Goal: Task Accomplishment & Management: Manage account settings

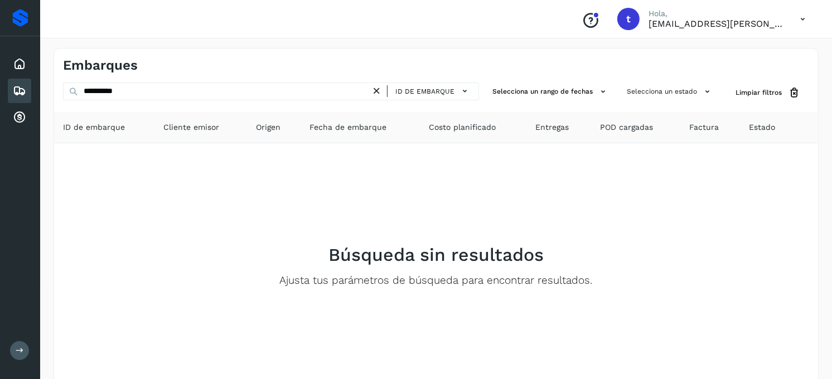
click at [13, 93] on icon at bounding box center [19, 90] width 13 height 13
click at [380, 91] on icon at bounding box center [377, 91] width 12 height 12
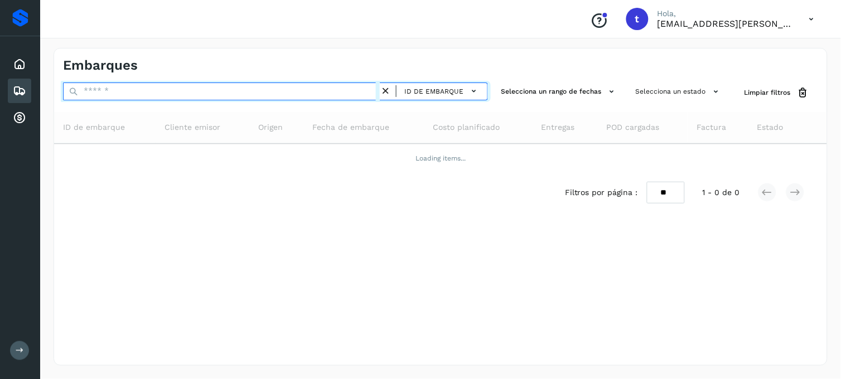
click at [103, 93] on input "text" at bounding box center [221, 92] width 317 height 18
type input "**"
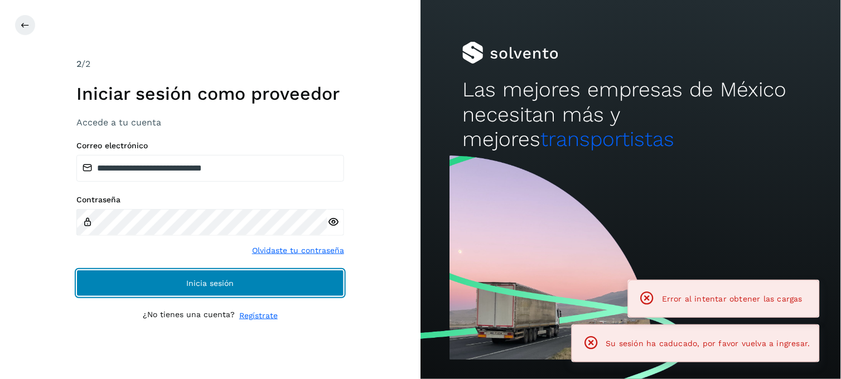
click at [152, 288] on button "Inicia sesión" at bounding box center [210, 283] width 268 height 27
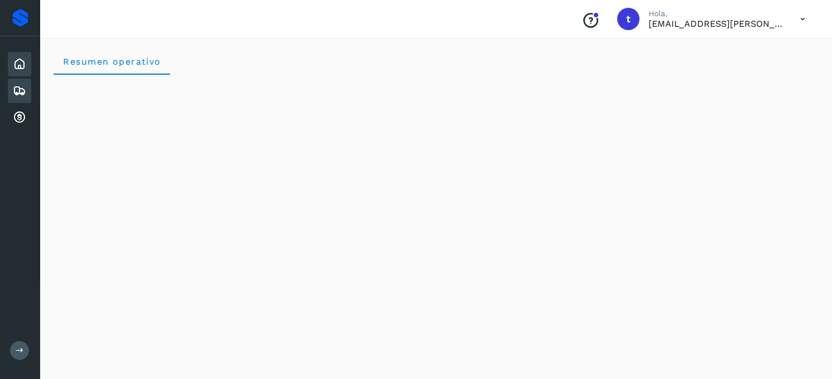
click at [26, 92] on icon at bounding box center [19, 90] width 13 height 13
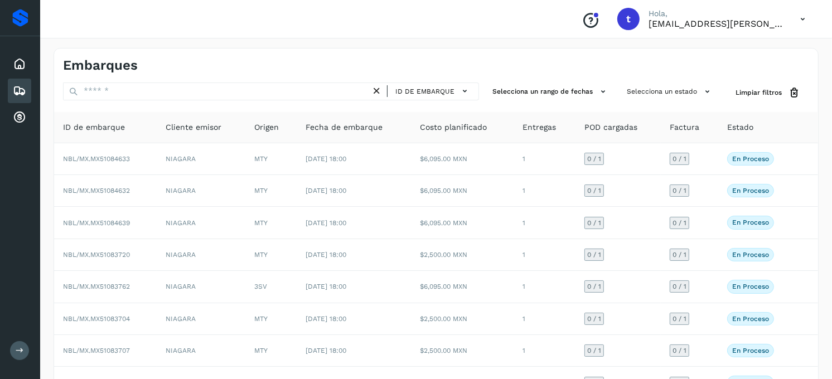
click at [201, 101] on div "ID de embarque" at bounding box center [271, 93] width 416 height 21
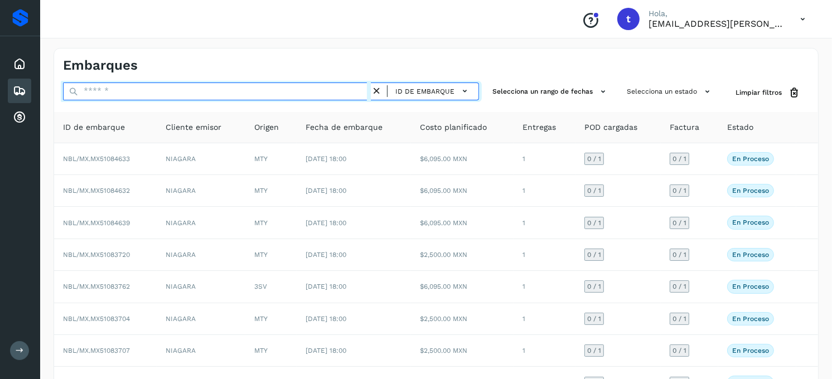
click at [201, 96] on input "text" at bounding box center [217, 92] width 308 height 18
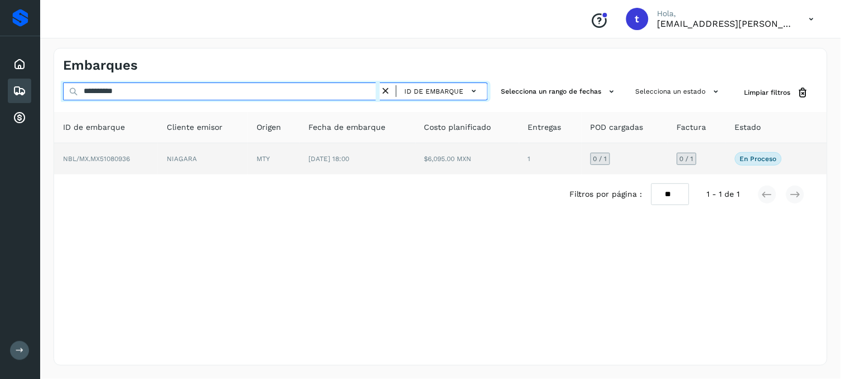
type input "**********"
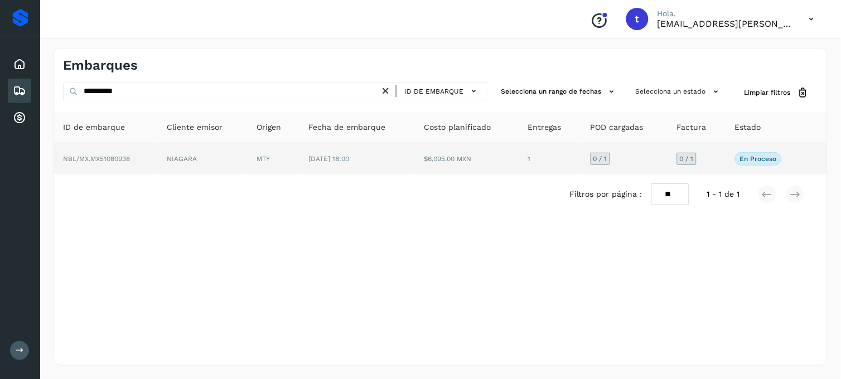
click at [115, 167] on td "NBL/MX.MX51080936" at bounding box center [106, 158] width 104 height 31
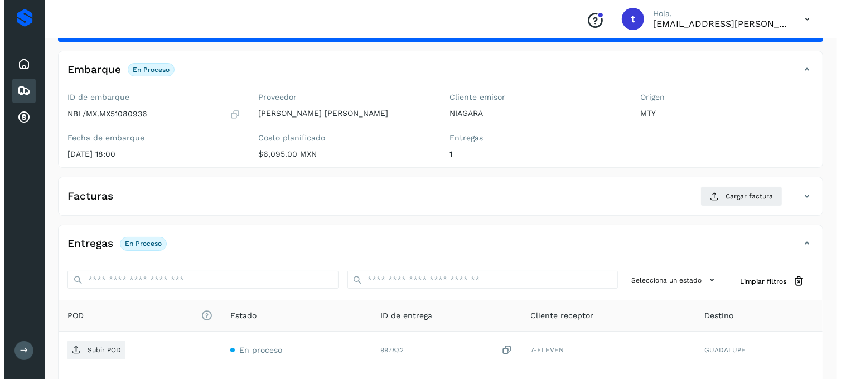
scroll to position [152, 0]
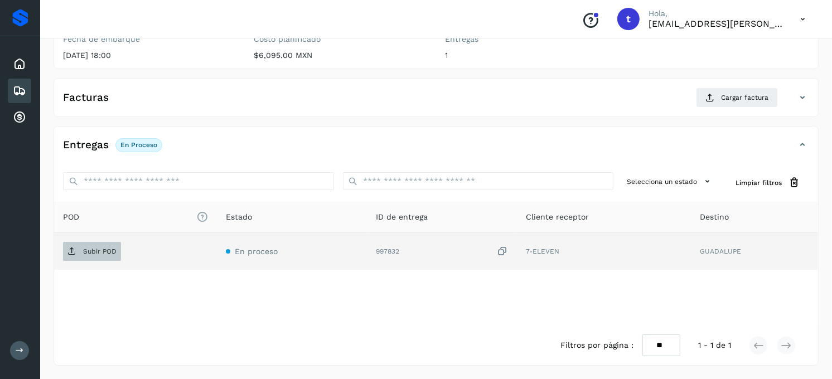
click at [94, 252] on p "Subir POD" at bounding box center [99, 252] width 33 height 8
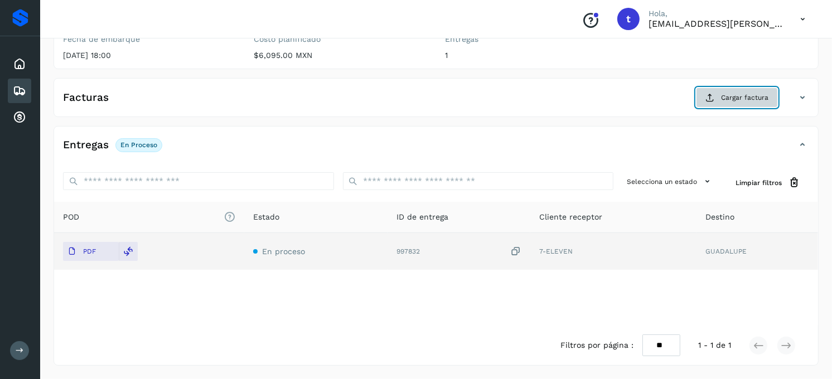
click at [754, 100] on span "Cargar factura" at bounding box center [744, 98] width 47 height 10
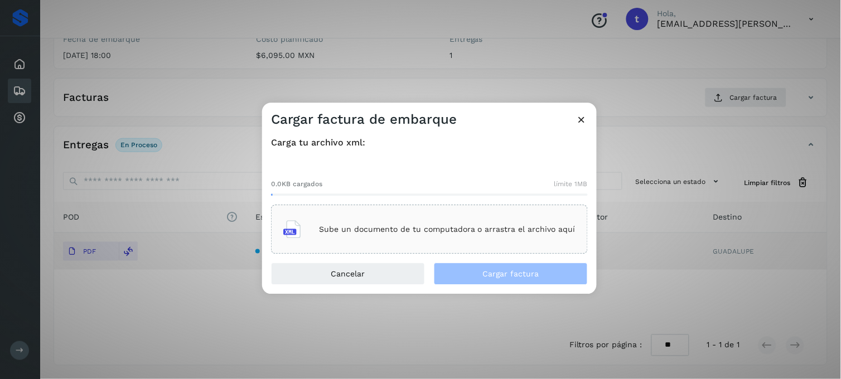
click at [280, 227] on div "Sube un documento de tu computadora o arrastra el archivo aquí" at bounding box center [429, 229] width 317 height 49
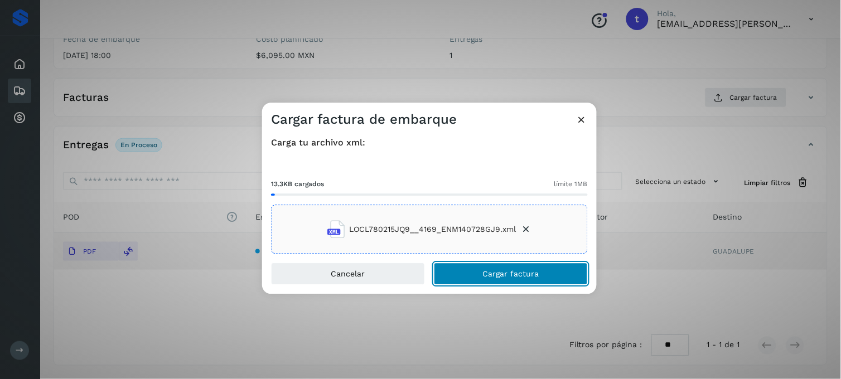
click at [488, 274] on span "Cargar factura" at bounding box center [511, 274] width 56 height 8
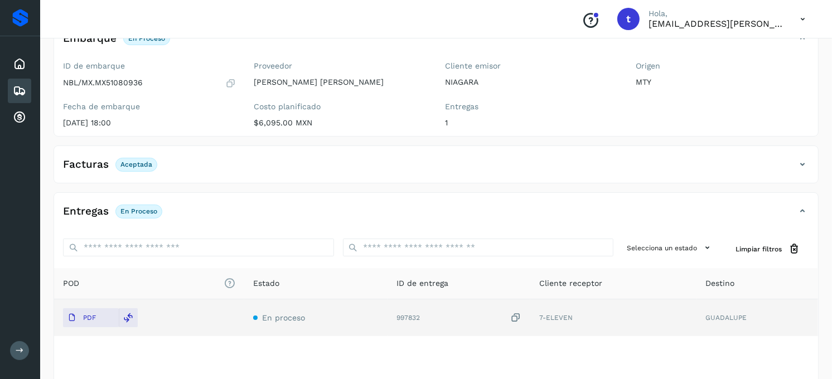
scroll to position [0, 0]
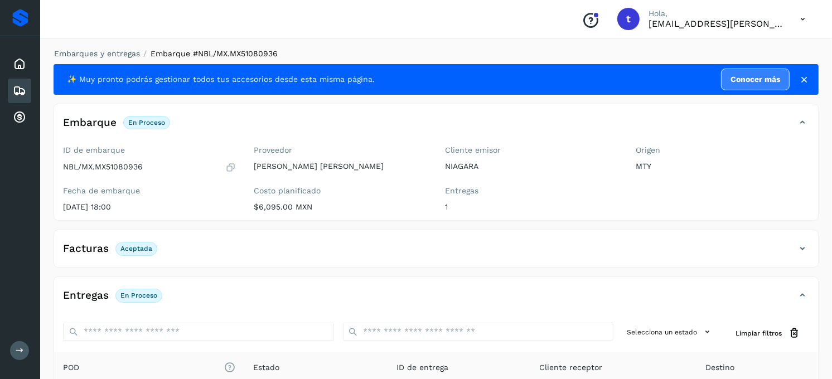
click at [541, 275] on div "✨ Muy pronto podrás gestionar todos tus accesorios desde esta misma página. Con…" at bounding box center [436, 290] width 765 height 452
click at [101, 55] on link "Embarques y entregas" at bounding box center [97, 53] width 86 height 9
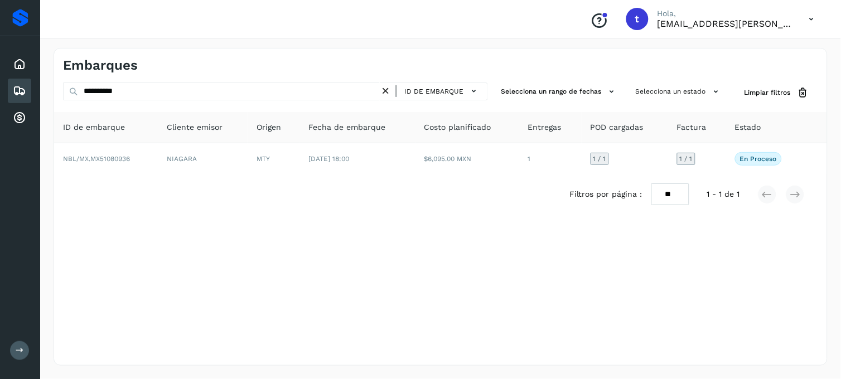
click at [387, 90] on icon at bounding box center [386, 91] width 12 height 12
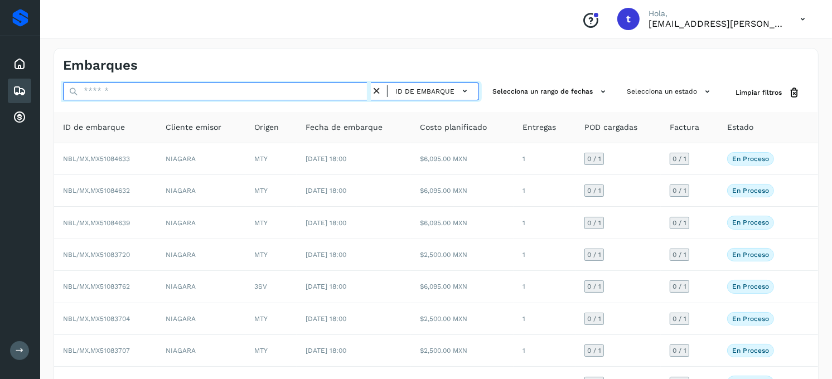
click at [115, 94] on input "text" at bounding box center [217, 92] width 308 height 18
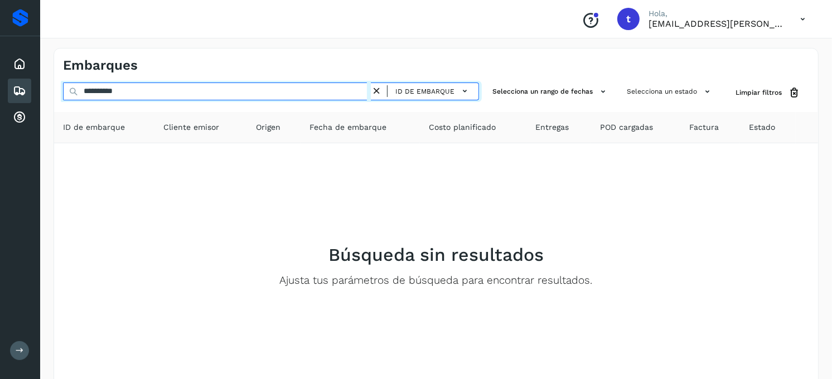
drag, startPoint x: 151, startPoint y: 90, endPoint x: 45, endPoint y: 91, distance: 105.4
click at [45, 91] on div "**********" at bounding box center [436, 239] width 792 height 408
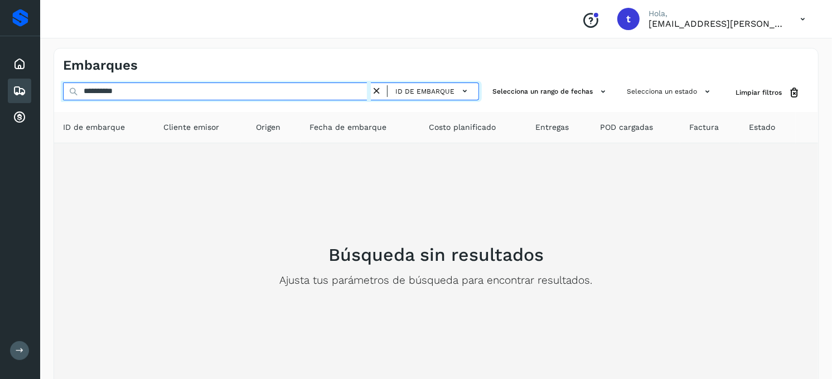
type input "**********"
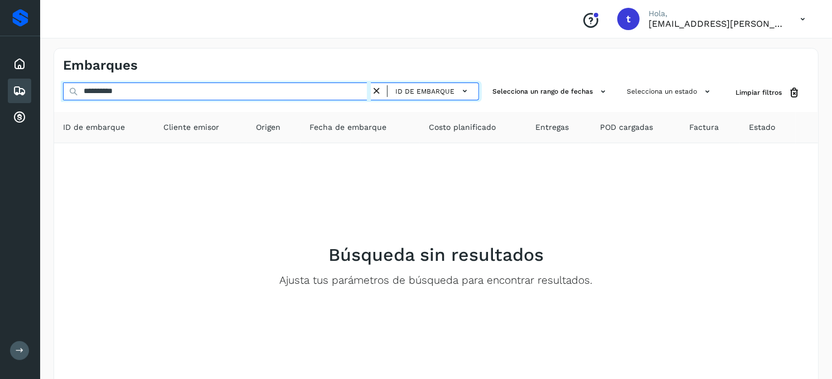
drag, startPoint x: 304, startPoint y: 95, endPoint x: 279, endPoint y: 95, distance: 25.1
click at [303, 95] on input "**********" at bounding box center [217, 92] width 308 height 18
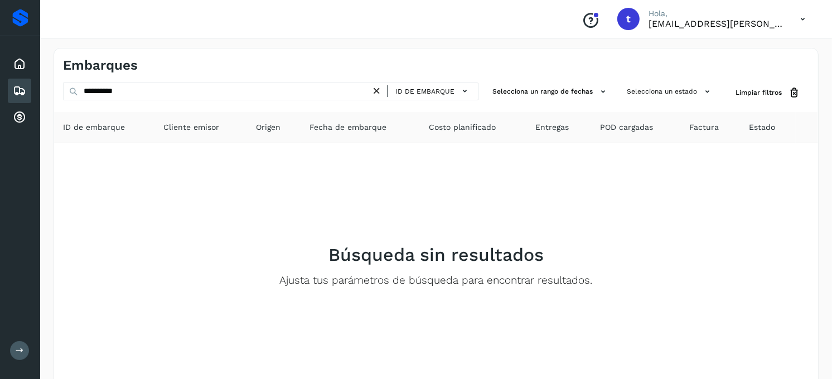
click at [380, 88] on icon at bounding box center [377, 91] width 12 height 12
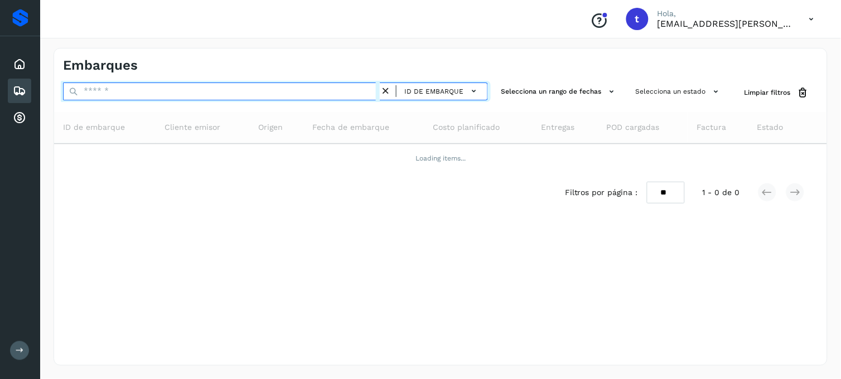
click at [230, 98] on input "text" at bounding box center [221, 92] width 317 height 18
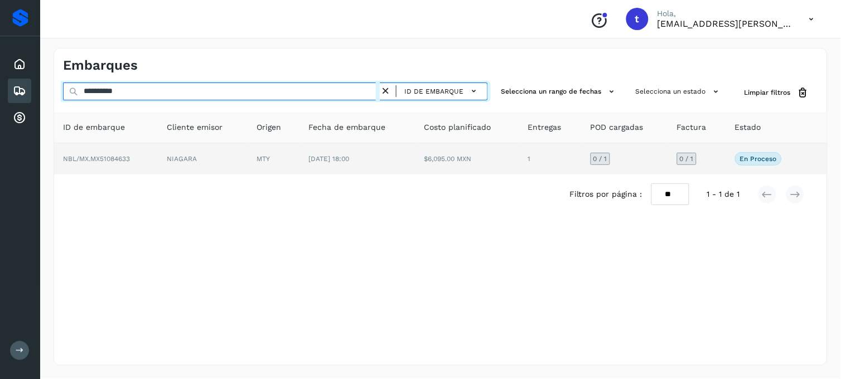
type input "**********"
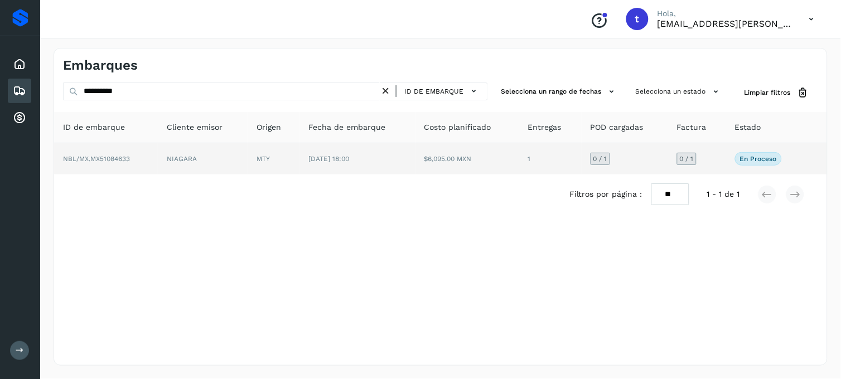
click at [169, 164] on td "NIAGARA" at bounding box center [203, 158] width 90 height 31
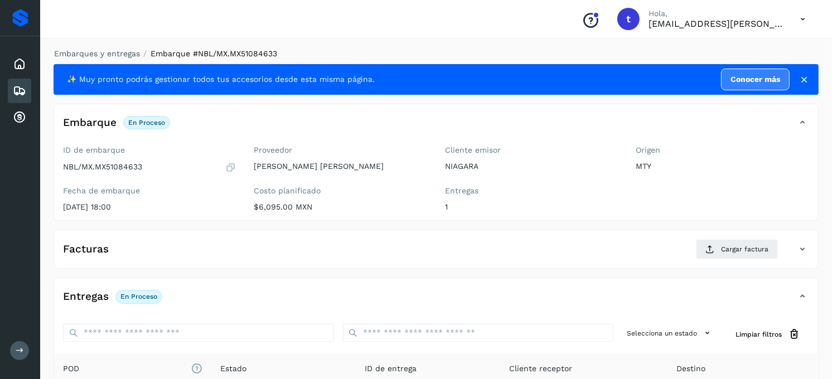
click at [515, 248] on div "Facturas Cargar factura" at bounding box center [424, 249] width 741 height 20
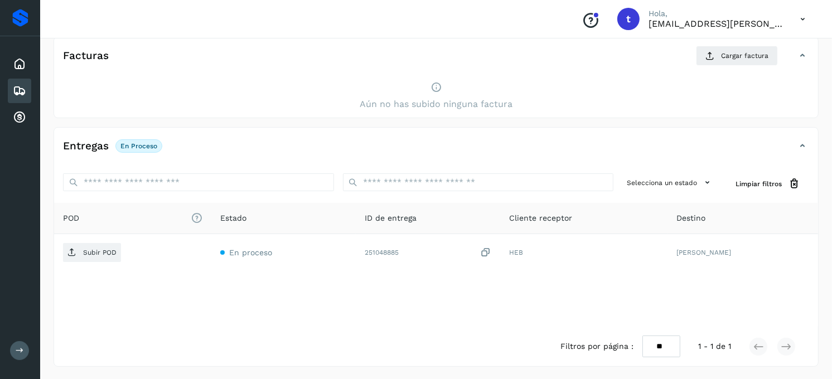
scroll to position [195, 0]
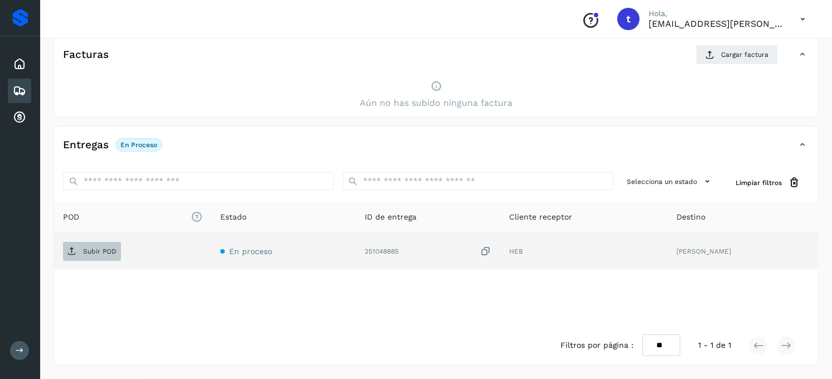
click at [98, 253] on p "Subir POD" at bounding box center [99, 252] width 33 height 8
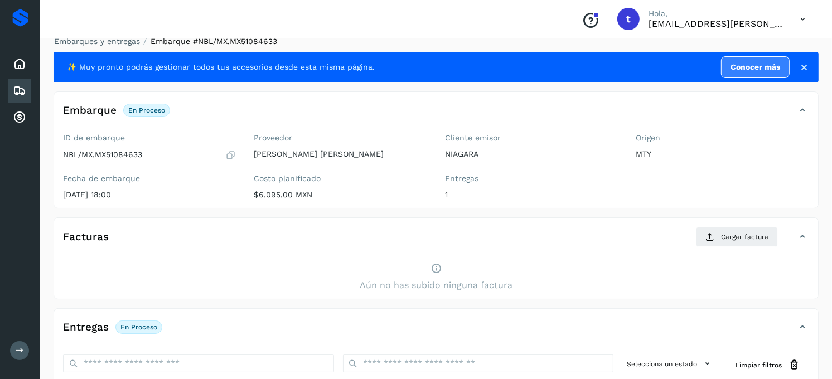
scroll to position [0, 0]
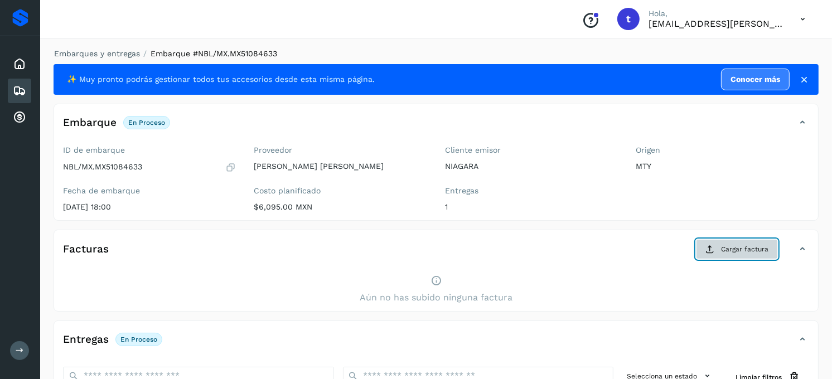
click at [727, 251] on span "Cargar factura" at bounding box center [744, 249] width 47 height 10
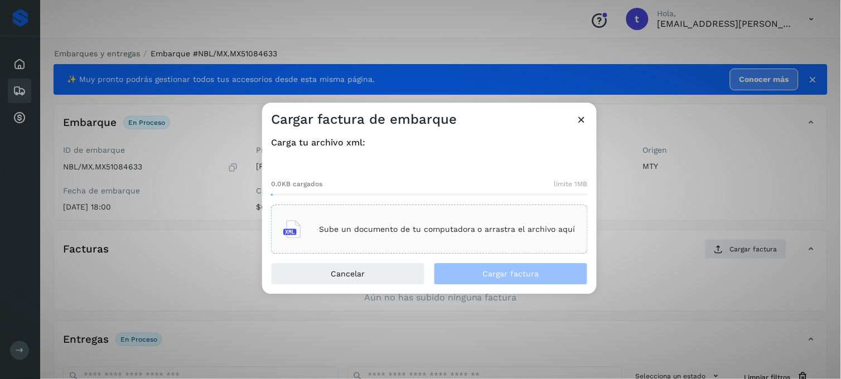
click at [510, 242] on div "Sube un documento de tu computadora o arrastra el archivo aquí" at bounding box center [429, 230] width 292 height 30
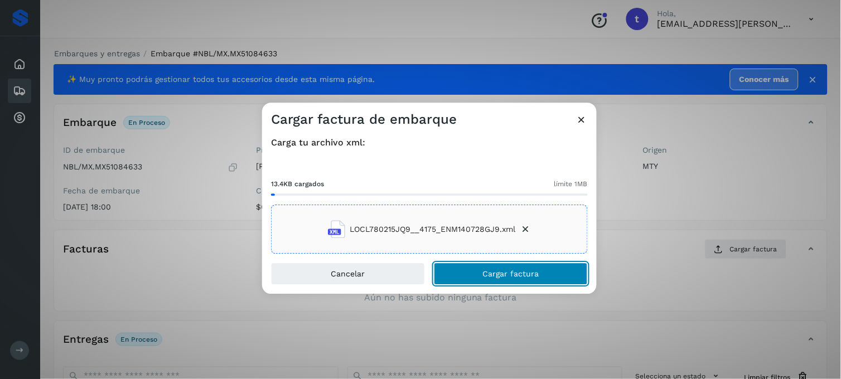
click at [563, 277] on button "Cargar factura" at bounding box center [511, 274] width 154 height 22
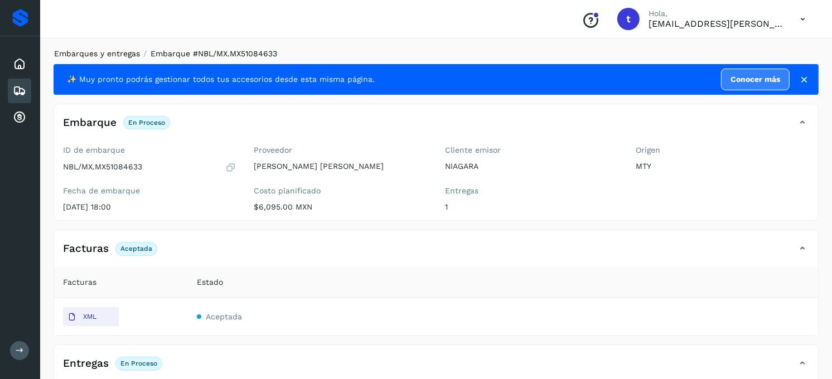
click at [119, 53] on link "Embarques y entregas" at bounding box center [97, 53] width 86 height 9
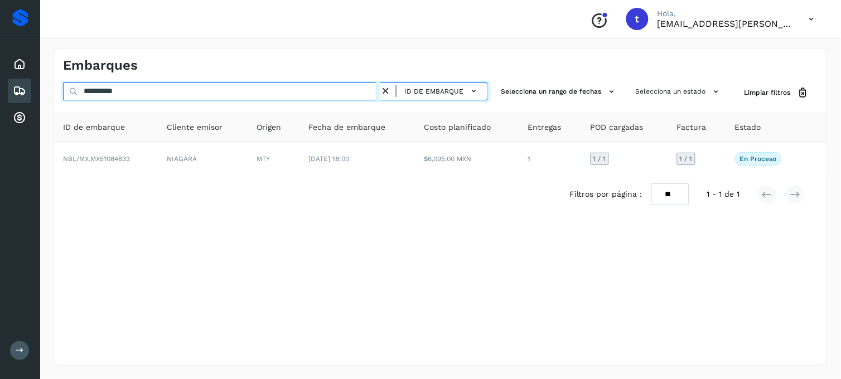
drag, startPoint x: 173, startPoint y: 96, endPoint x: 148, endPoint y: 96, distance: 24.5
click at [149, 96] on input "**********" at bounding box center [221, 92] width 317 height 18
drag, startPoint x: 94, startPoint y: 91, endPoint x: 163, endPoint y: 91, distance: 69.7
click at [163, 91] on input "**********" at bounding box center [221, 92] width 317 height 18
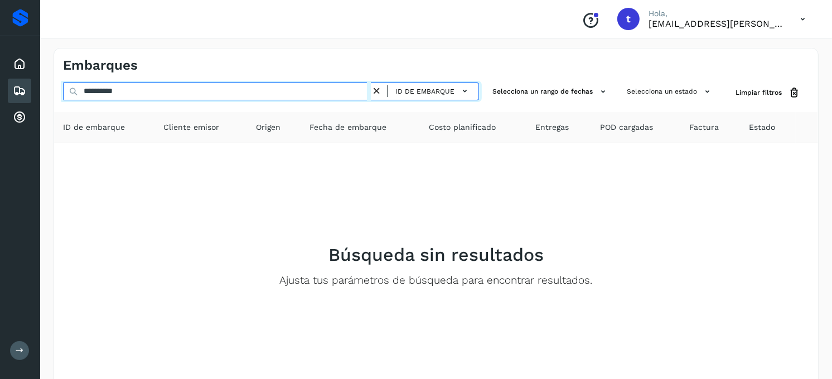
type input "**********"
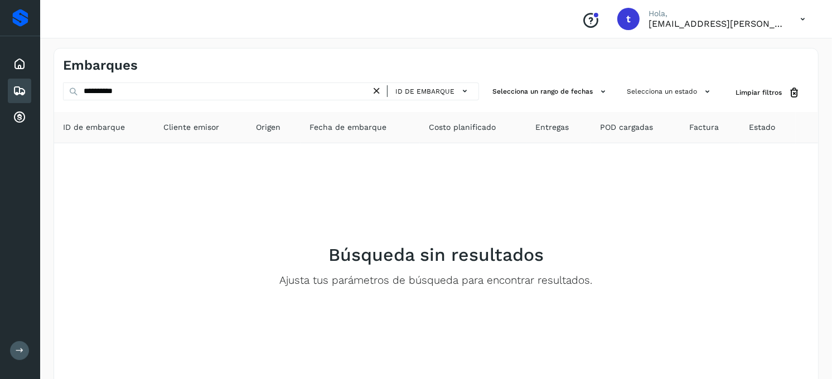
click at [381, 90] on icon at bounding box center [377, 91] width 12 height 12
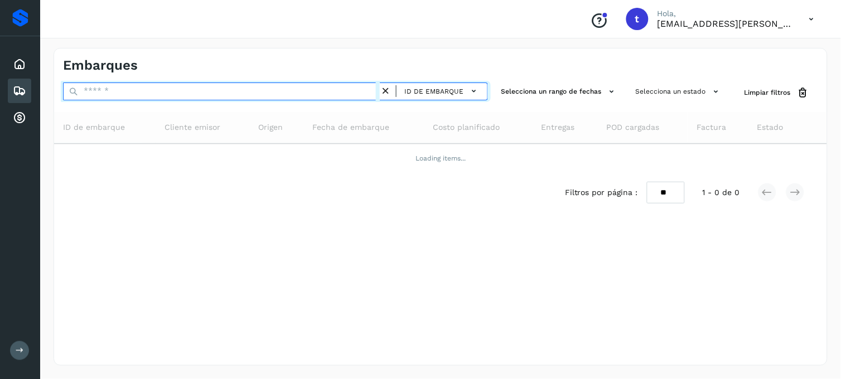
click at [207, 95] on input "text" at bounding box center [221, 92] width 317 height 18
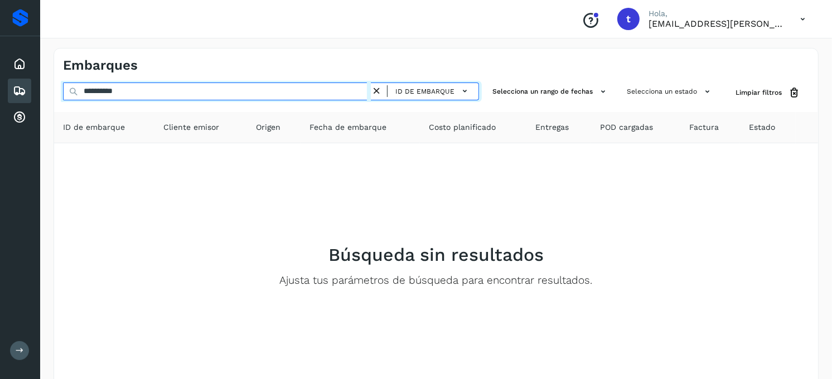
type input "**********"
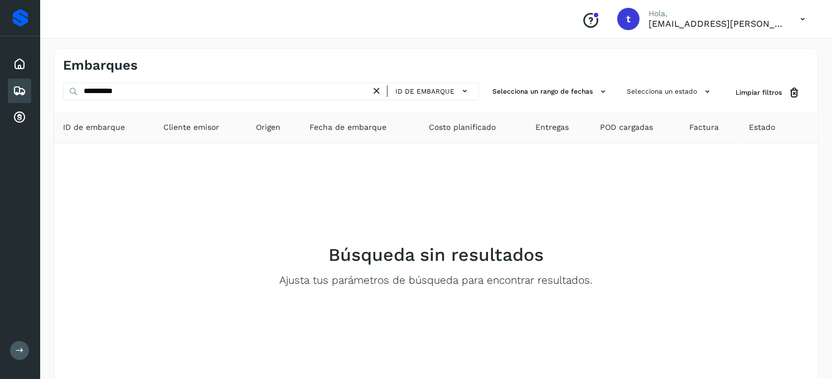
click at [382, 93] on icon at bounding box center [377, 91] width 12 height 12
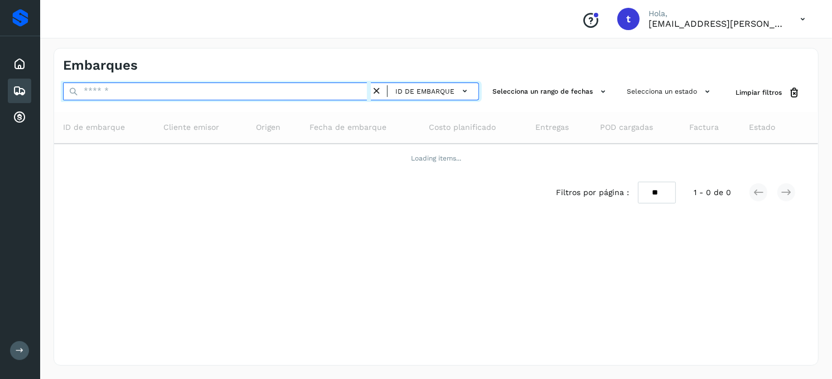
click at [151, 94] on input "text" at bounding box center [217, 92] width 308 height 18
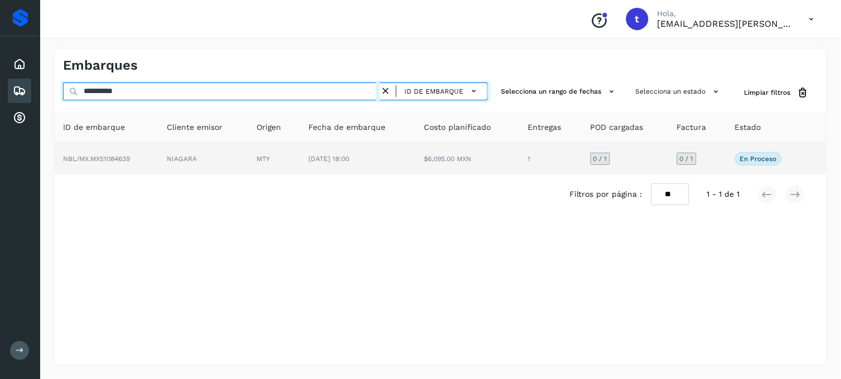
type input "**********"
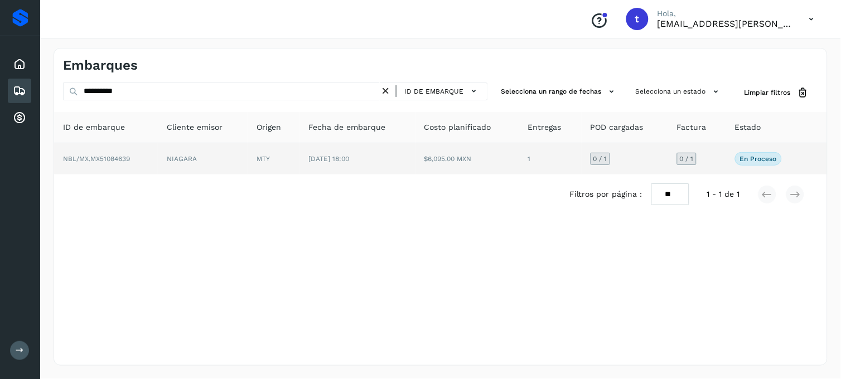
click at [122, 155] on span "NBL/MX.MX51084639" at bounding box center [96, 159] width 67 height 8
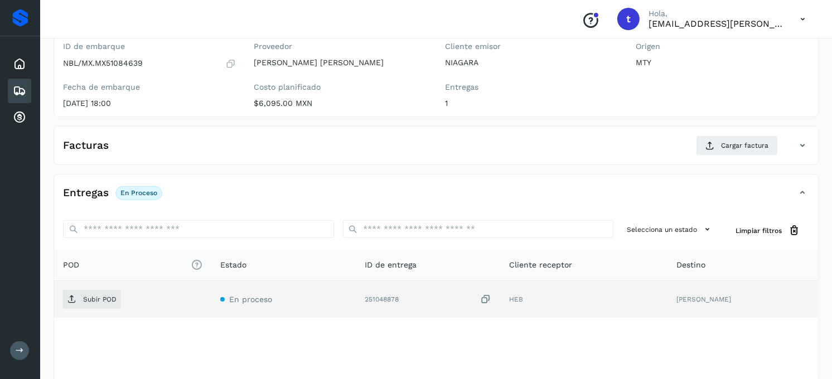
scroll to position [124, 0]
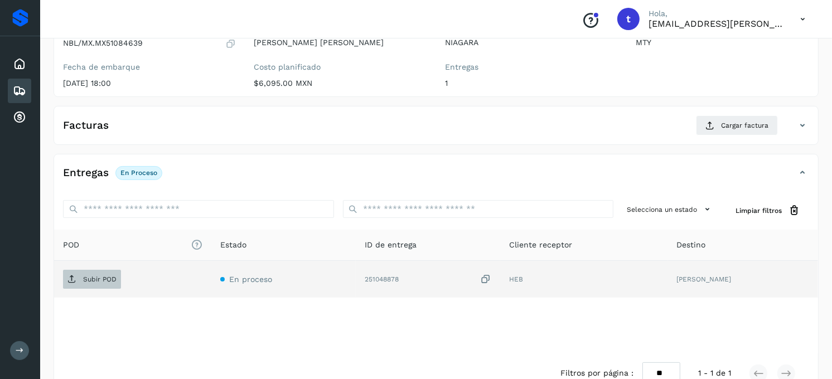
click at [110, 279] on p "Subir POD" at bounding box center [99, 279] width 33 height 8
click at [106, 277] on p "Subir POD" at bounding box center [99, 279] width 33 height 8
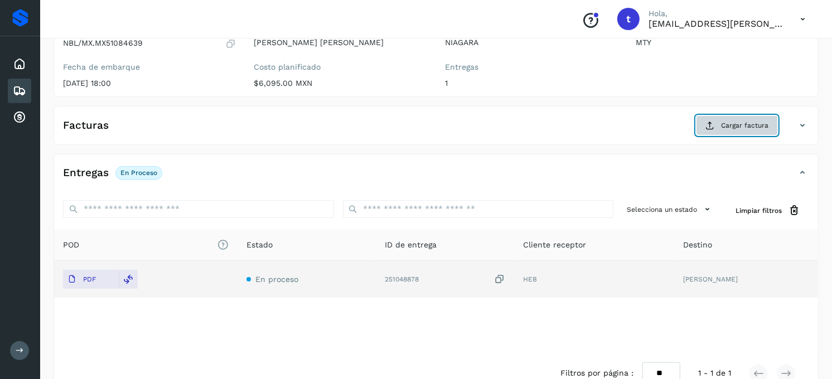
click at [717, 124] on button "Cargar factura" at bounding box center [737, 125] width 82 height 20
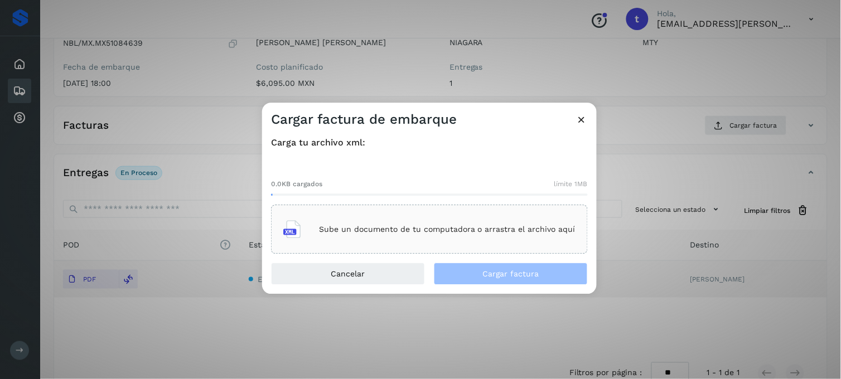
click at [467, 232] on p "Sube un documento de tu computadora o arrastra el archivo aquí" at bounding box center [447, 229] width 256 height 9
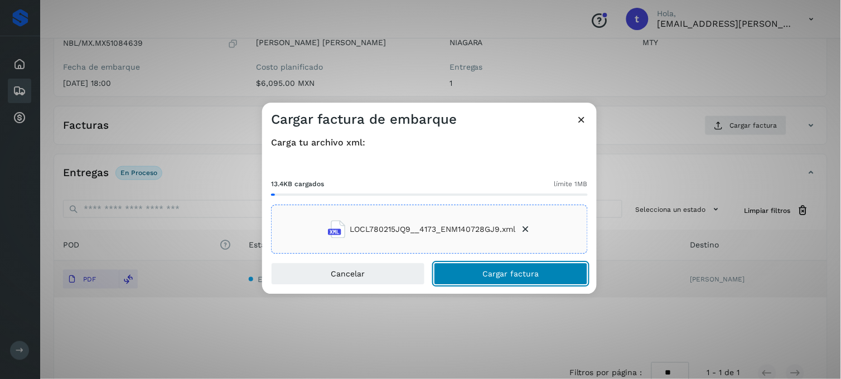
click at [492, 276] on span "Cargar factura" at bounding box center [511, 274] width 56 height 8
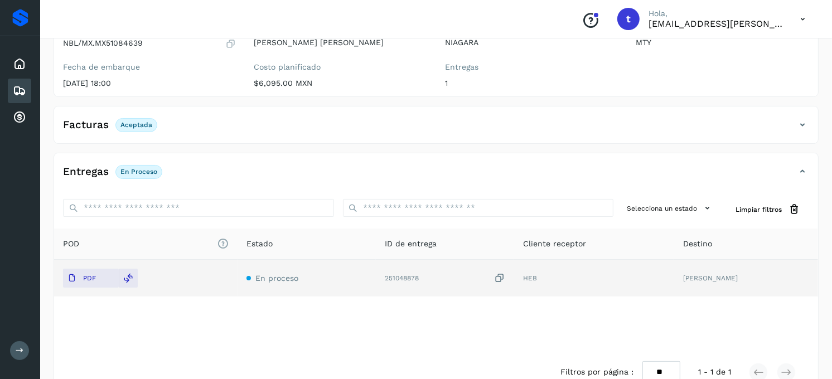
click at [268, 346] on div "POD El tamaño máximo de archivo es de 20 Mb. Estado ID de entrega Cliente recep…" at bounding box center [436, 291] width 764 height 124
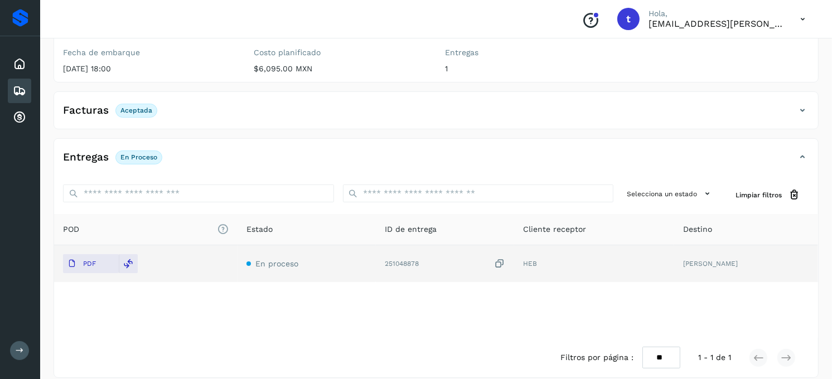
scroll to position [151, 0]
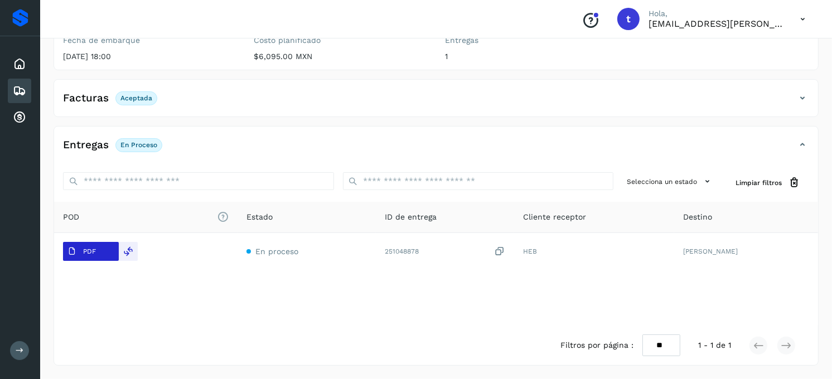
click at [101, 255] on button "PDF" at bounding box center [91, 251] width 56 height 19
click at [208, 313] on div "POD El tamaño máximo de archivo es de 20 Mb. Estado ID de entrega Cliente recep…" at bounding box center [436, 264] width 764 height 124
click at [454, 321] on div "POD El tamaño máximo de archivo es de 20 Mb. Estado ID de entrega Cliente recep…" at bounding box center [436, 264] width 764 height 124
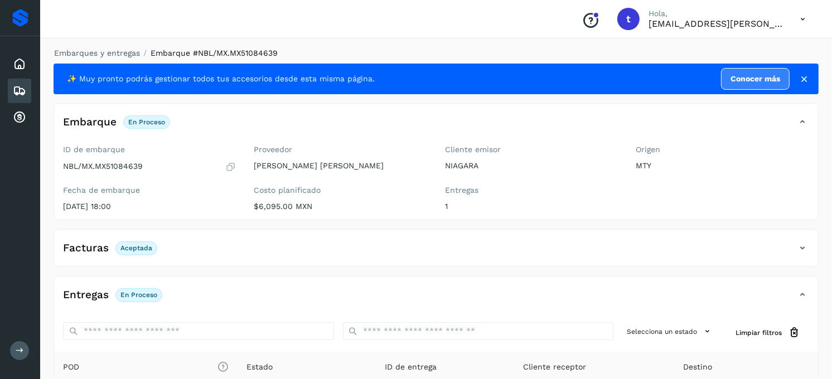
scroll to position [0, 0]
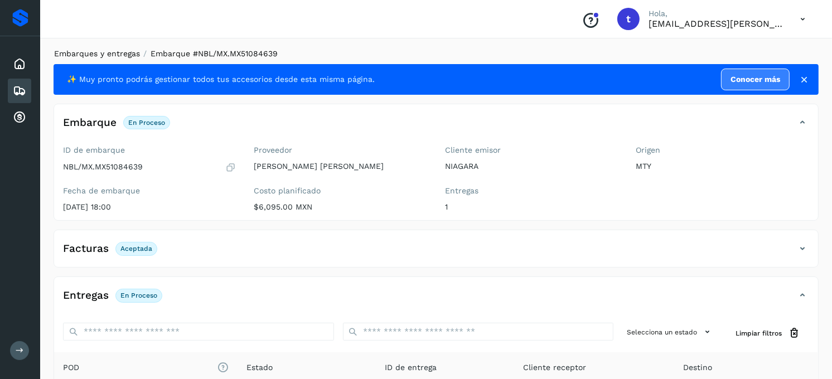
click at [93, 55] on link "Embarques y entregas" at bounding box center [97, 53] width 86 height 9
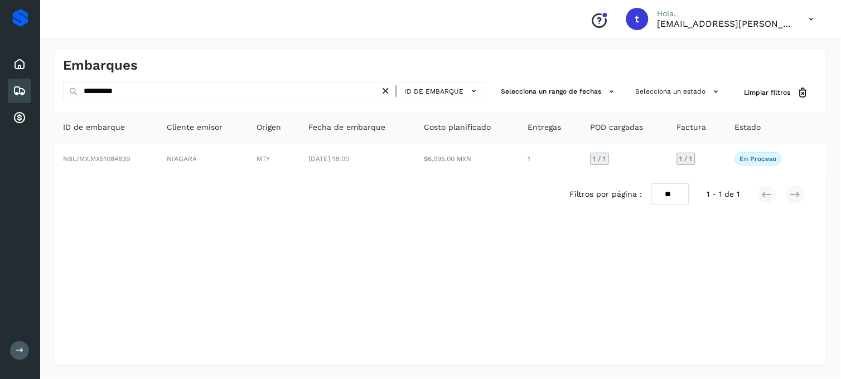
click at [386, 95] on icon at bounding box center [386, 91] width 12 height 12
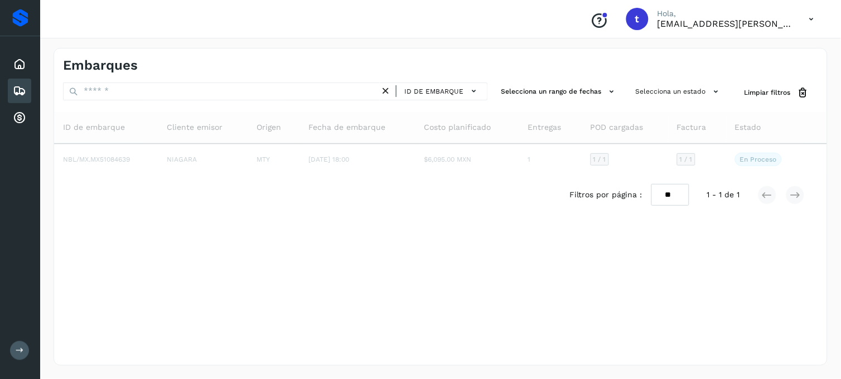
click at [386, 95] on icon at bounding box center [386, 91] width 12 height 12
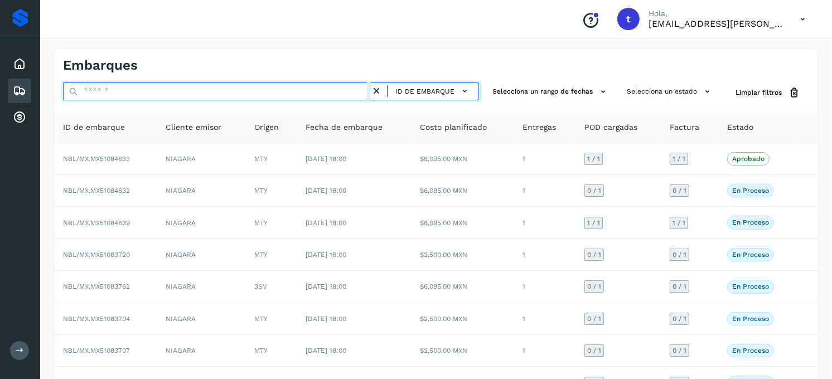
click at [300, 99] on input "text" at bounding box center [217, 92] width 308 height 18
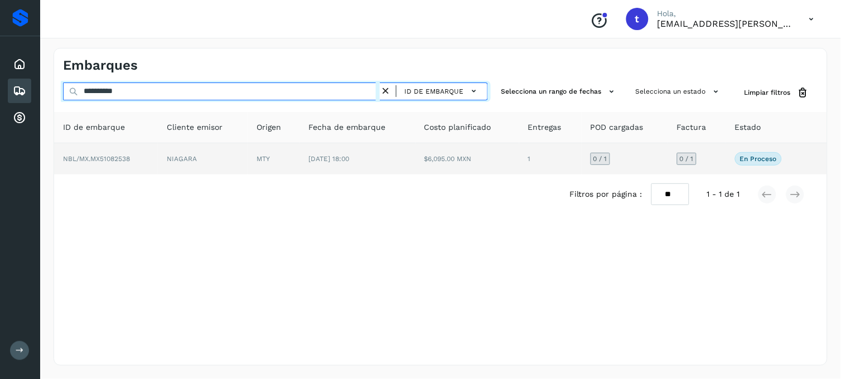
type input "**********"
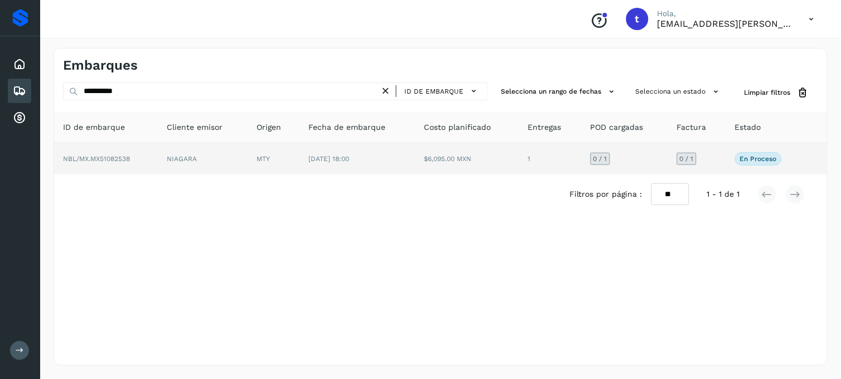
click at [114, 163] on td "NBL/MX.MX51082538" at bounding box center [106, 158] width 104 height 31
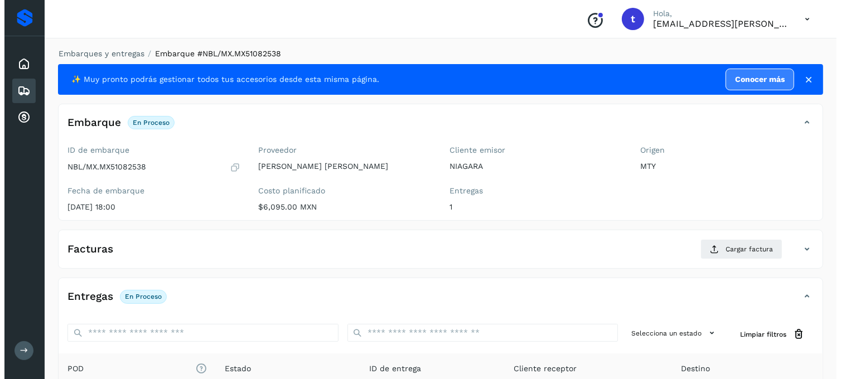
scroll to position [152, 0]
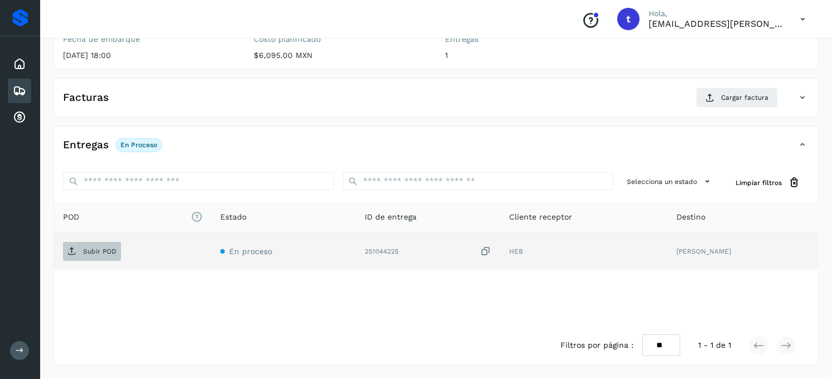
click at [96, 249] on p "Subir POD" at bounding box center [99, 252] width 33 height 8
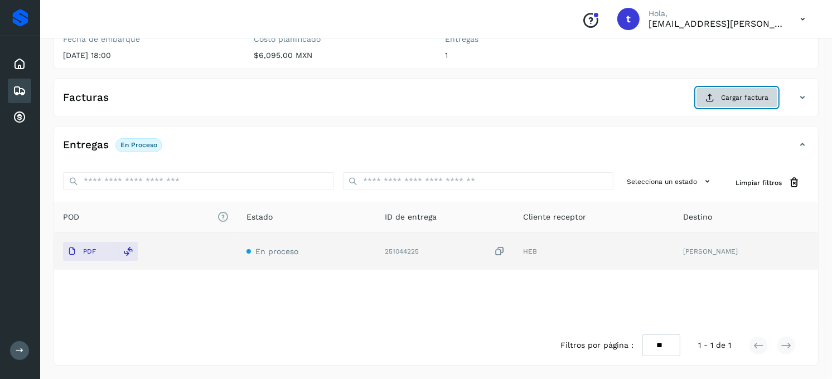
click at [746, 103] on button "Cargar factura" at bounding box center [737, 98] width 82 height 20
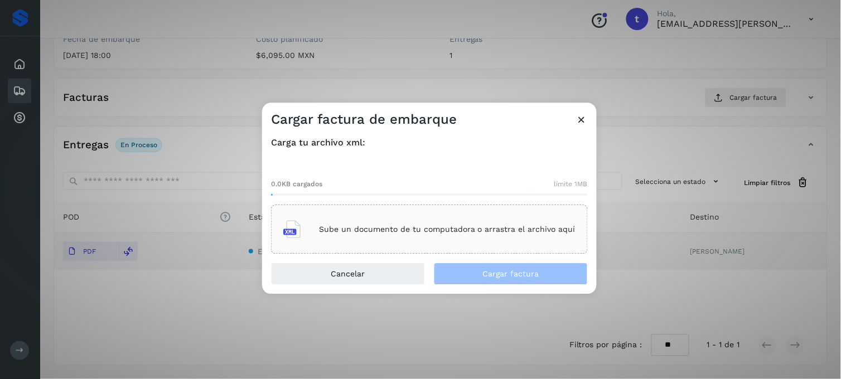
click at [357, 235] on div "Sube un documento de tu computadora o arrastra el archivo aquí" at bounding box center [429, 230] width 292 height 30
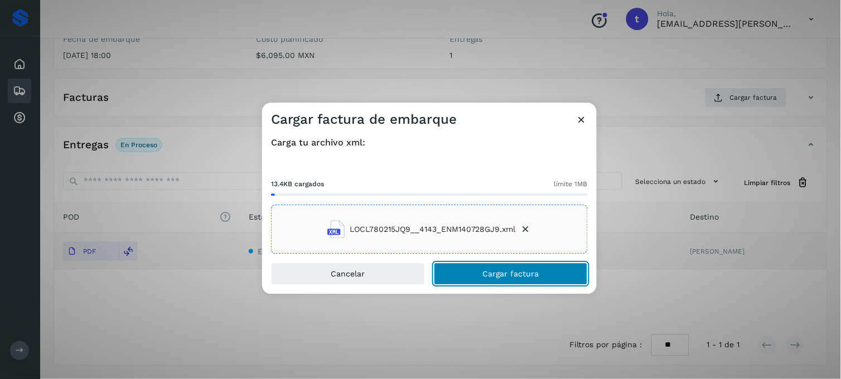
click at [508, 281] on button "Cargar factura" at bounding box center [511, 274] width 154 height 22
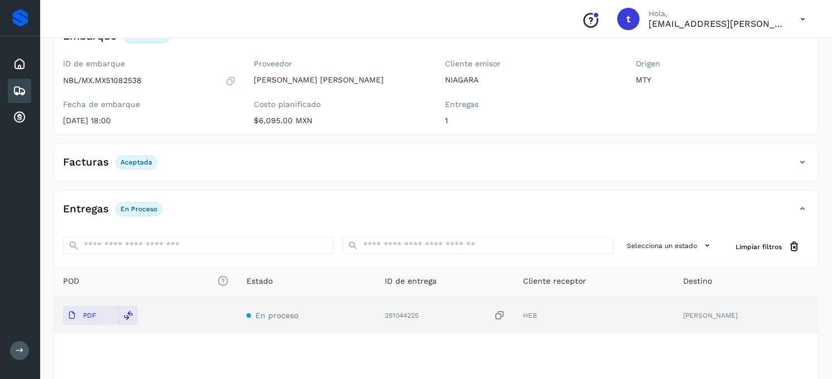
scroll to position [0, 0]
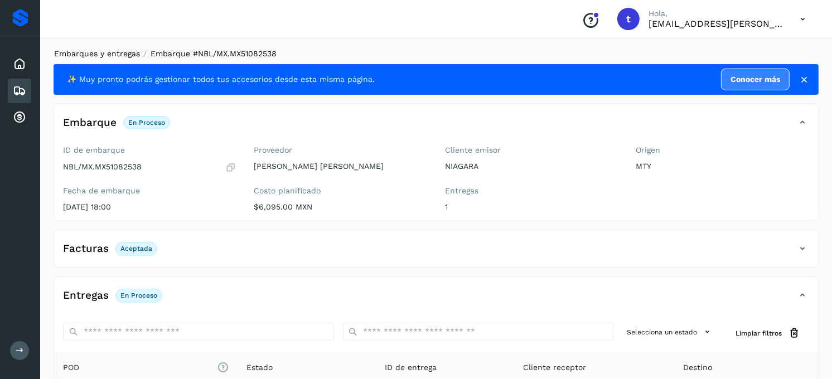
click at [128, 56] on link "Embarques y entregas" at bounding box center [97, 53] width 86 height 9
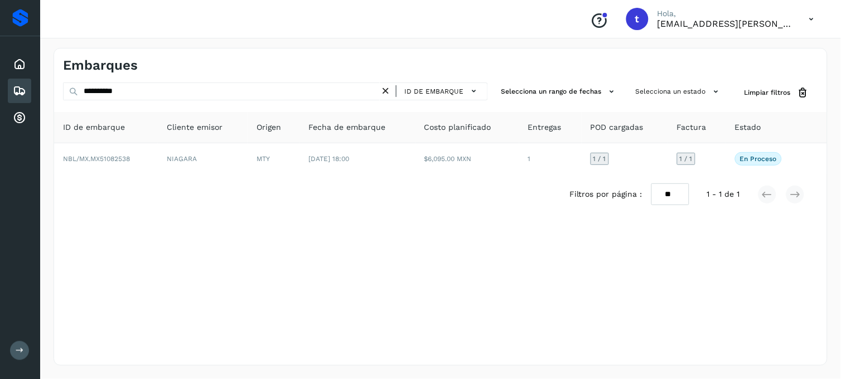
click at [390, 94] on icon at bounding box center [386, 91] width 12 height 12
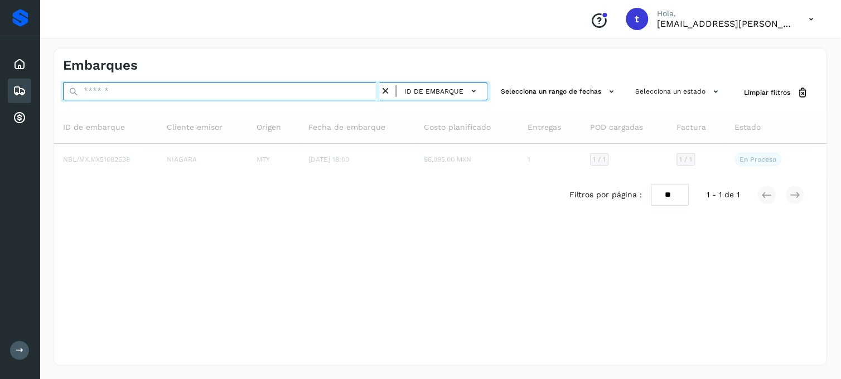
click at [253, 96] on input "text" at bounding box center [221, 92] width 317 height 18
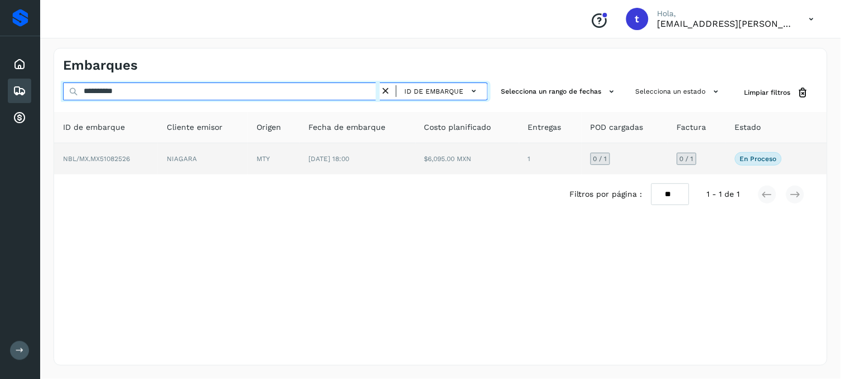
type input "**********"
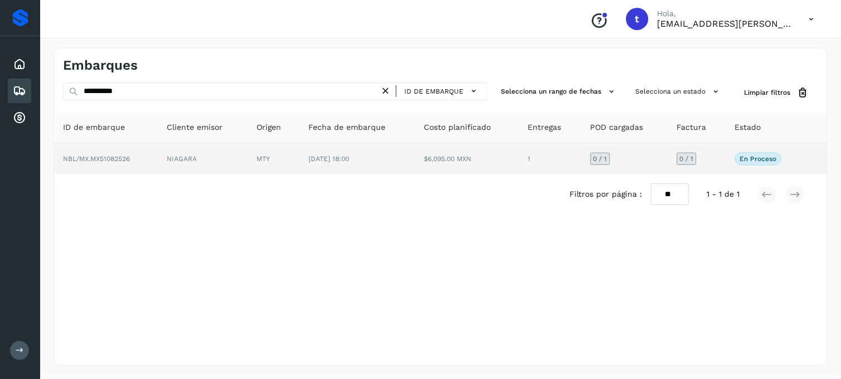
click at [185, 160] on td "NIAGARA" at bounding box center [203, 158] width 90 height 31
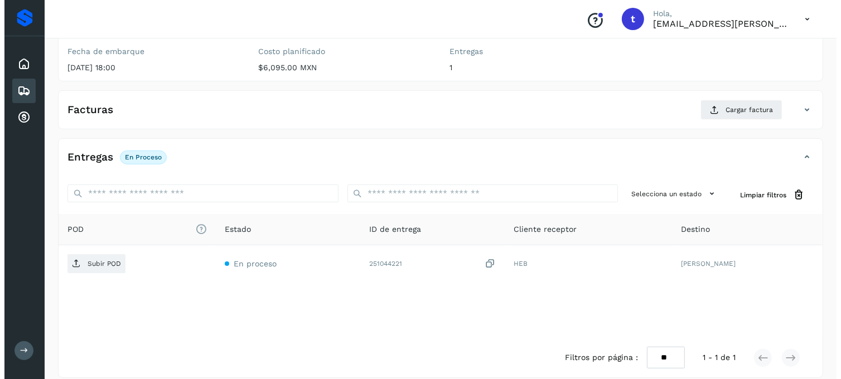
scroll to position [152, 0]
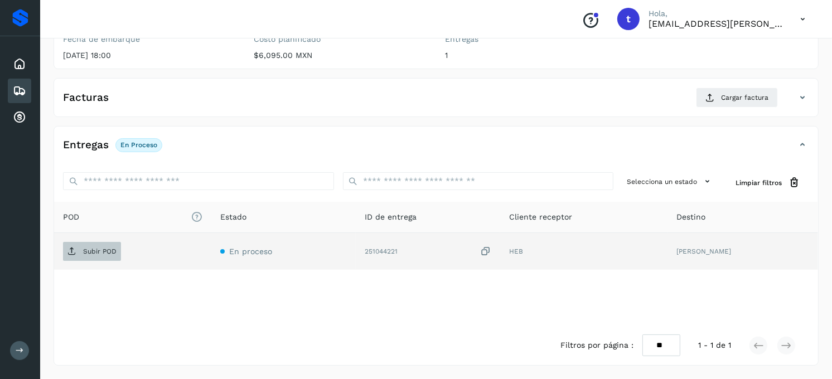
click at [101, 255] on span "Subir POD" at bounding box center [92, 251] width 58 height 18
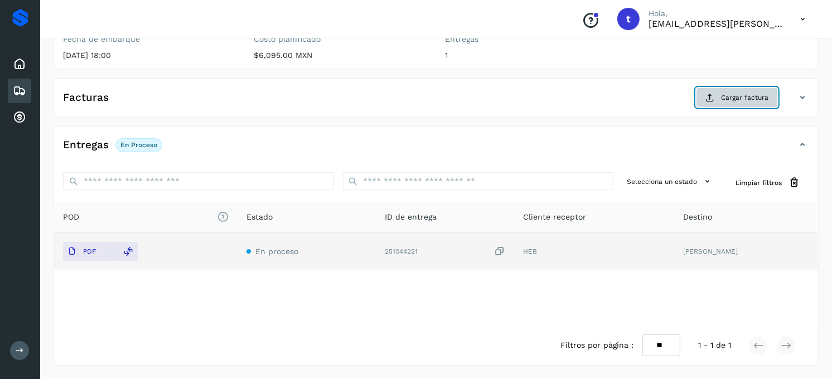
click at [739, 93] on span "Cargar factura" at bounding box center [744, 98] width 47 height 10
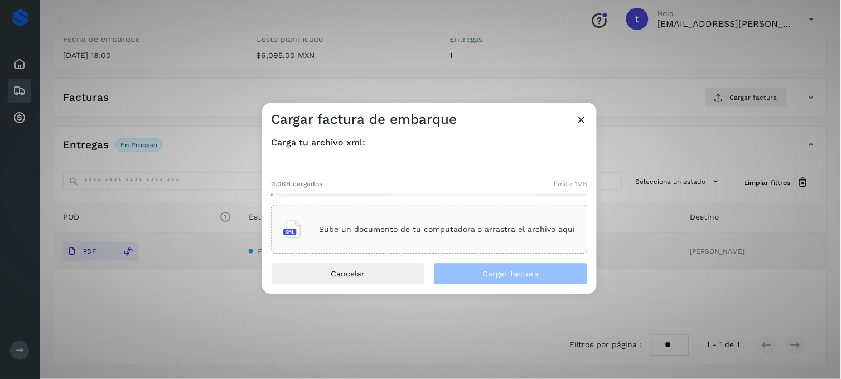
click at [422, 239] on div "Sube un documento de tu computadora o arrastra el archivo aquí" at bounding box center [429, 230] width 292 height 30
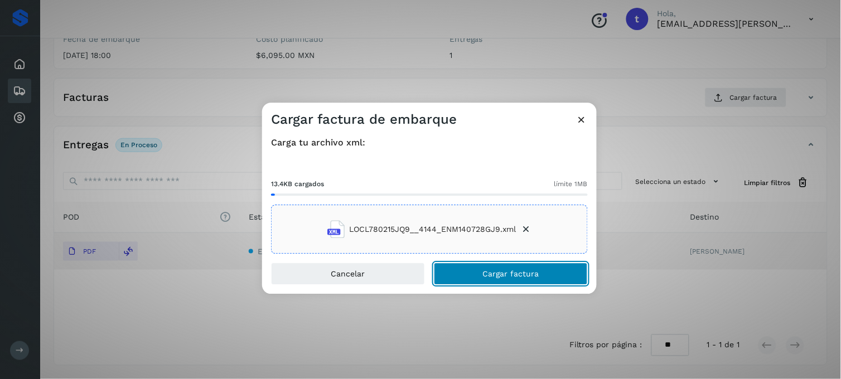
click at [539, 277] on button "Cargar factura" at bounding box center [511, 274] width 154 height 22
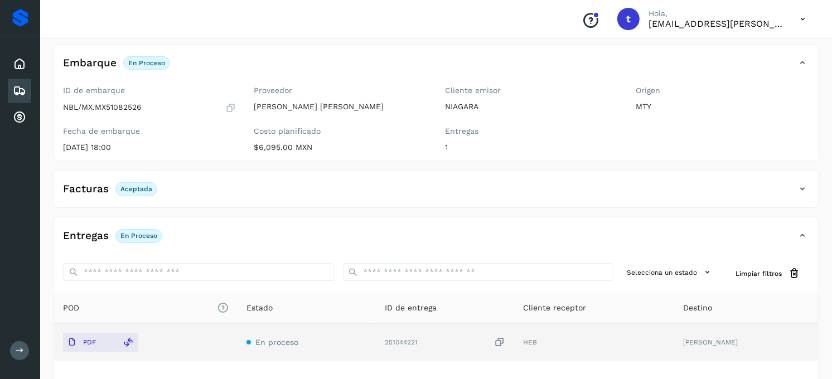
scroll to position [0, 0]
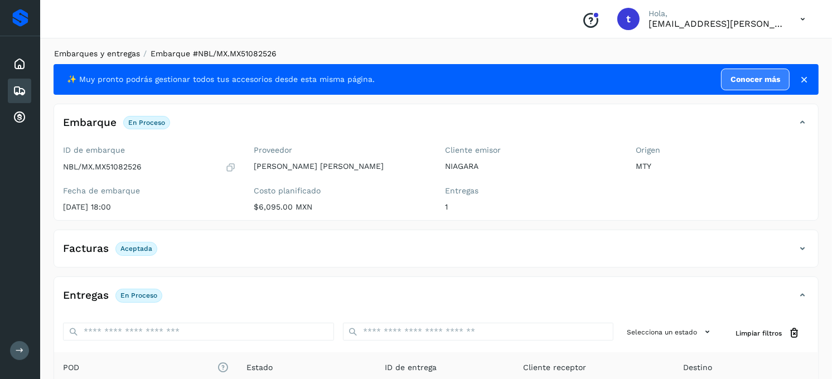
click at [116, 54] on link "Embarques y entregas" at bounding box center [97, 53] width 86 height 9
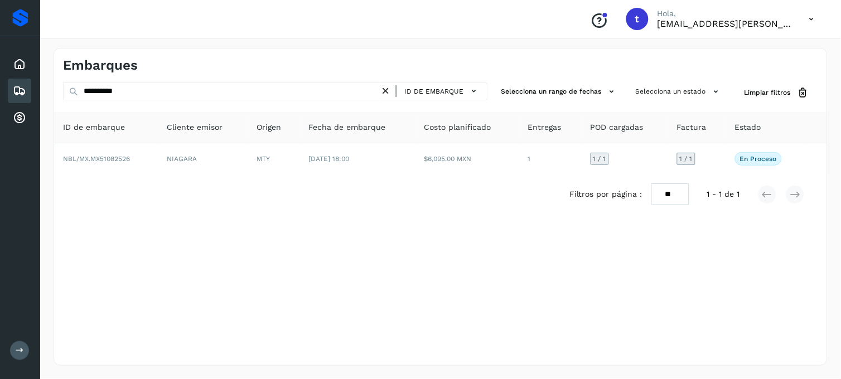
click at [389, 92] on icon at bounding box center [386, 91] width 12 height 12
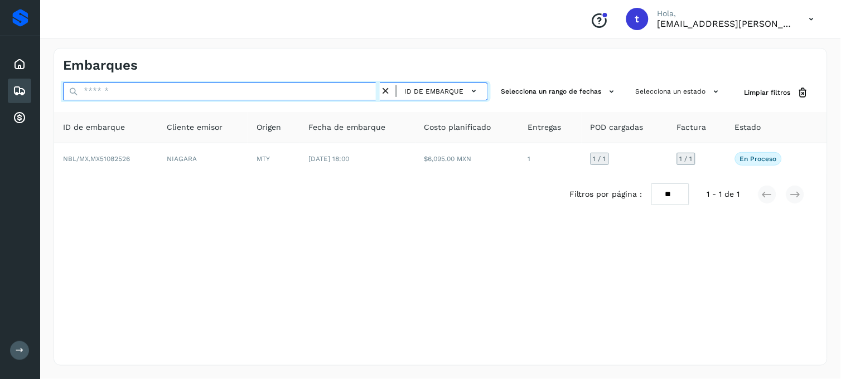
click at [271, 95] on input "text" at bounding box center [221, 92] width 317 height 18
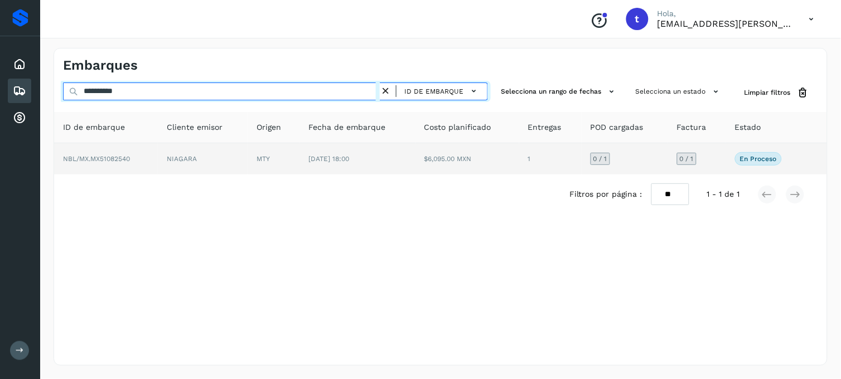
type input "**********"
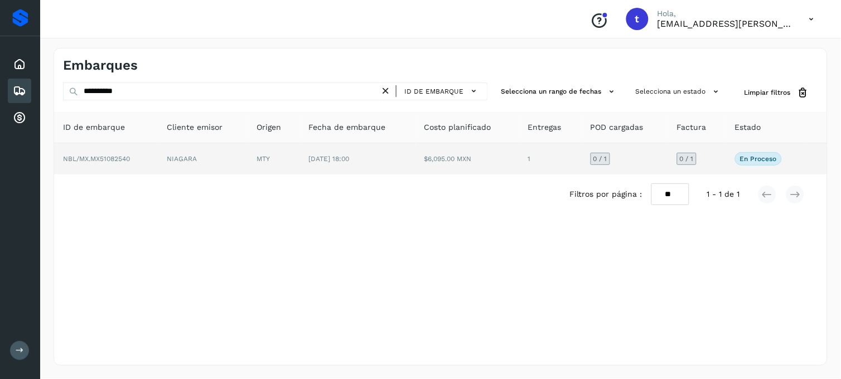
click at [114, 166] on td "NBL/MX.MX51082540" at bounding box center [106, 158] width 104 height 31
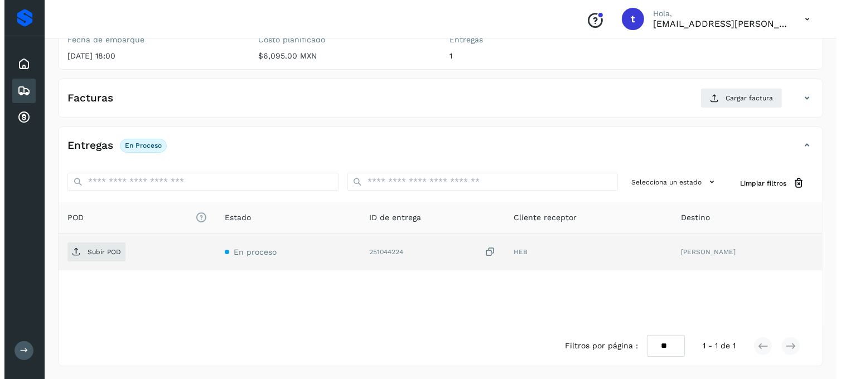
scroll to position [152, 0]
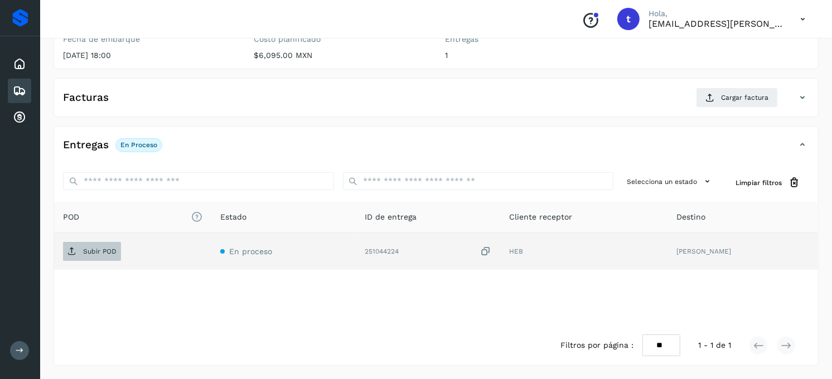
click at [114, 254] on p "Subir POD" at bounding box center [99, 252] width 33 height 8
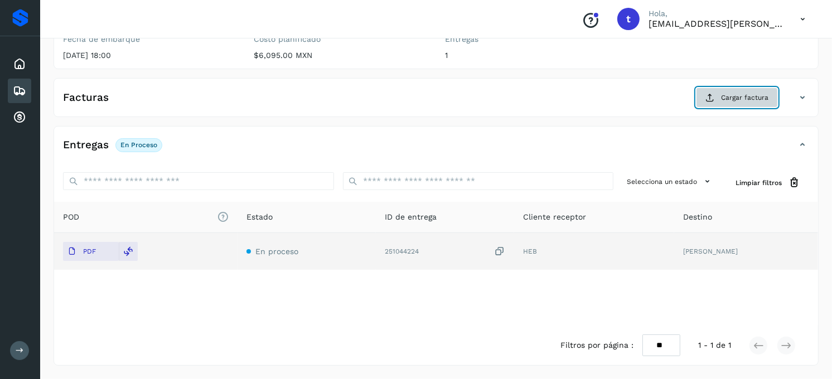
click at [751, 98] on span "Cargar factura" at bounding box center [744, 98] width 47 height 10
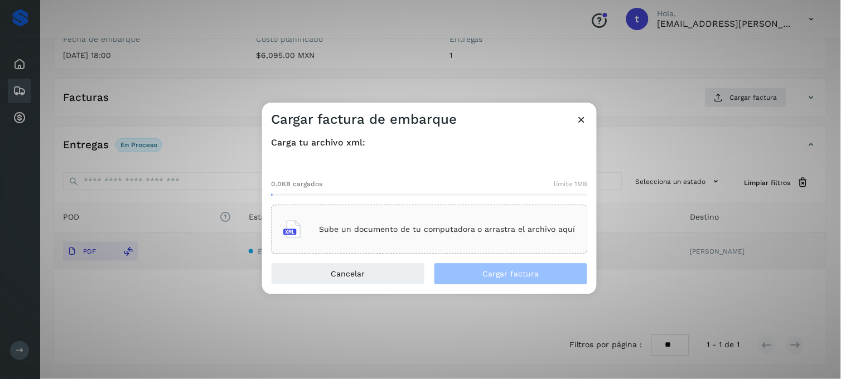
click at [365, 227] on p "Sube un documento de tu computadora o arrastra el archivo aquí" at bounding box center [447, 229] width 256 height 9
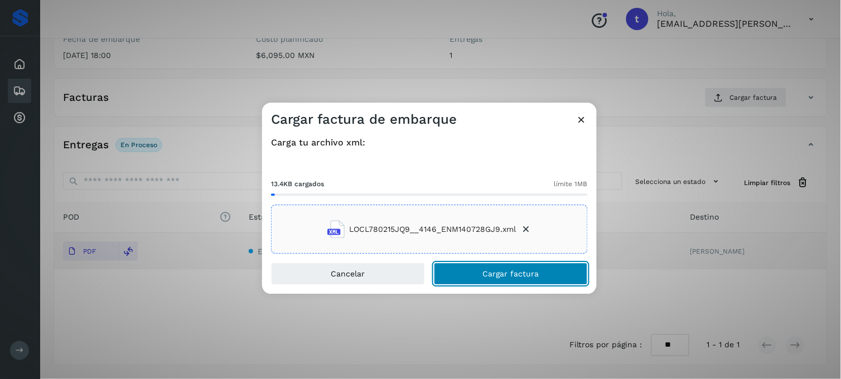
click at [495, 278] on span "Cargar factura" at bounding box center [511, 274] width 56 height 8
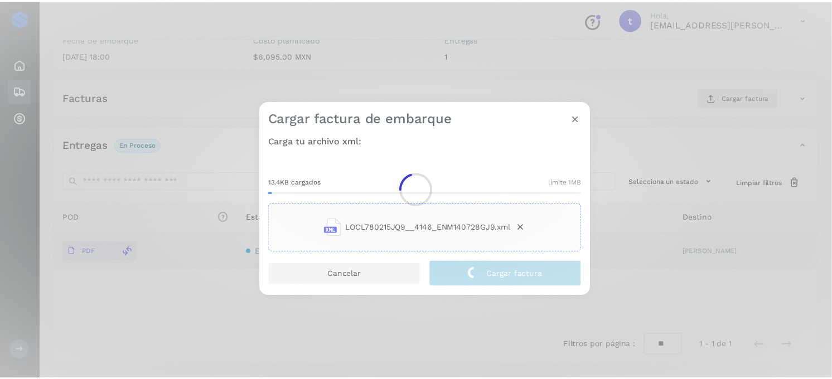
scroll to position [151, 0]
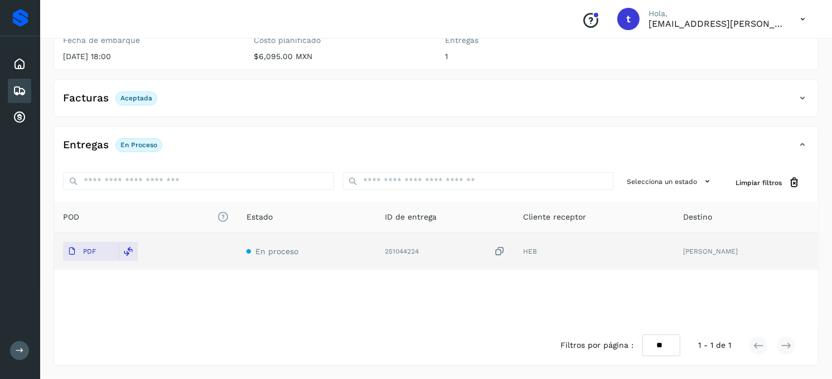
click at [396, 314] on div "POD El tamaño máximo de archivo es de 20 Mb. Estado ID de entrega Cliente recep…" at bounding box center [436, 264] width 764 height 124
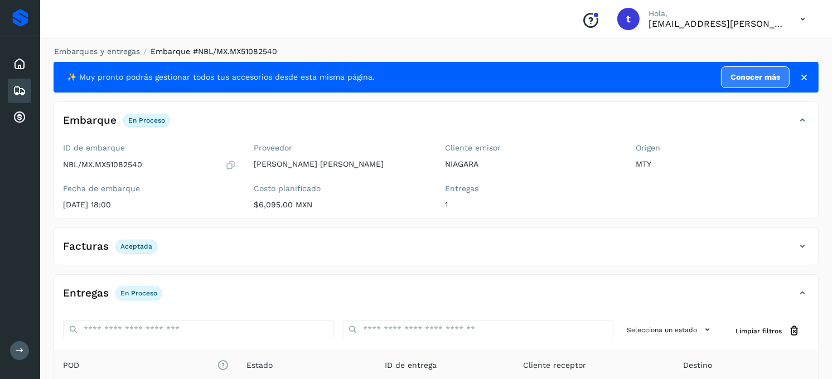
scroll to position [0, 0]
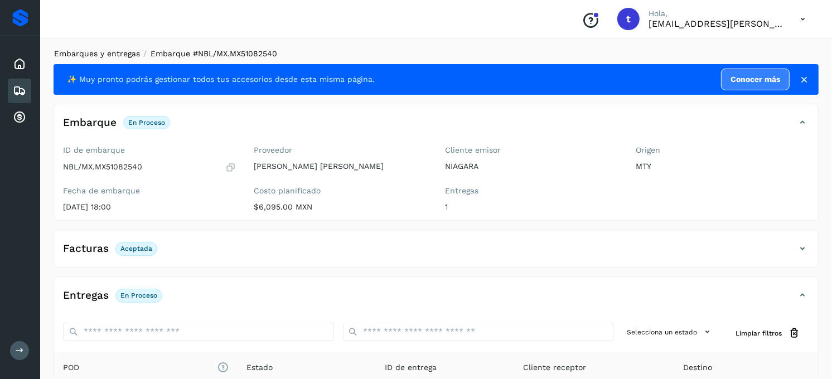
click at [112, 57] on link "Embarques y entregas" at bounding box center [97, 53] width 86 height 9
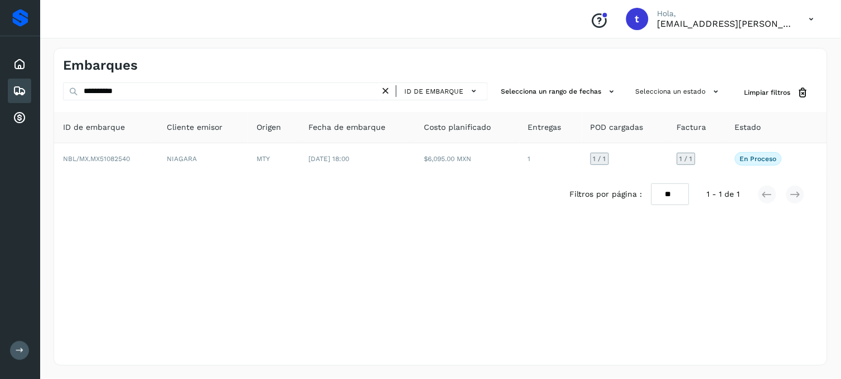
click at [391, 92] on icon at bounding box center [386, 91] width 12 height 12
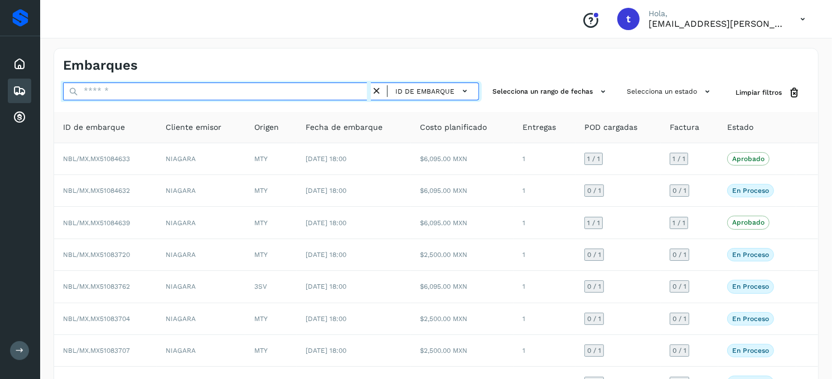
click at [260, 93] on input "text" at bounding box center [217, 92] width 308 height 18
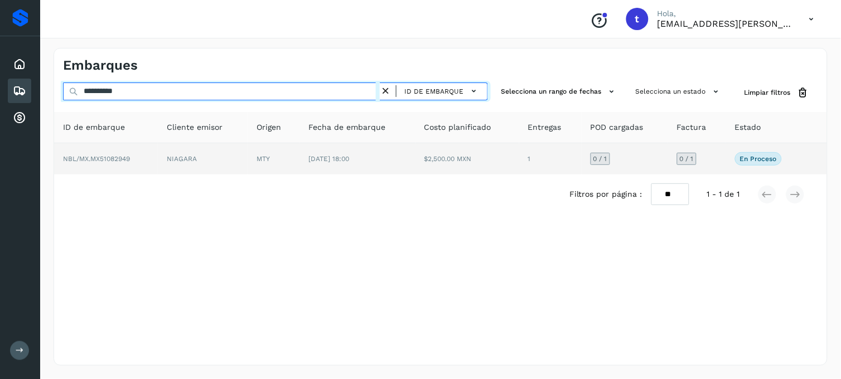
type input "**********"
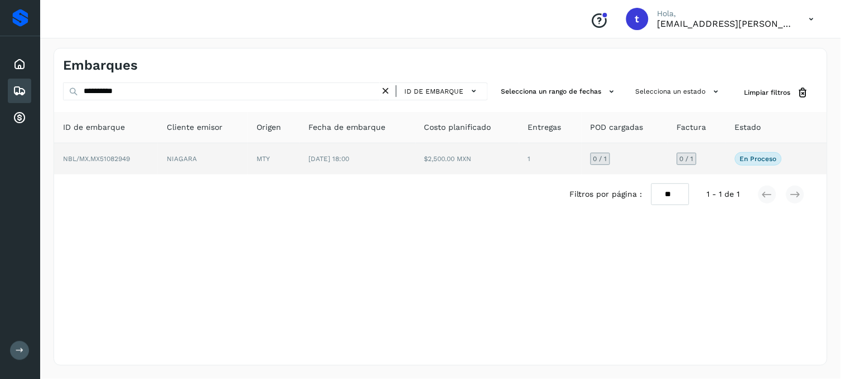
click at [143, 164] on td "NBL/MX.MX51082949" at bounding box center [106, 158] width 104 height 31
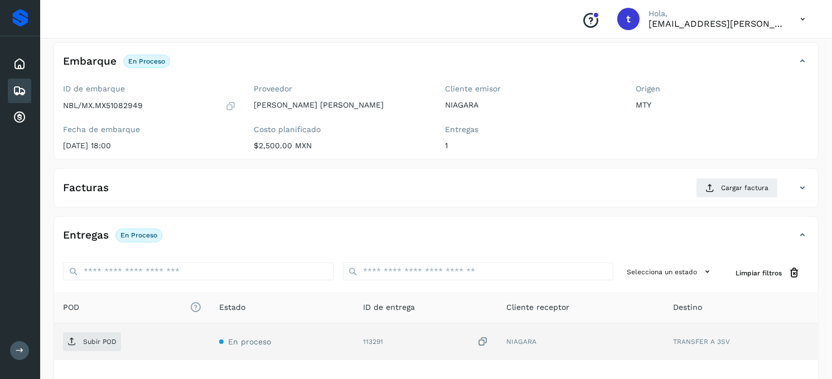
scroll to position [152, 0]
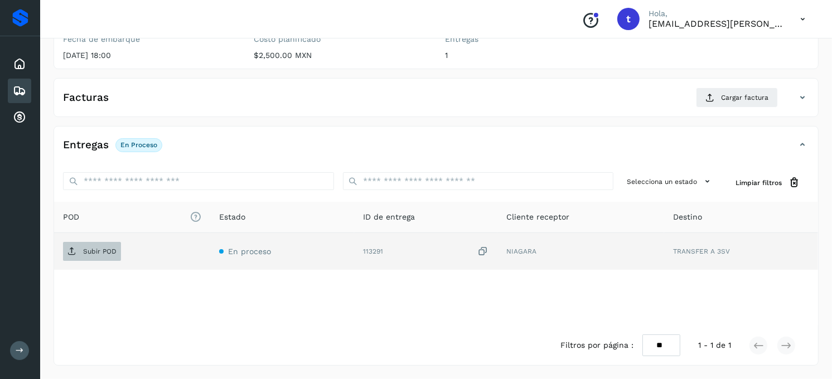
click at [99, 254] on p "Subir POD" at bounding box center [99, 252] width 33 height 8
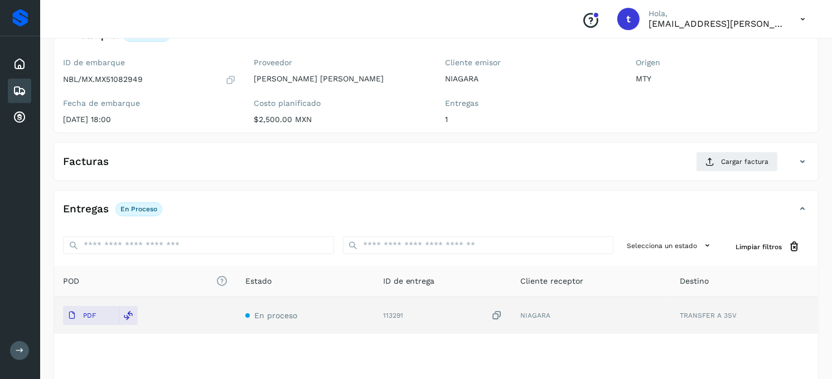
scroll to position [28, 0]
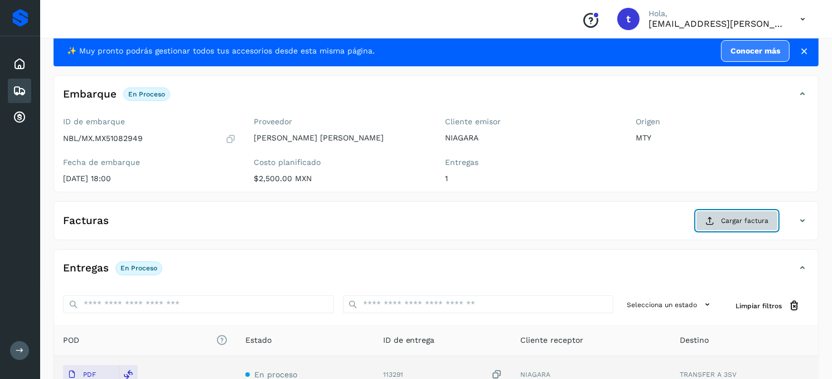
click at [748, 227] on button "Cargar factura" at bounding box center [737, 221] width 82 height 20
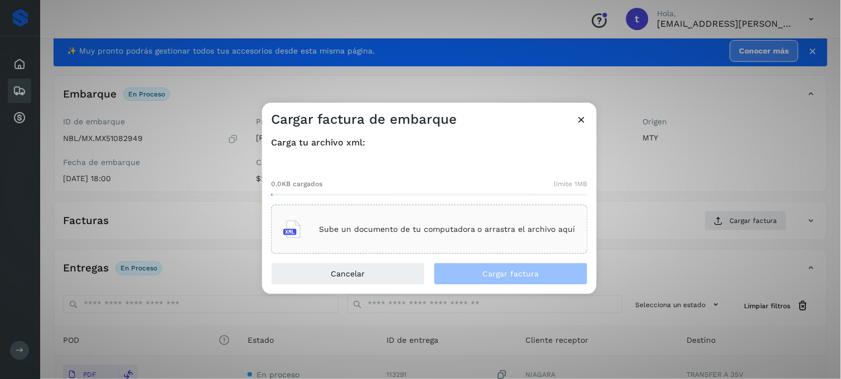
click at [410, 225] on p "Sube un documento de tu computadora o arrastra el archivo aquí" at bounding box center [447, 229] width 256 height 9
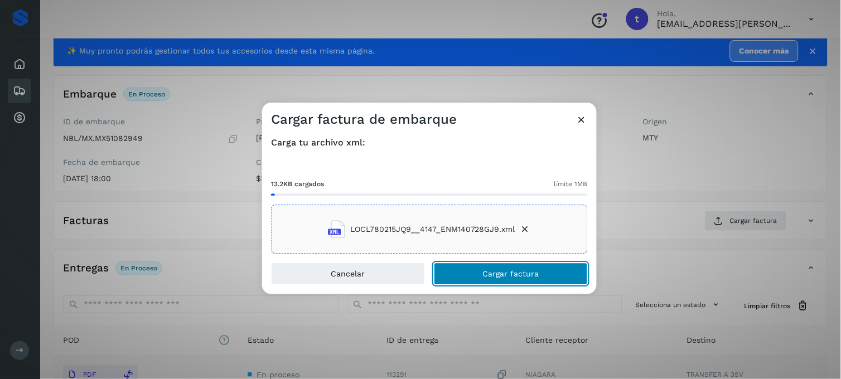
click at [527, 272] on span "Cargar factura" at bounding box center [511, 274] width 56 height 8
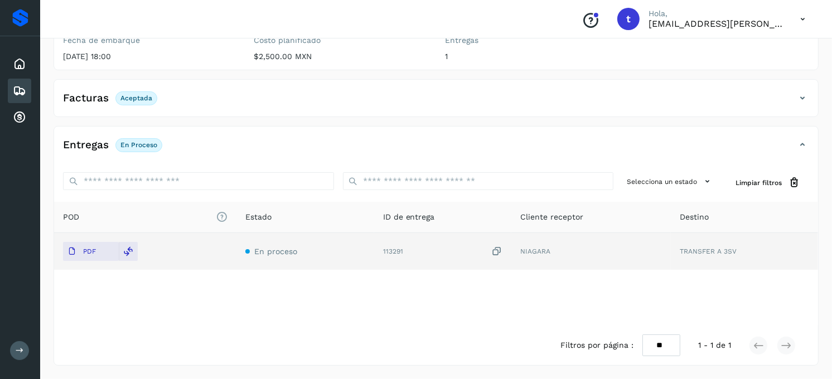
scroll to position [0, 0]
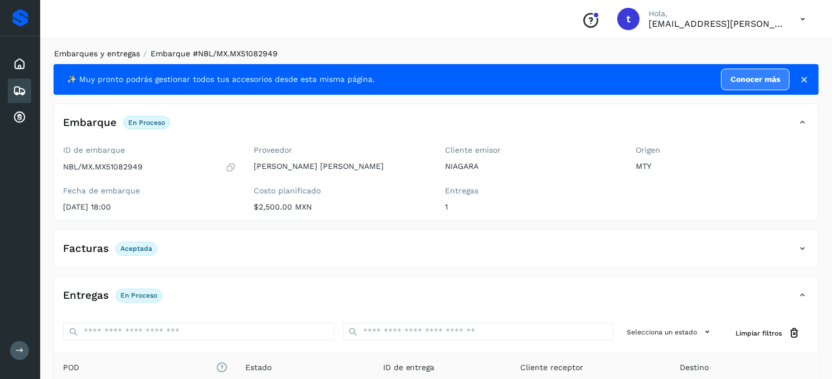
click at [124, 52] on link "Embarques y entregas" at bounding box center [97, 53] width 86 height 9
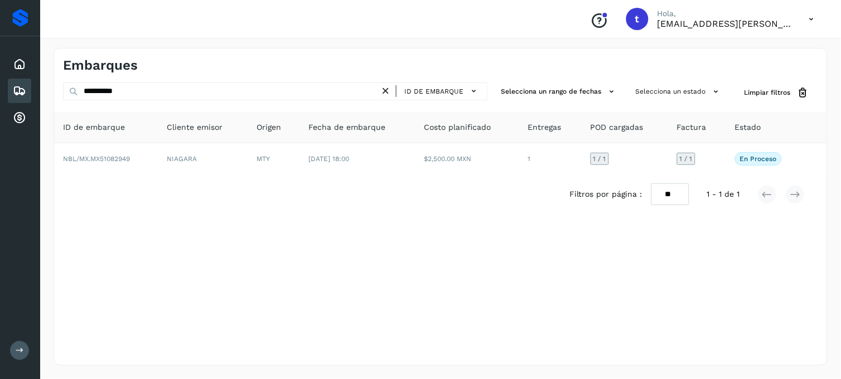
click at [390, 90] on icon at bounding box center [386, 91] width 12 height 12
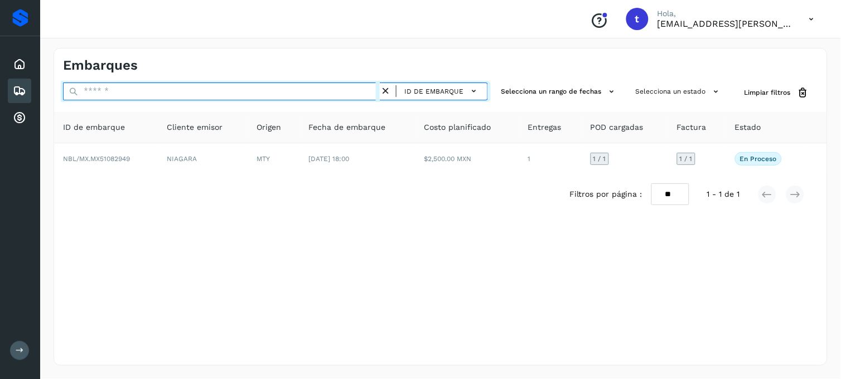
click at [147, 98] on input "text" at bounding box center [221, 92] width 317 height 18
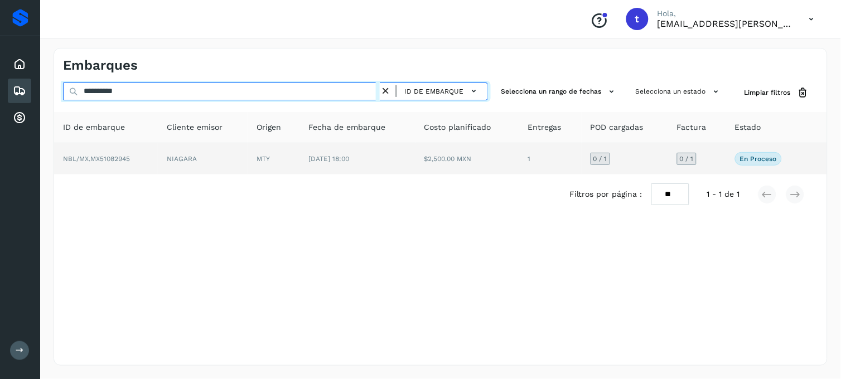
type input "**********"
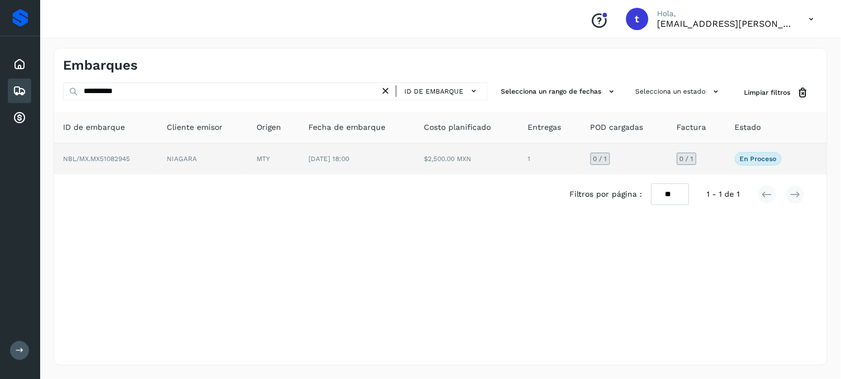
click at [90, 161] on span "NBL/MX.MX51082945" at bounding box center [96, 159] width 67 height 8
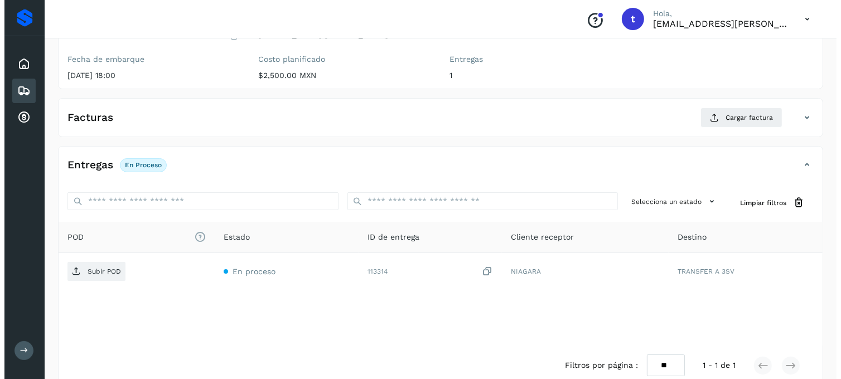
scroll to position [152, 0]
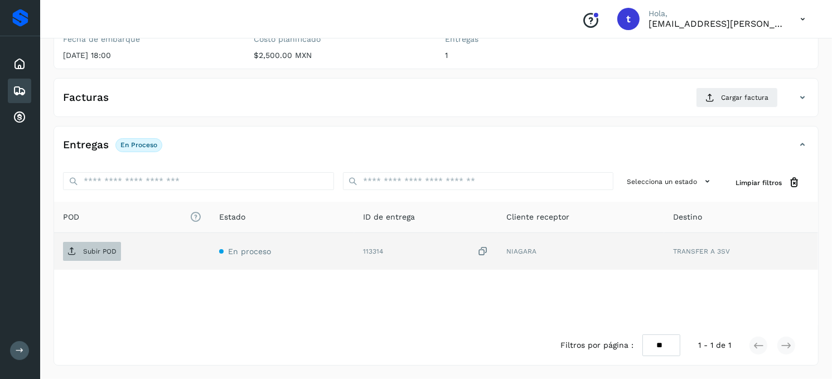
click at [103, 251] on p "Subir POD" at bounding box center [99, 252] width 33 height 8
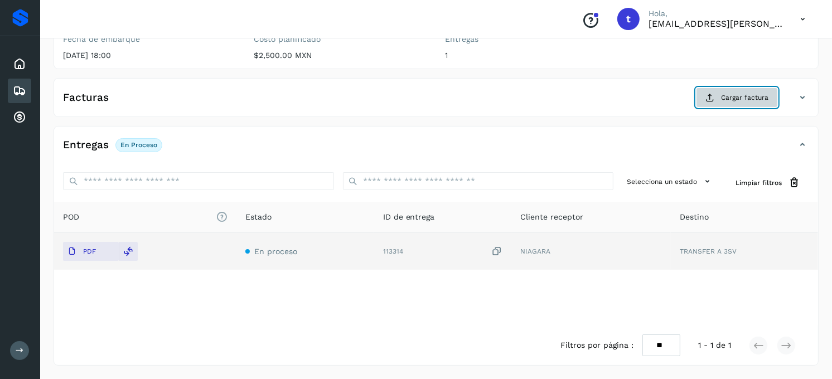
click at [750, 103] on button "Cargar factura" at bounding box center [737, 98] width 82 height 20
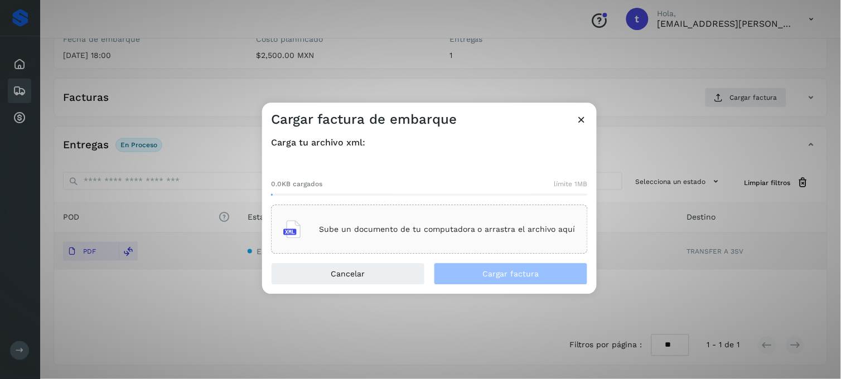
click at [356, 236] on div "Sube un documento de tu computadora o arrastra el archivo aquí" at bounding box center [429, 230] width 292 height 30
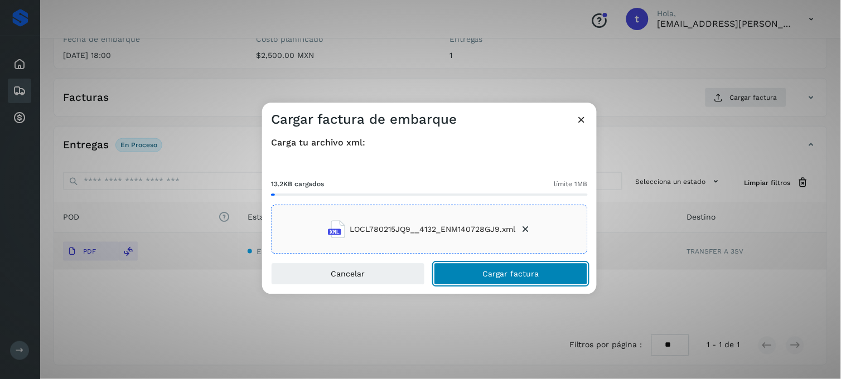
click at [512, 279] on button "Cargar factura" at bounding box center [511, 274] width 154 height 22
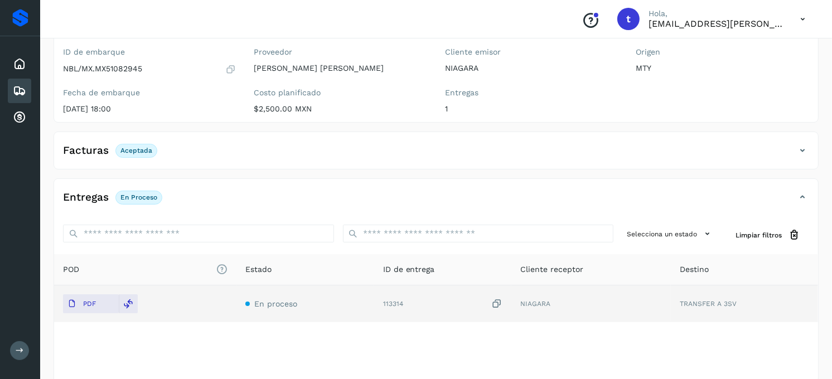
scroll to position [0, 0]
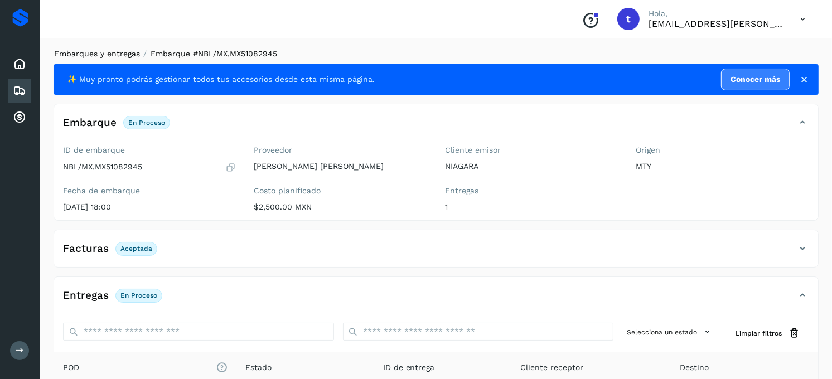
click at [118, 57] on link "Embarques y entregas" at bounding box center [97, 53] width 86 height 9
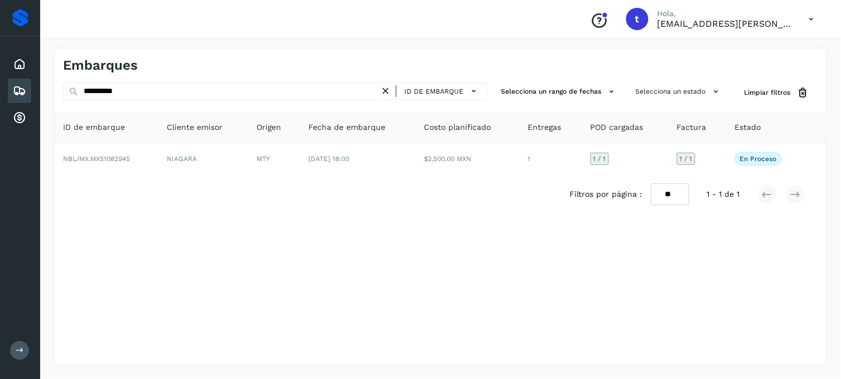
click at [387, 89] on icon at bounding box center [386, 91] width 12 height 12
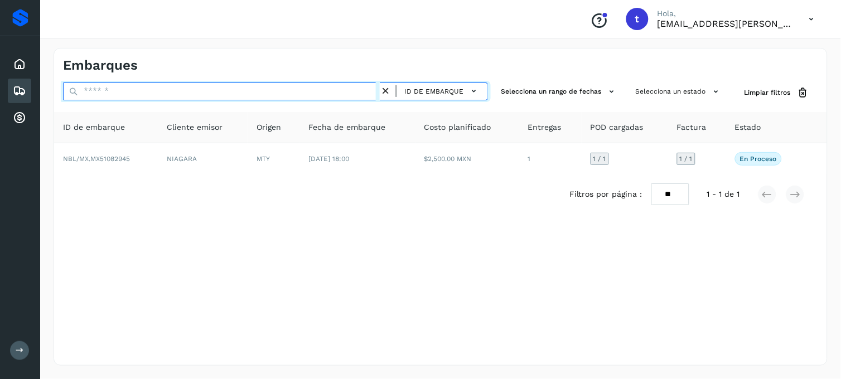
click at [232, 90] on input "text" at bounding box center [221, 92] width 317 height 18
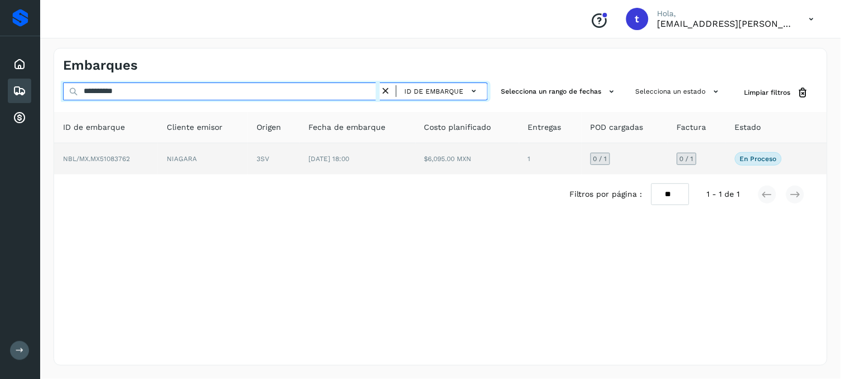
type input "**********"
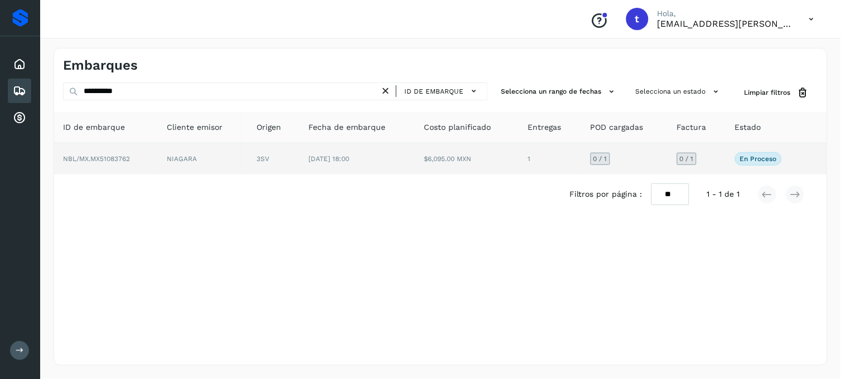
click at [111, 164] on td "NBL/MX.MX51083762" at bounding box center [106, 158] width 104 height 31
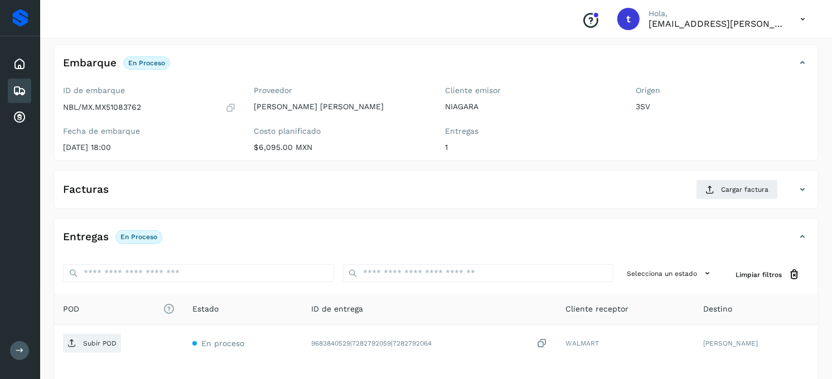
scroll to position [152, 0]
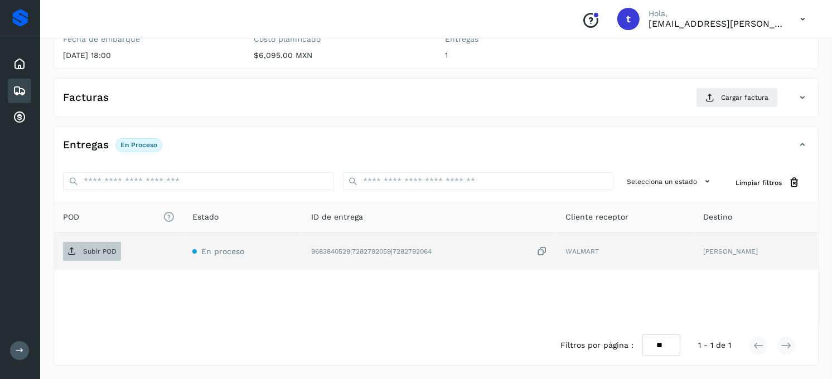
click at [75, 251] on icon at bounding box center [71, 251] width 9 height 9
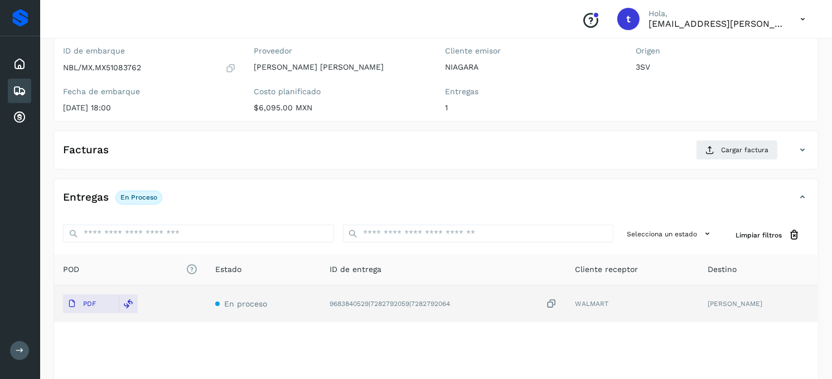
scroll to position [28, 0]
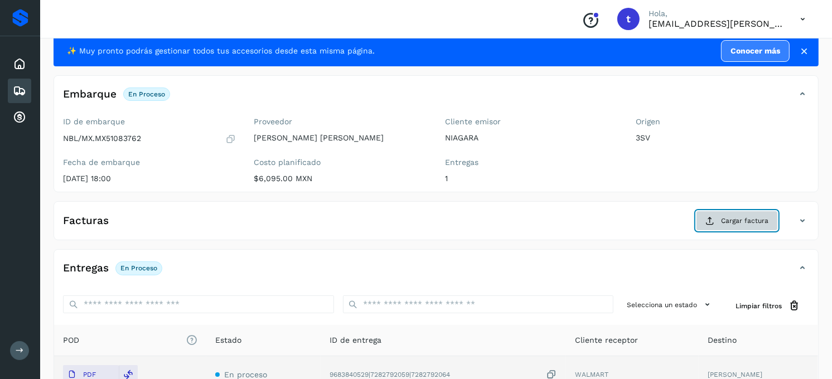
click at [733, 223] on span "Cargar factura" at bounding box center [744, 221] width 47 height 10
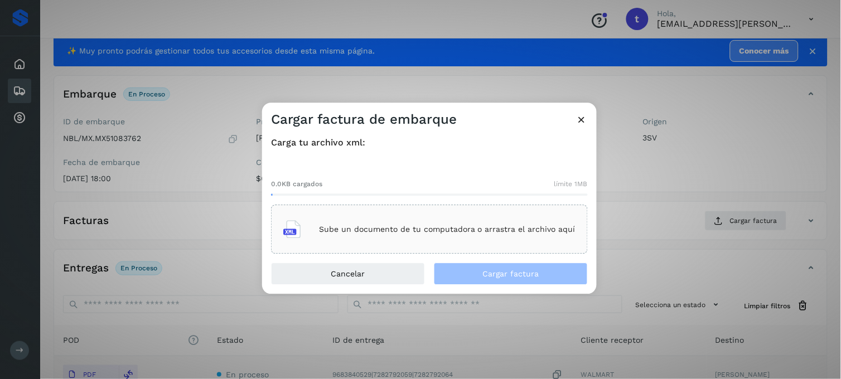
click at [381, 225] on p "Sube un documento de tu computadora o arrastra el archivo aquí" at bounding box center [447, 229] width 256 height 9
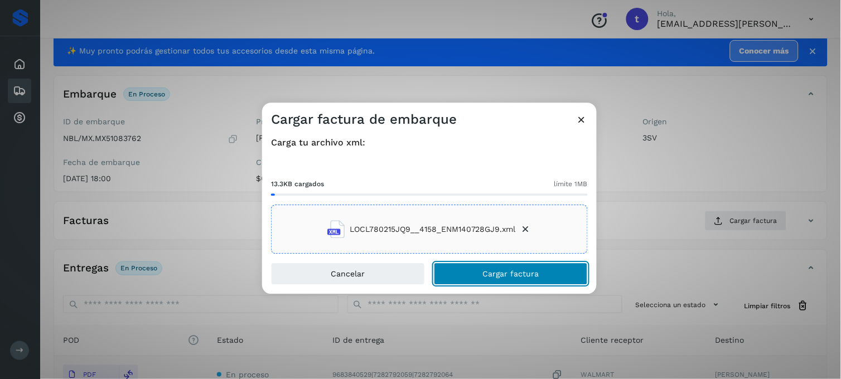
click at [498, 275] on span "Cargar factura" at bounding box center [511, 274] width 56 height 8
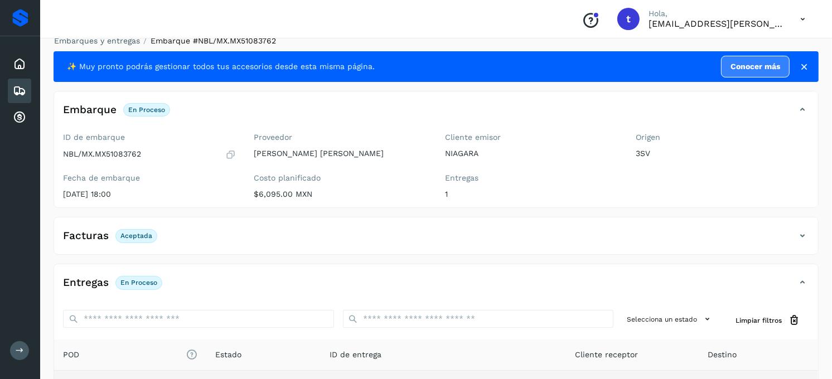
scroll to position [0, 0]
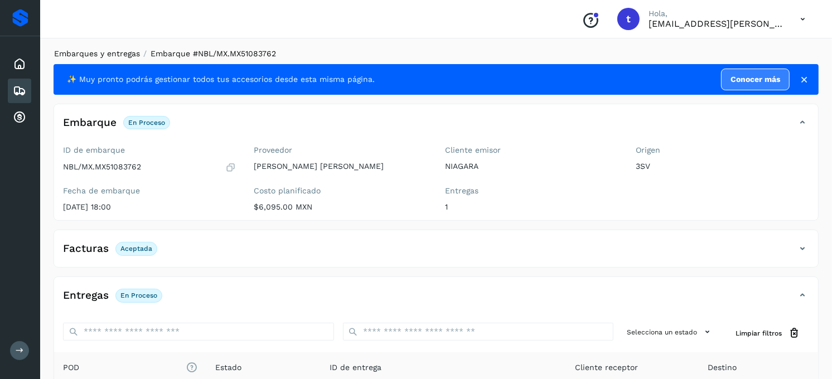
click at [112, 55] on link "Embarques y entregas" at bounding box center [97, 53] width 86 height 9
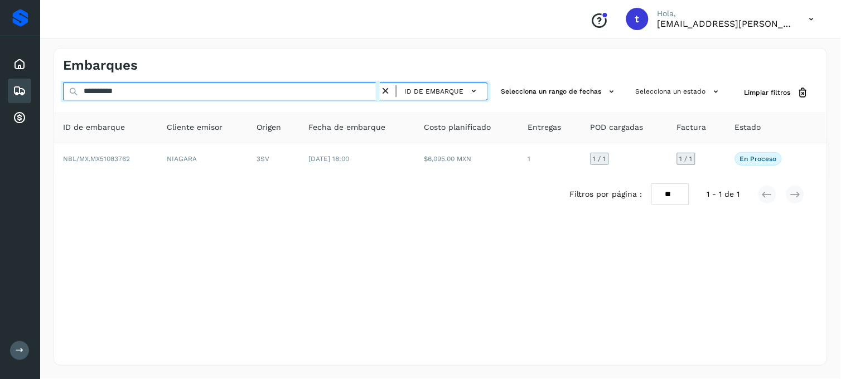
click at [376, 90] on input "**********" at bounding box center [221, 92] width 317 height 18
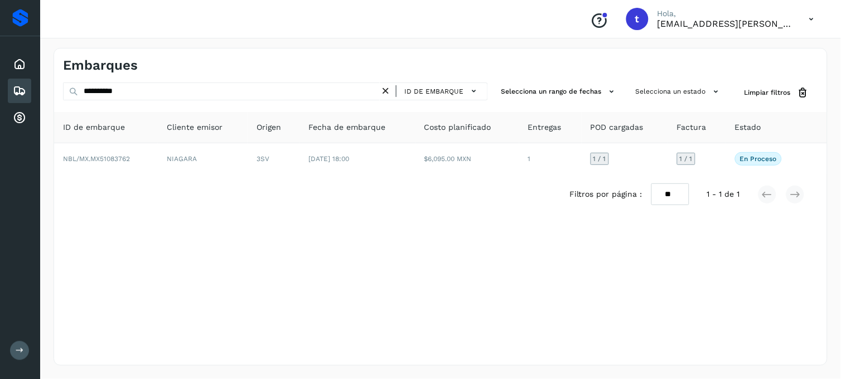
click at [391, 90] on icon at bounding box center [386, 91] width 12 height 12
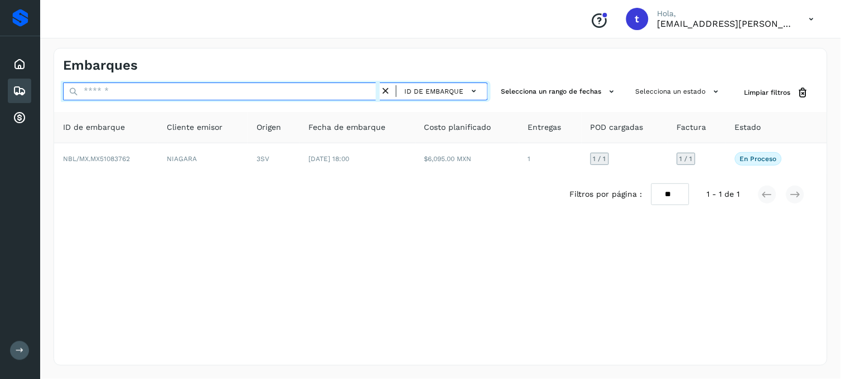
click at [179, 99] on input "text" at bounding box center [221, 92] width 317 height 18
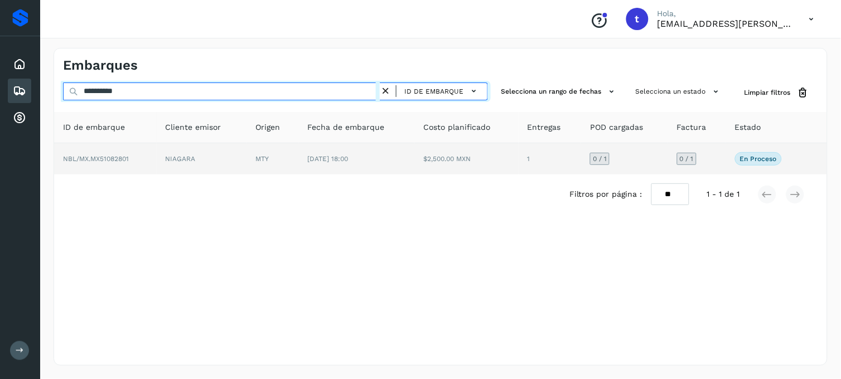
type input "**********"
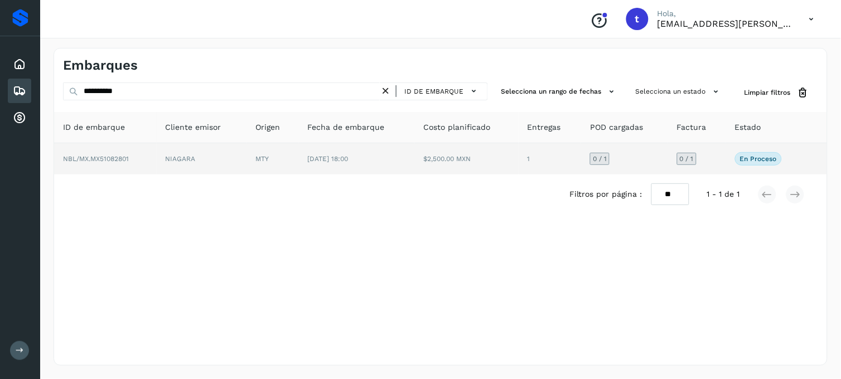
click at [110, 163] on td "NBL/MX.MX51082801" at bounding box center [105, 158] width 103 height 31
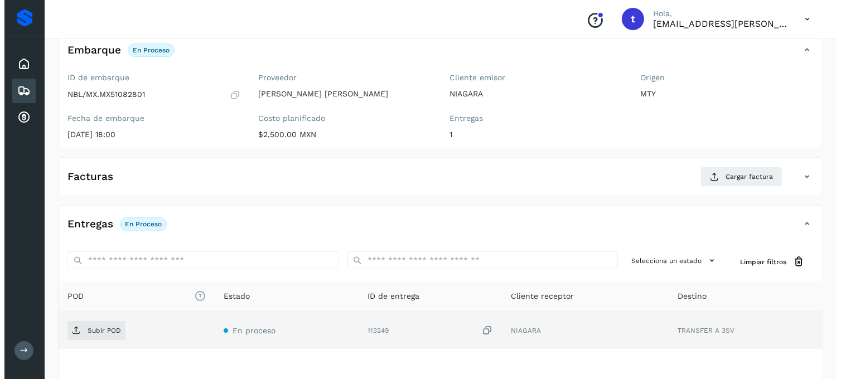
scroll to position [152, 0]
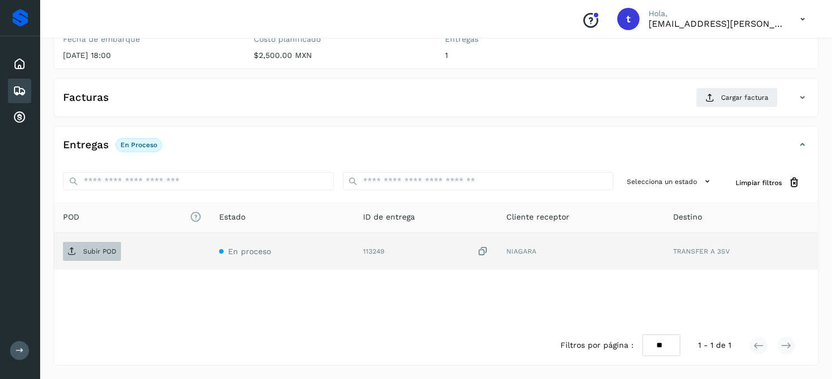
click at [95, 253] on p "Subir POD" at bounding box center [99, 252] width 33 height 8
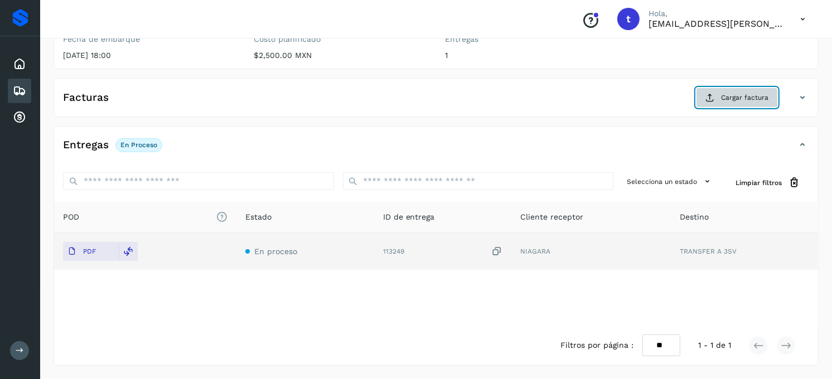
click at [734, 101] on span "Cargar factura" at bounding box center [744, 98] width 47 height 10
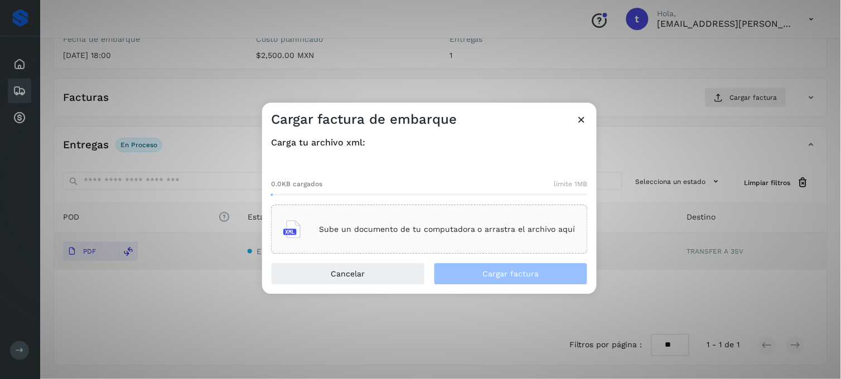
click at [394, 227] on p "Sube un documento de tu computadora o arrastra el archivo aquí" at bounding box center [447, 229] width 256 height 9
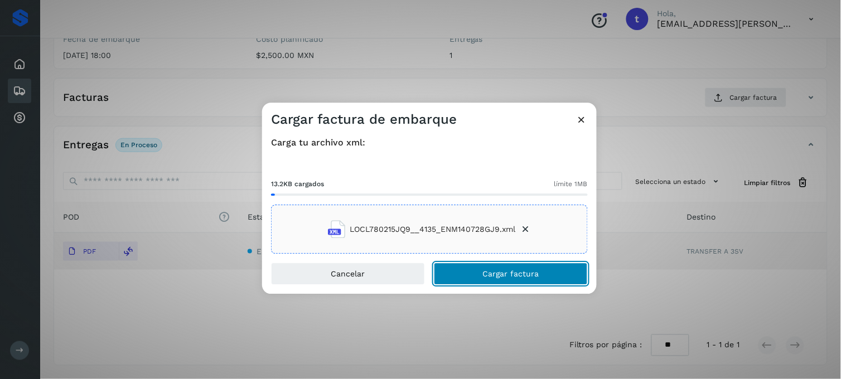
click at [530, 275] on span "Cargar factura" at bounding box center [511, 274] width 56 height 8
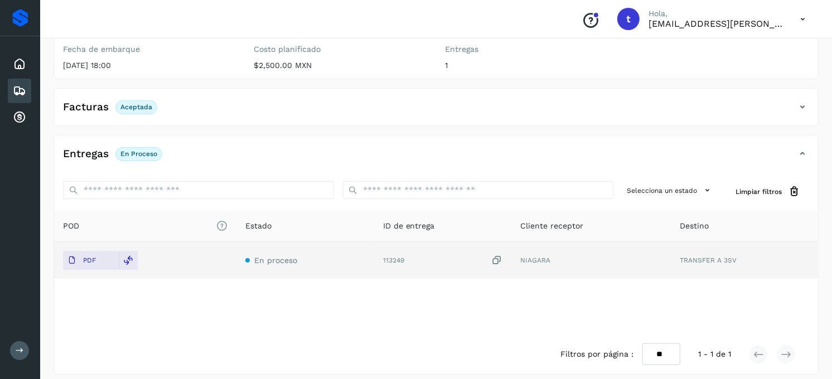
scroll to position [0, 0]
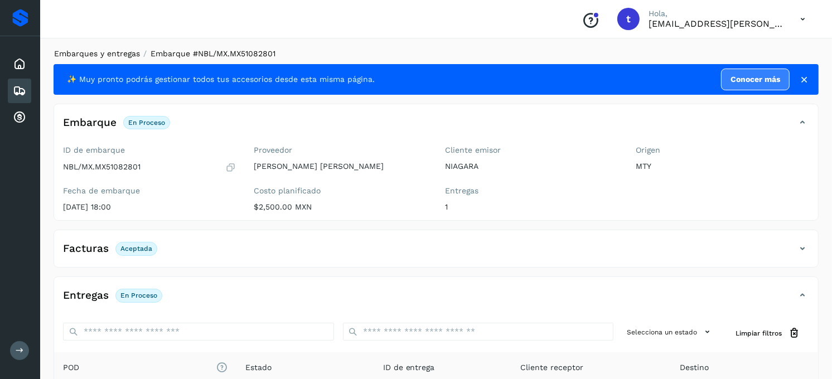
click at [123, 55] on link "Embarques y entregas" at bounding box center [97, 53] width 86 height 9
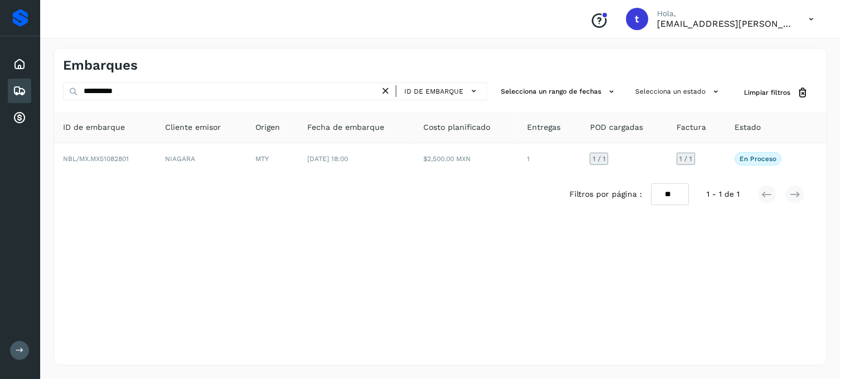
click at [391, 93] on icon at bounding box center [386, 91] width 12 height 12
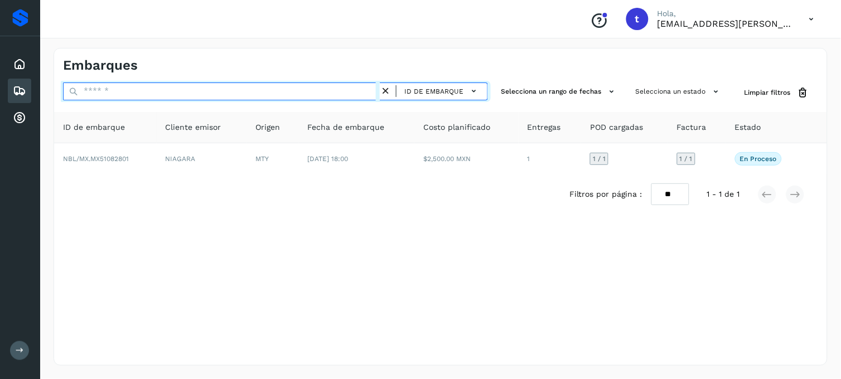
click at [127, 91] on input "text" at bounding box center [221, 92] width 317 height 18
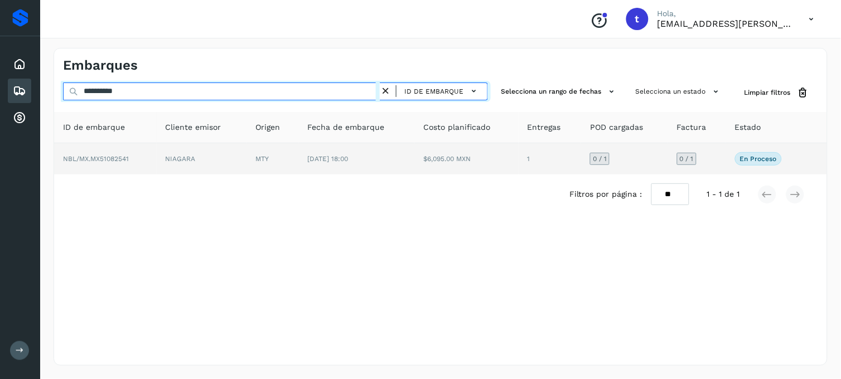
type input "**********"
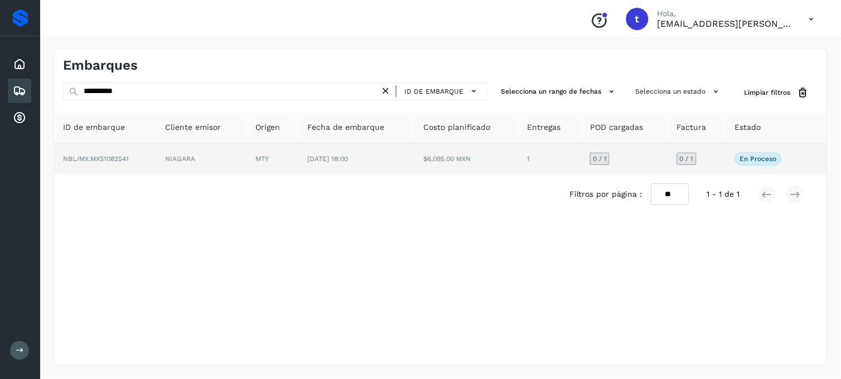
click at [97, 166] on td "NBL/MX.MX51082541" at bounding box center [105, 158] width 103 height 31
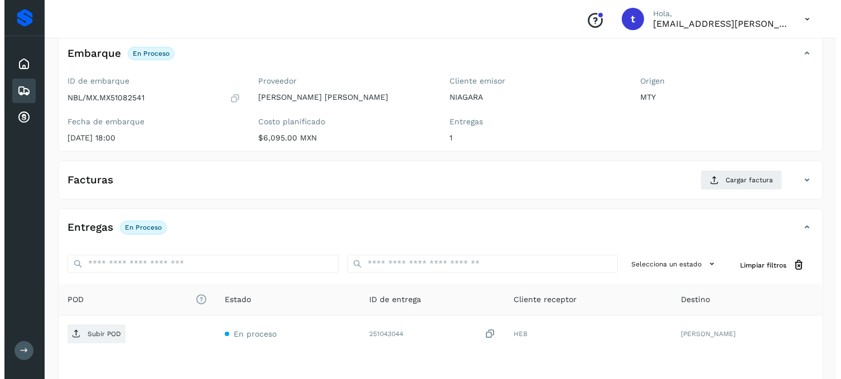
scroll to position [152, 0]
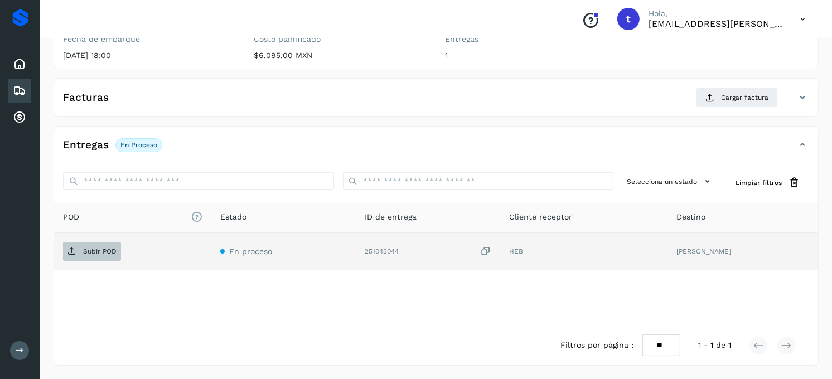
click at [108, 252] on p "Subir POD" at bounding box center [99, 252] width 33 height 8
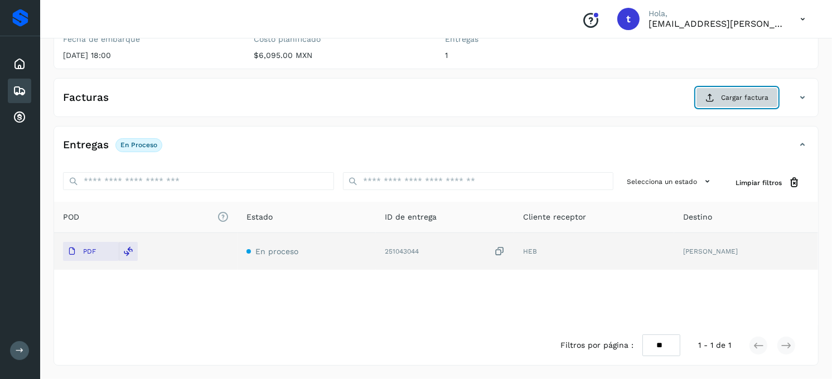
click at [759, 103] on button "Cargar factura" at bounding box center [737, 98] width 82 height 20
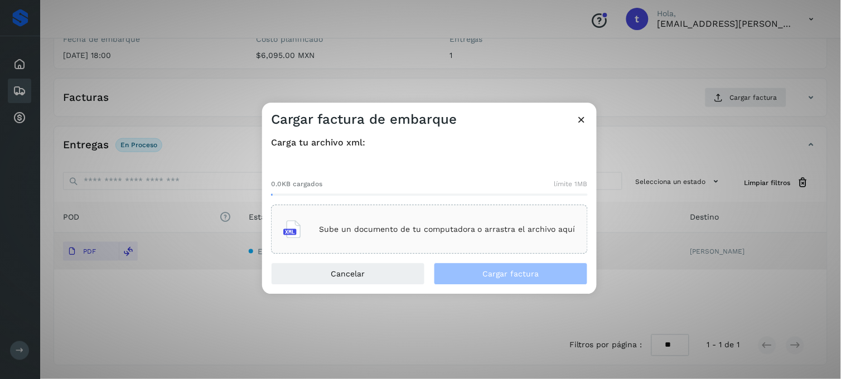
click at [452, 237] on div "Sube un documento de tu computadora o arrastra el archivo aquí" at bounding box center [429, 230] width 292 height 30
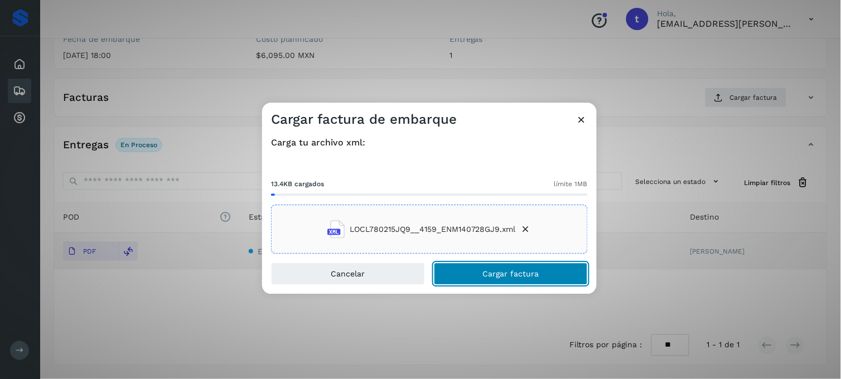
click at [530, 280] on button "Cargar factura" at bounding box center [511, 274] width 154 height 22
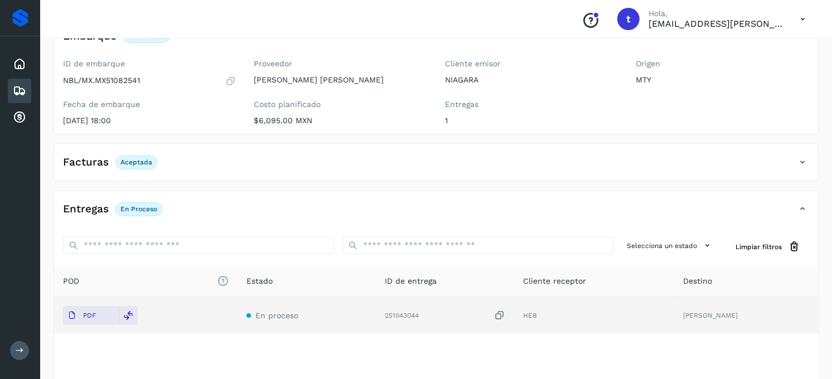
scroll to position [0, 0]
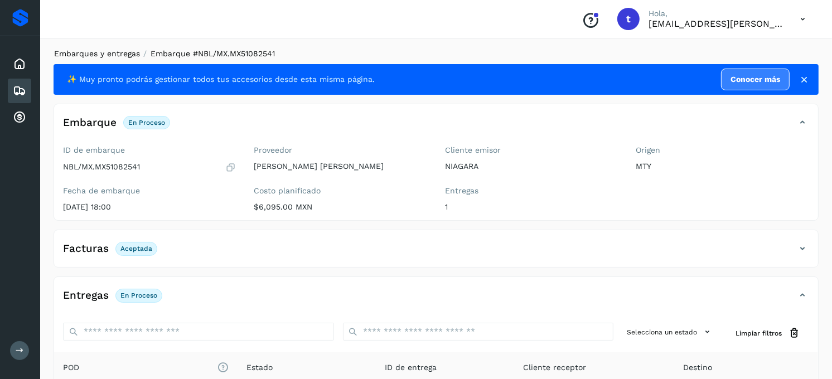
click at [109, 50] on link "Embarques y entregas" at bounding box center [97, 53] width 86 height 9
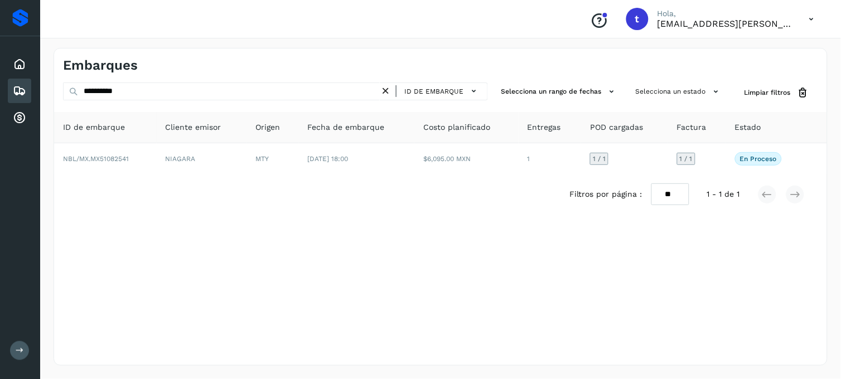
click at [391, 89] on icon at bounding box center [386, 91] width 12 height 12
click at [271, 100] on div "ID de embarque" at bounding box center [275, 93] width 425 height 21
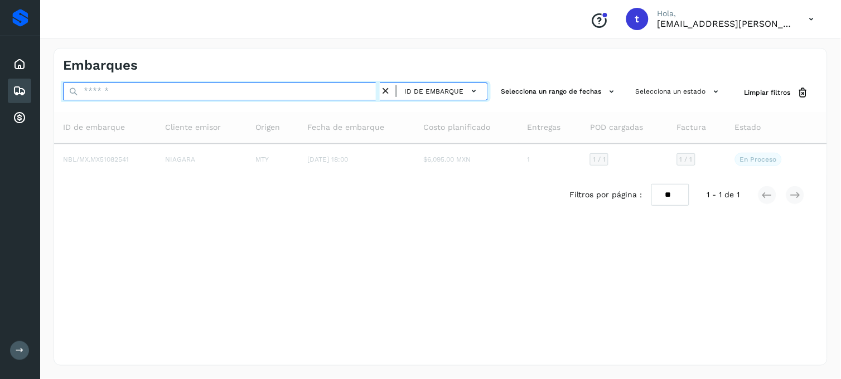
click at [276, 96] on input "text" at bounding box center [221, 92] width 317 height 18
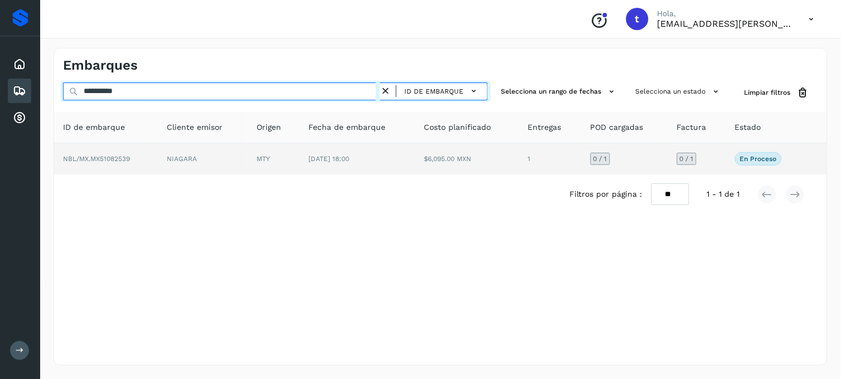
type input "**********"
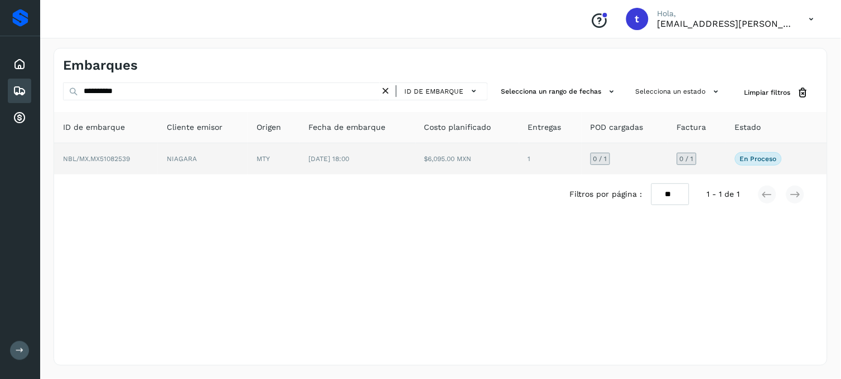
click at [96, 165] on td "NBL/MX.MX51082539" at bounding box center [106, 158] width 104 height 31
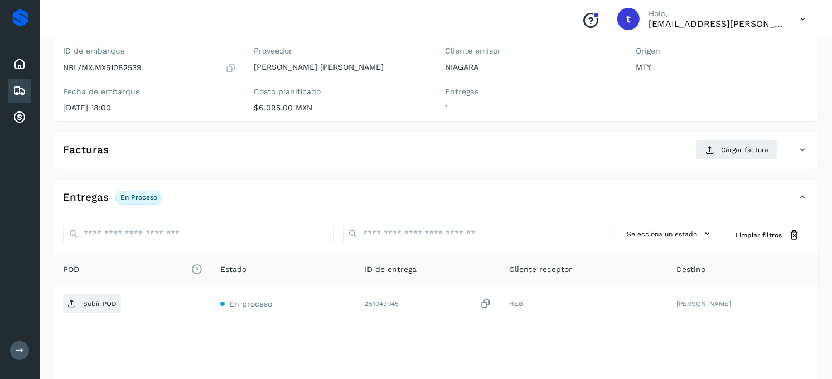
scroll to position [124, 0]
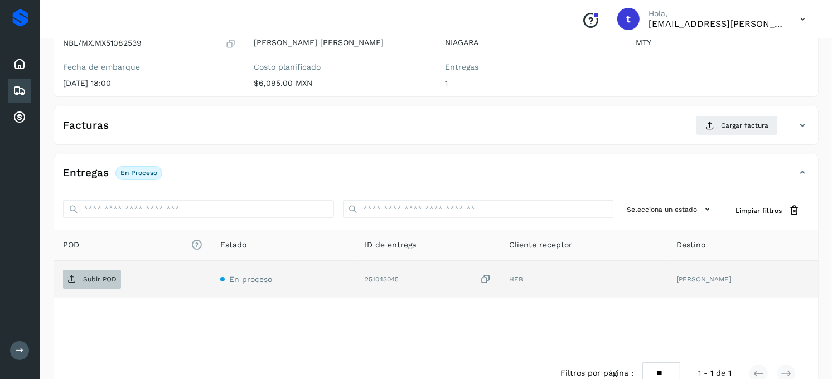
click at [86, 281] on p "Subir POD" at bounding box center [99, 279] width 33 height 8
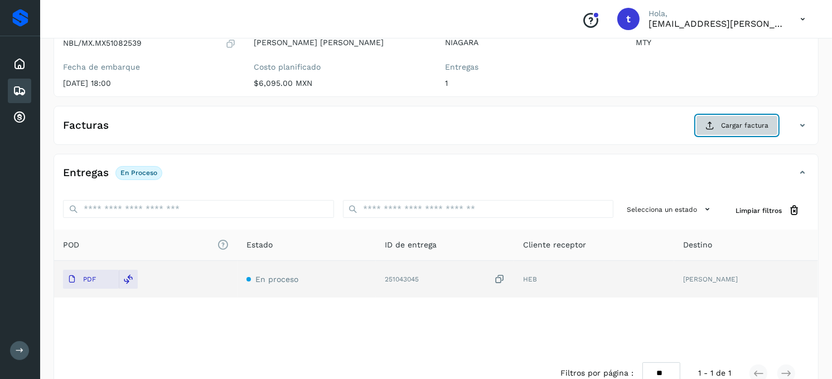
click at [753, 127] on span "Cargar factura" at bounding box center [744, 125] width 47 height 10
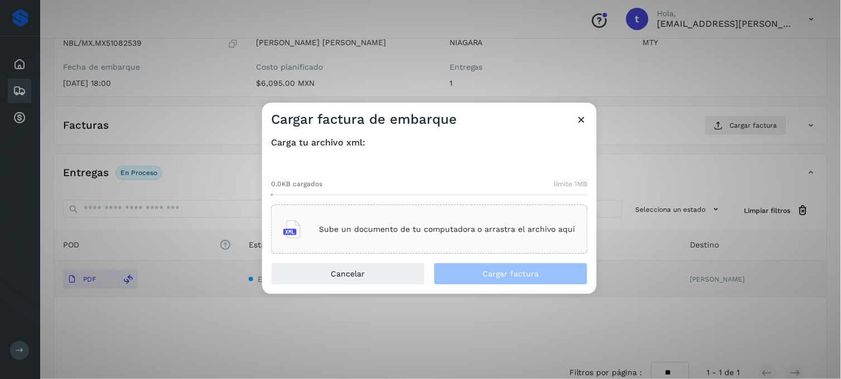
click at [426, 225] on p "Sube un documento de tu computadora o arrastra el archivo aquí" at bounding box center [447, 229] width 256 height 9
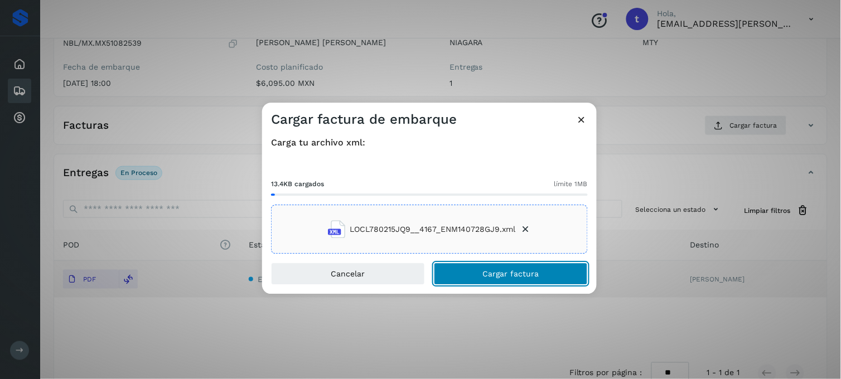
click at [526, 281] on button "Cargar factura" at bounding box center [511, 274] width 154 height 22
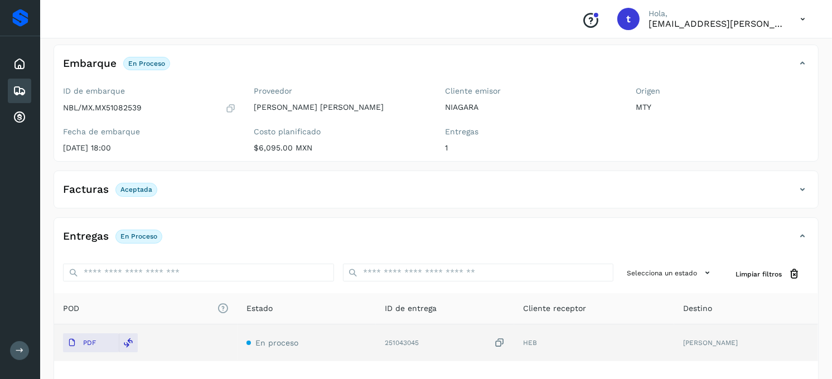
scroll to position [0, 0]
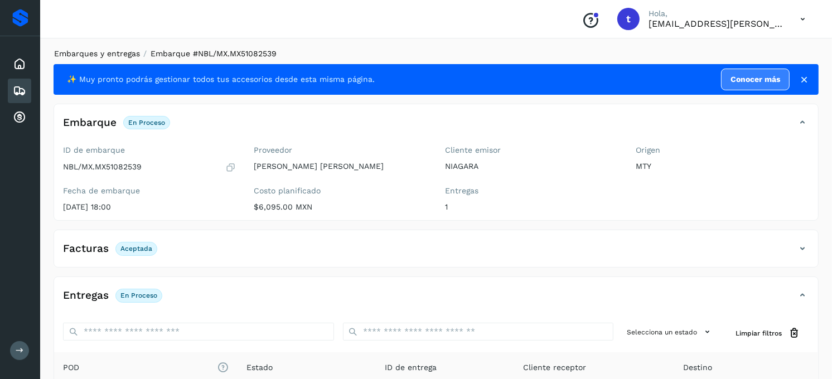
click at [104, 52] on link "Embarques y entregas" at bounding box center [97, 53] width 86 height 9
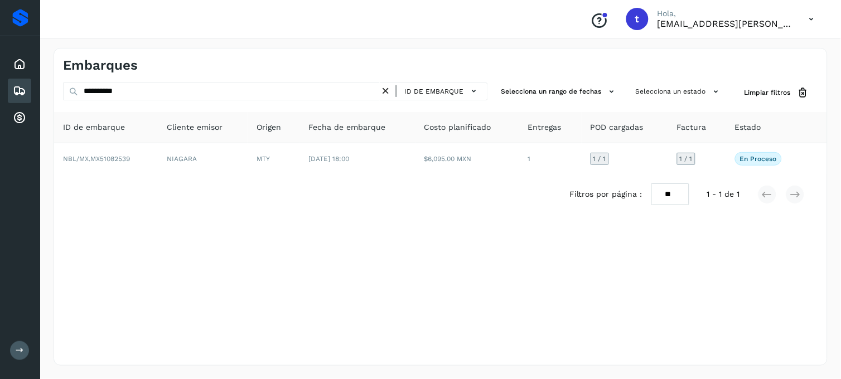
click at [387, 91] on icon at bounding box center [386, 91] width 12 height 12
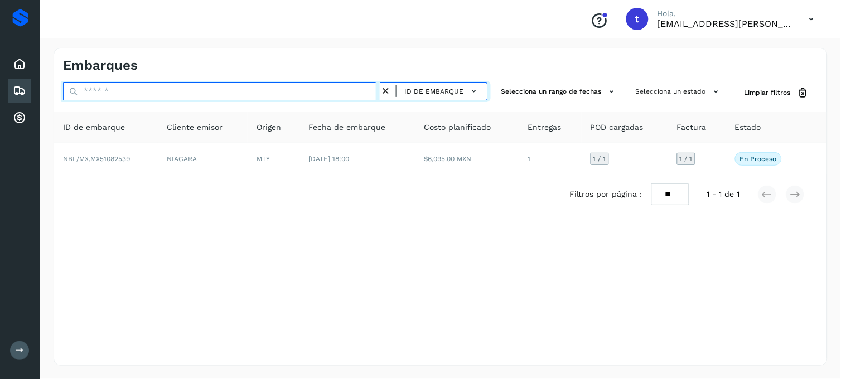
click at [227, 99] on input "text" at bounding box center [221, 92] width 317 height 18
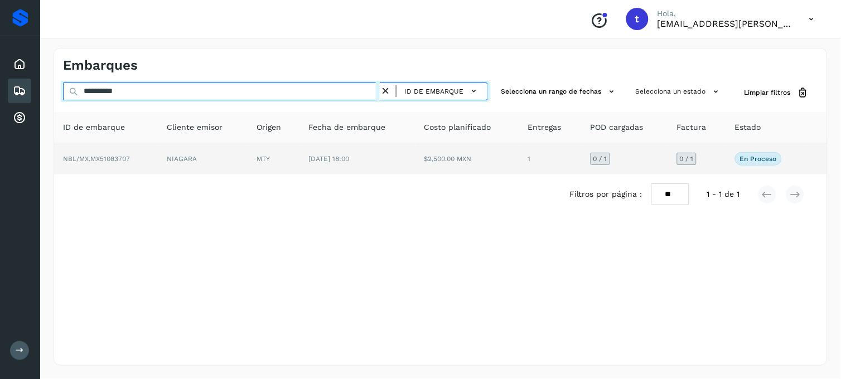
type input "**********"
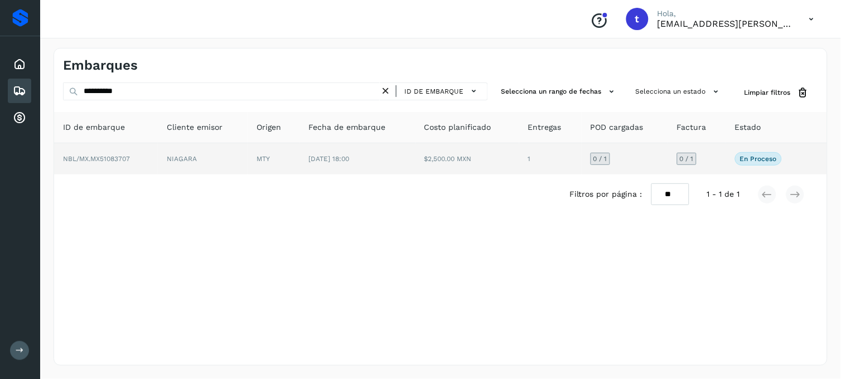
click at [98, 165] on td "NBL/MX.MX51083707" at bounding box center [106, 158] width 104 height 31
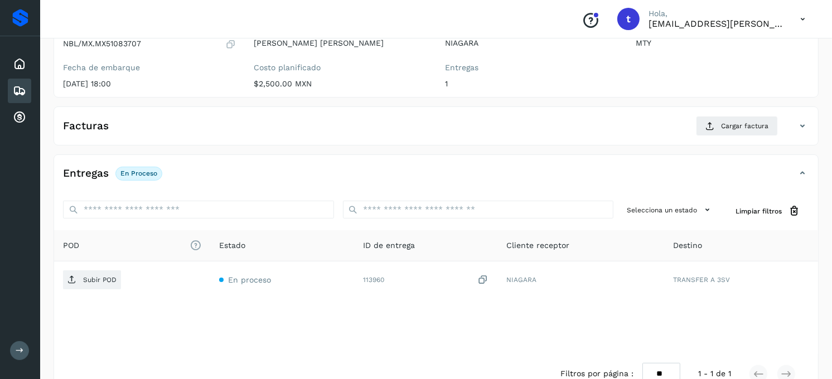
scroll to position [124, 0]
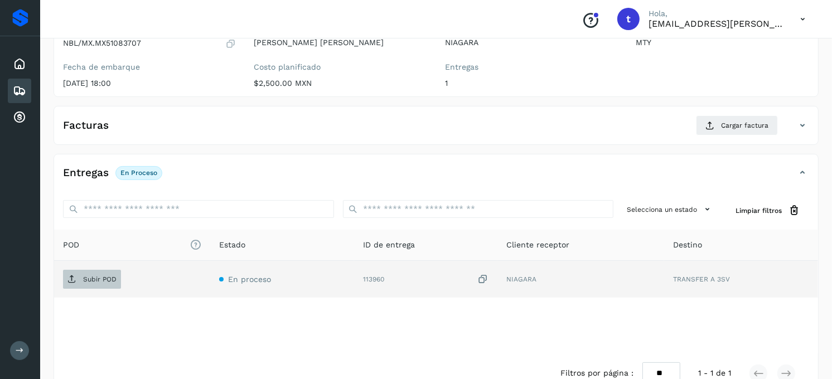
click at [98, 283] on span "Subir POD" at bounding box center [92, 279] width 58 height 18
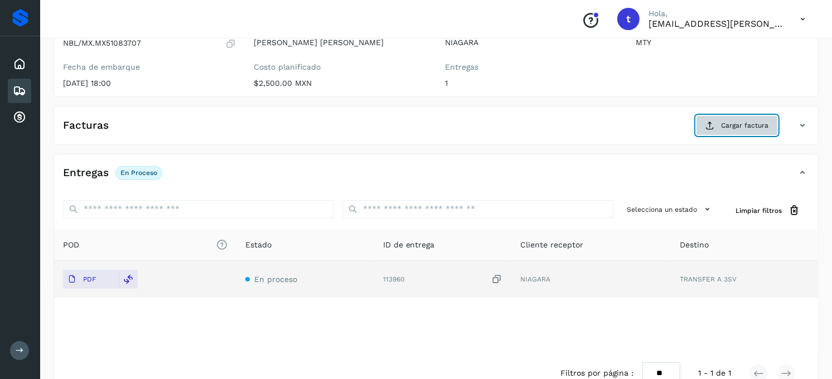
click at [725, 128] on span "Cargar factura" at bounding box center [744, 125] width 47 height 10
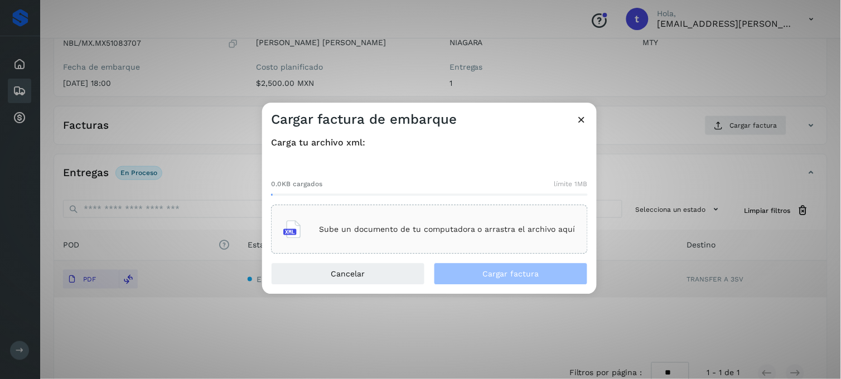
click at [410, 236] on div "Sube un documento de tu computadora o arrastra el archivo aquí" at bounding box center [429, 230] width 292 height 30
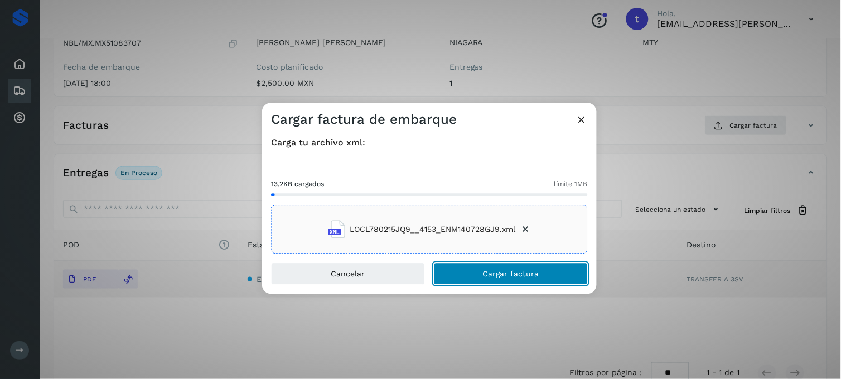
click at [488, 270] on span "Cargar factura" at bounding box center [511, 274] width 56 height 8
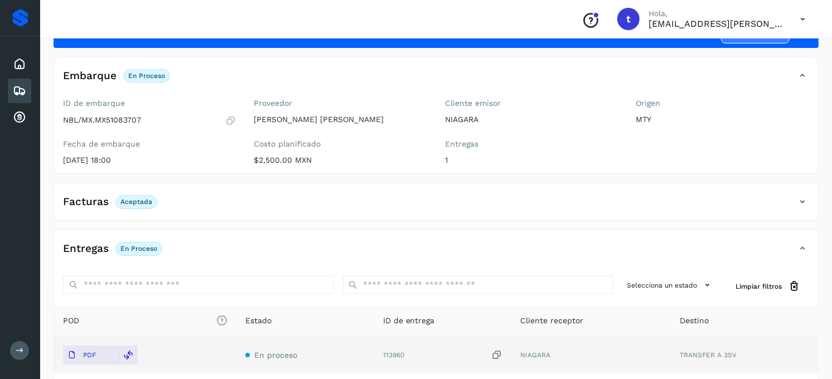
scroll to position [0, 0]
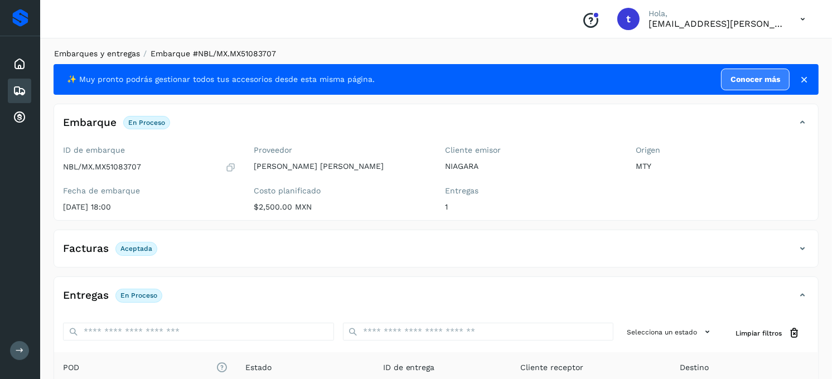
click at [104, 50] on link "Embarques y entregas" at bounding box center [97, 53] width 86 height 9
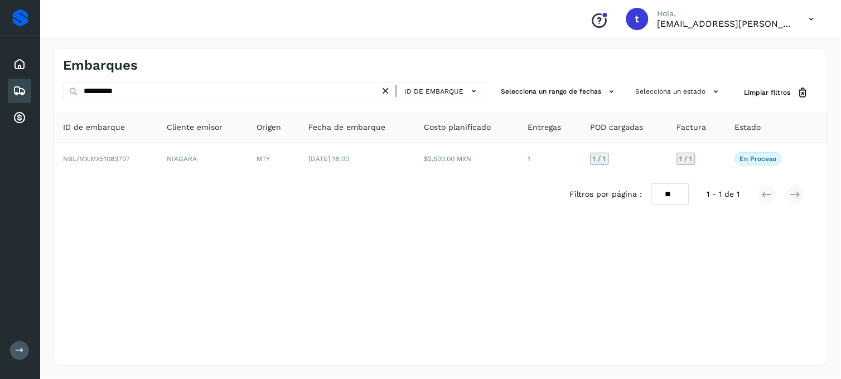
click at [391, 91] on icon at bounding box center [386, 91] width 12 height 12
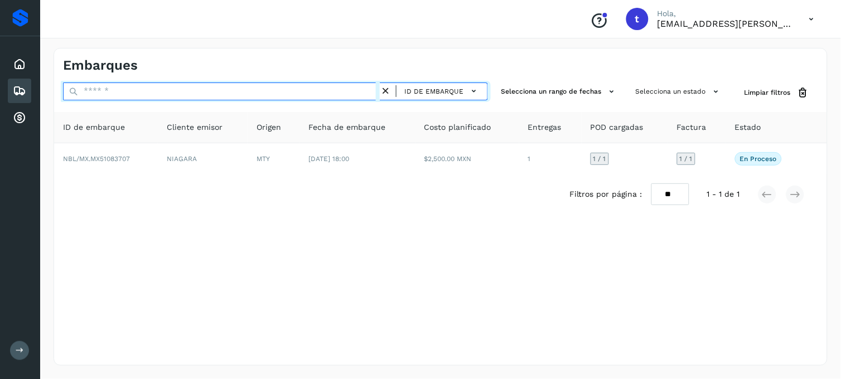
click at [212, 99] on input "text" at bounding box center [221, 92] width 317 height 18
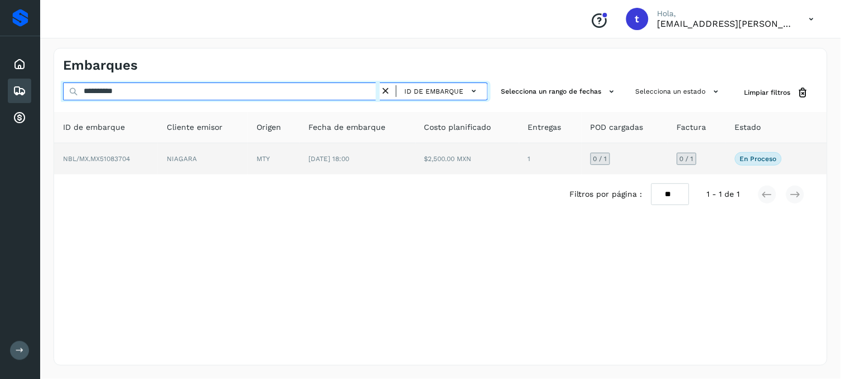
type input "**********"
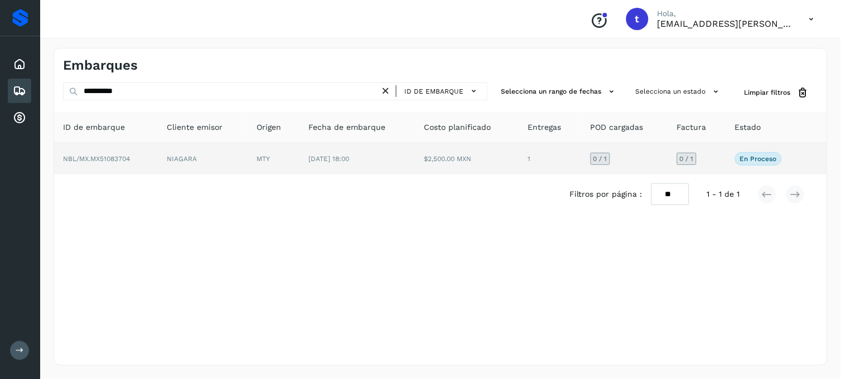
click at [127, 168] on td "NBL/MX.MX51083704" at bounding box center [106, 158] width 104 height 31
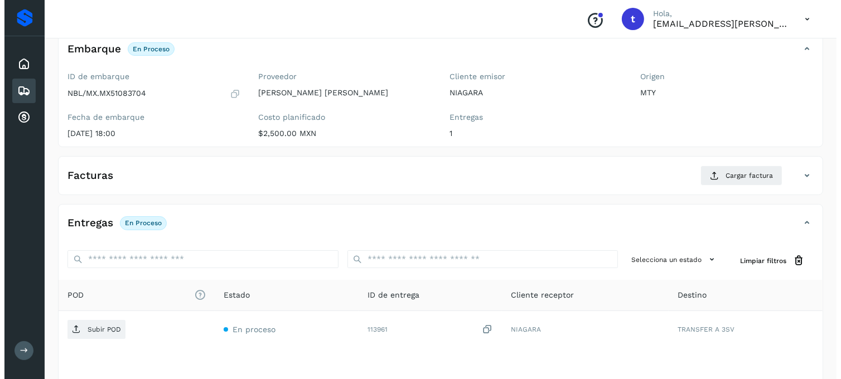
scroll to position [152, 0]
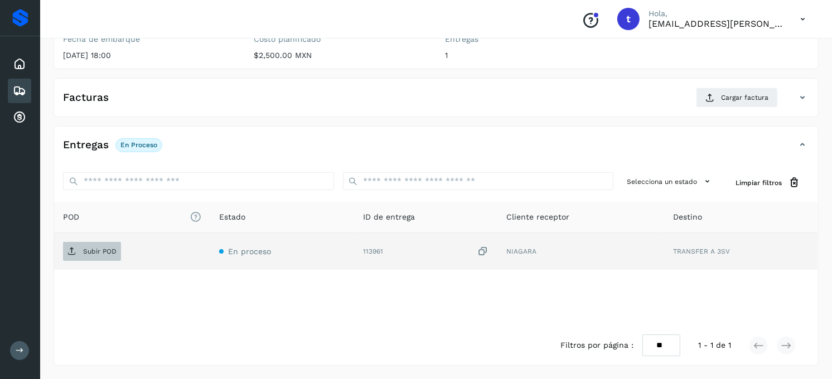
click at [113, 246] on span "Subir POD" at bounding box center [92, 251] width 58 height 18
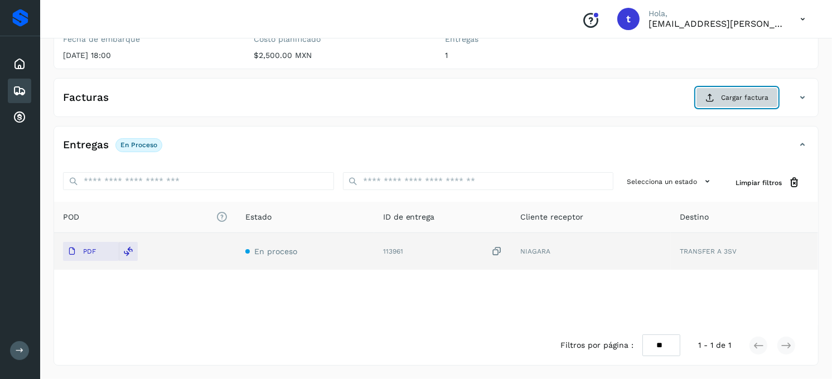
click at [731, 96] on span "Cargar factura" at bounding box center [744, 98] width 47 height 10
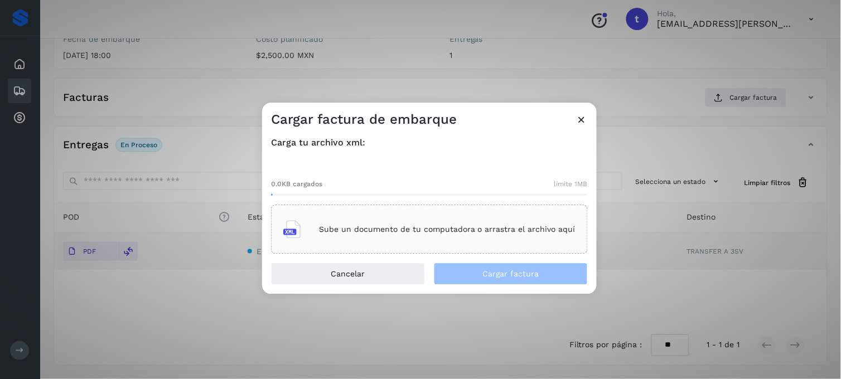
click at [333, 225] on p "Sube un documento de tu computadora o arrastra el archivo aquí" at bounding box center [447, 229] width 256 height 9
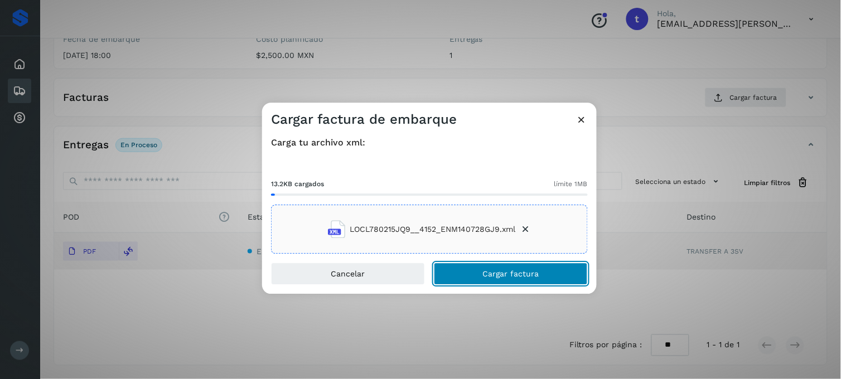
click at [505, 277] on span "Cargar factura" at bounding box center [511, 274] width 56 height 8
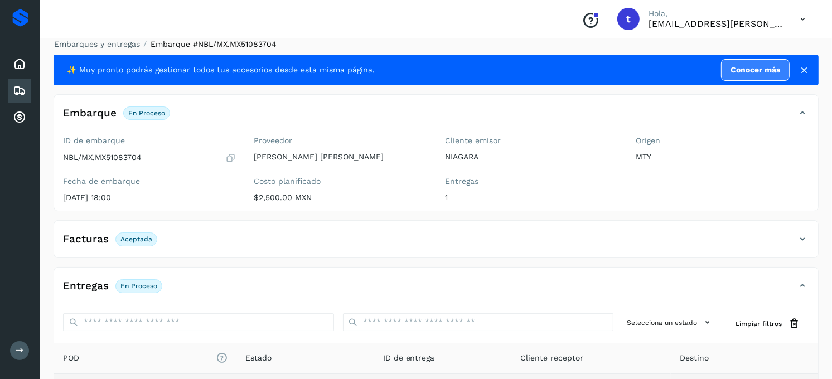
scroll to position [0, 0]
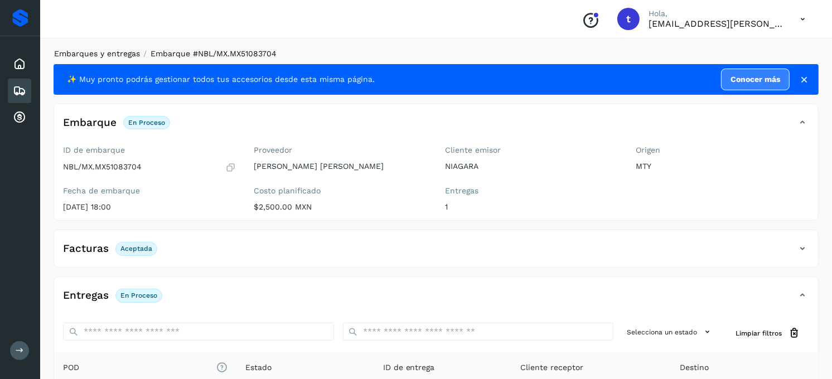
click at [109, 54] on link "Embarques y entregas" at bounding box center [97, 53] width 86 height 9
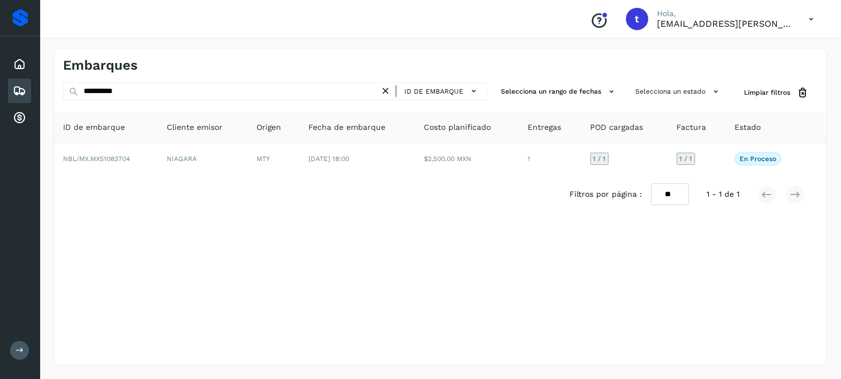
click at [389, 93] on icon at bounding box center [386, 91] width 12 height 12
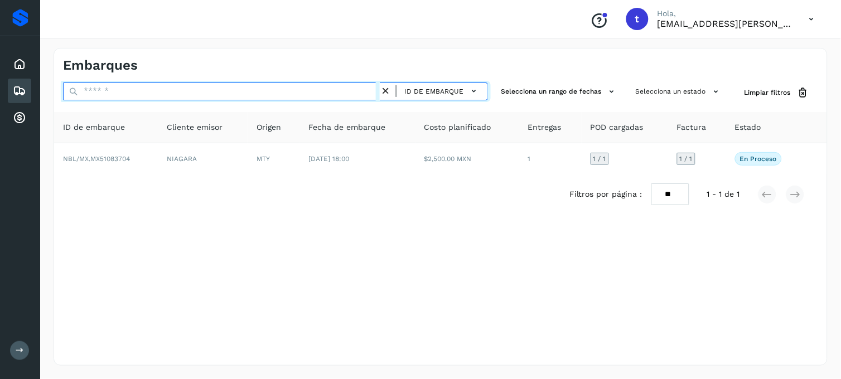
click at [259, 99] on input "text" at bounding box center [221, 92] width 317 height 18
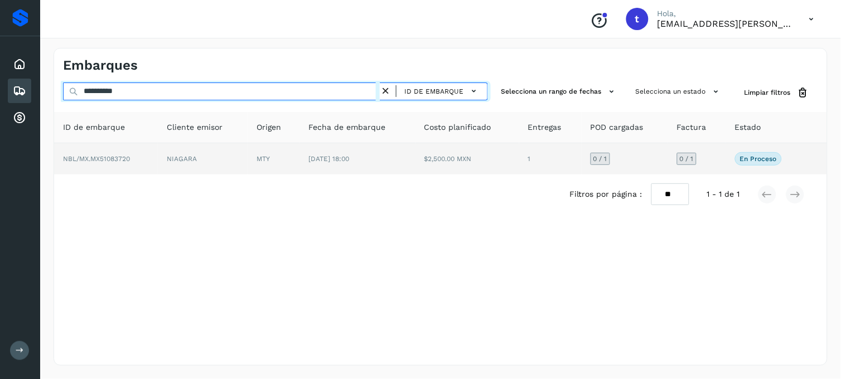
type input "**********"
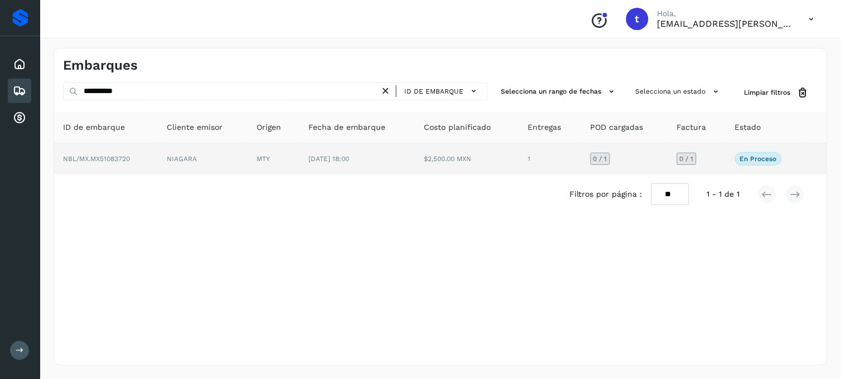
click at [118, 165] on td "NBL/MX.MX51083720" at bounding box center [106, 158] width 104 height 31
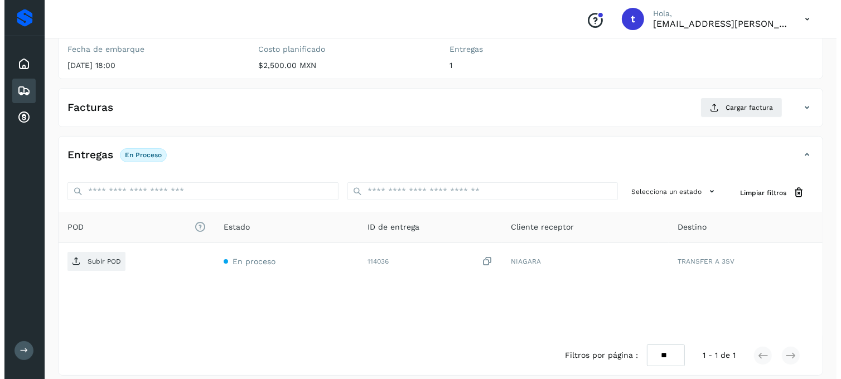
scroll to position [152, 0]
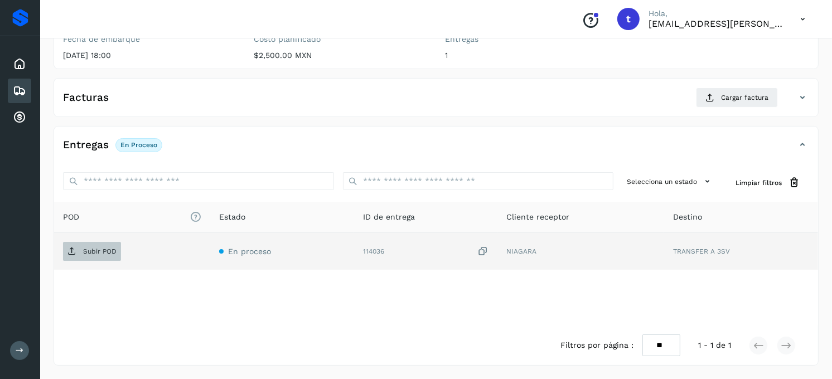
click at [101, 258] on span "Subir POD" at bounding box center [92, 251] width 58 height 18
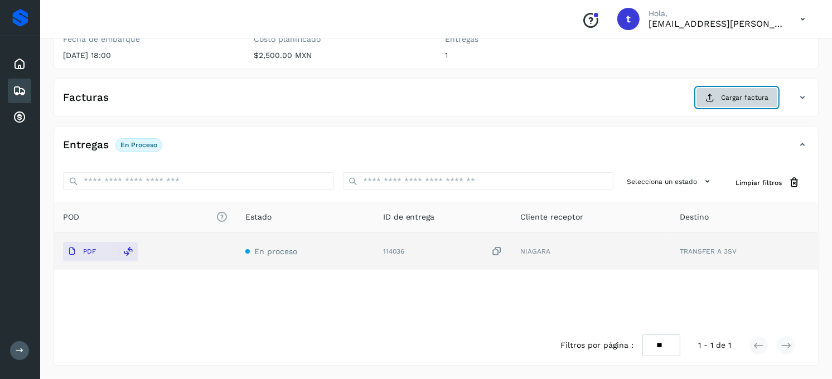
click at [720, 103] on button "Cargar factura" at bounding box center [737, 98] width 82 height 20
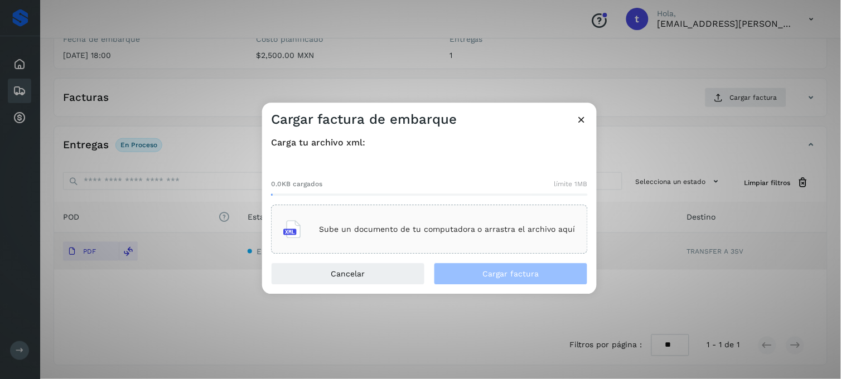
click at [413, 229] on p "Sube un documento de tu computadora o arrastra el archivo aquí" at bounding box center [447, 229] width 256 height 9
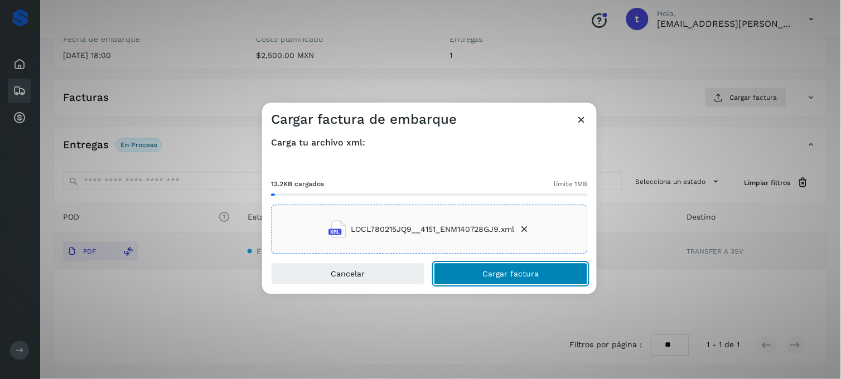
click at [510, 282] on button "Cargar factura" at bounding box center [511, 274] width 154 height 22
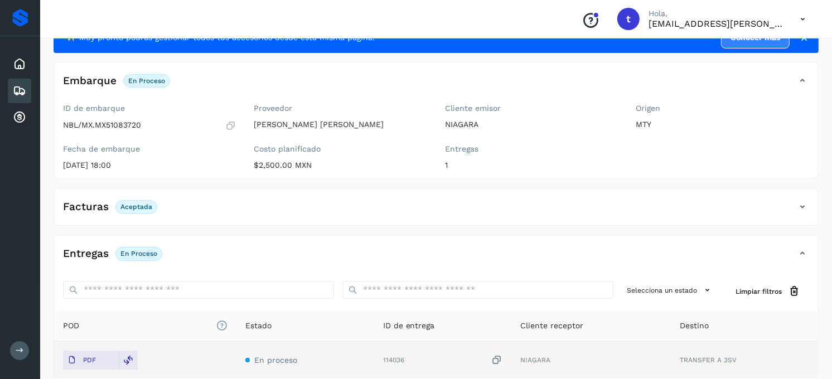
scroll to position [0, 0]
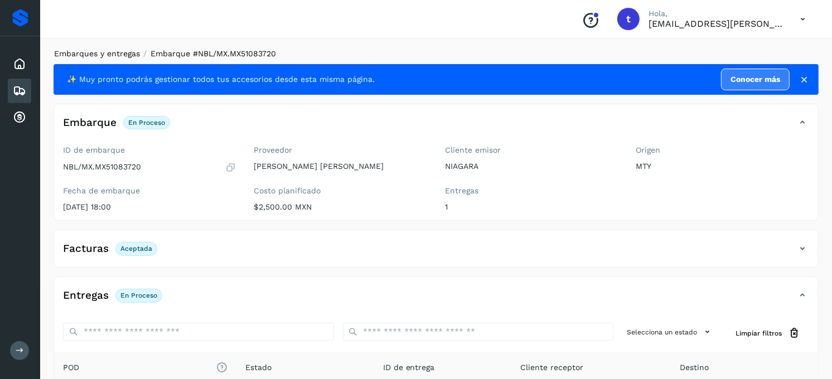
click at [114, 56] on link "Embarques y entregas" at bounding box center [97, 53] width 86 height 9
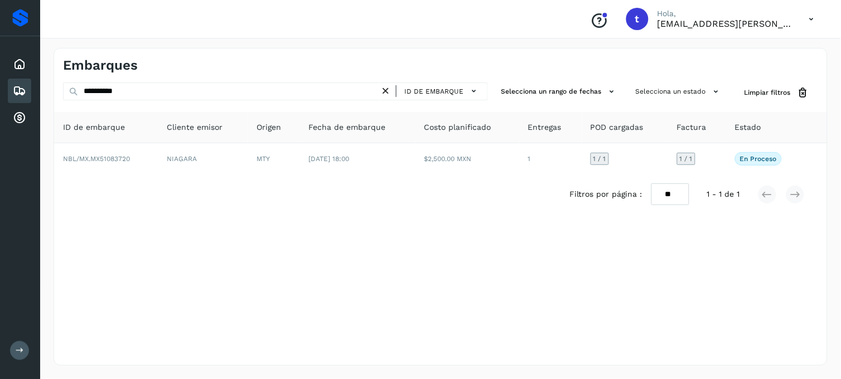
click at [391, 93] on icon at bounding box center [386, 91] width 12 height 12
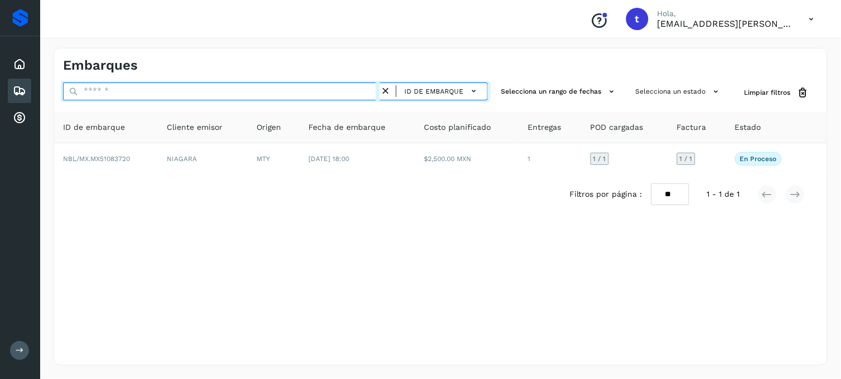
click at [240, 84] on input "text" at bounding box center [221, 92] width 317 height 18
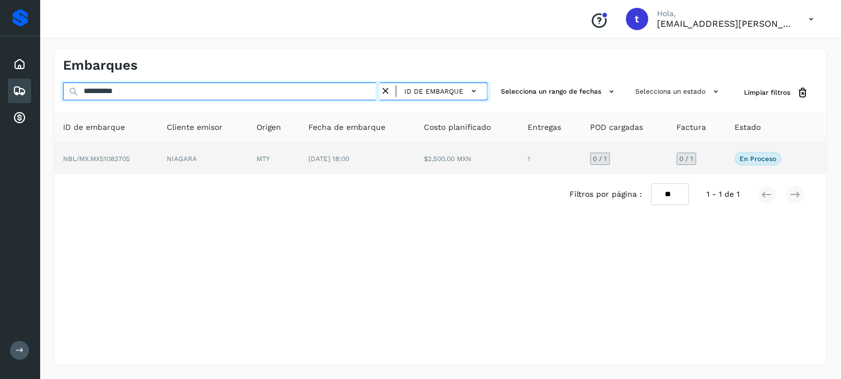
type input "**********"
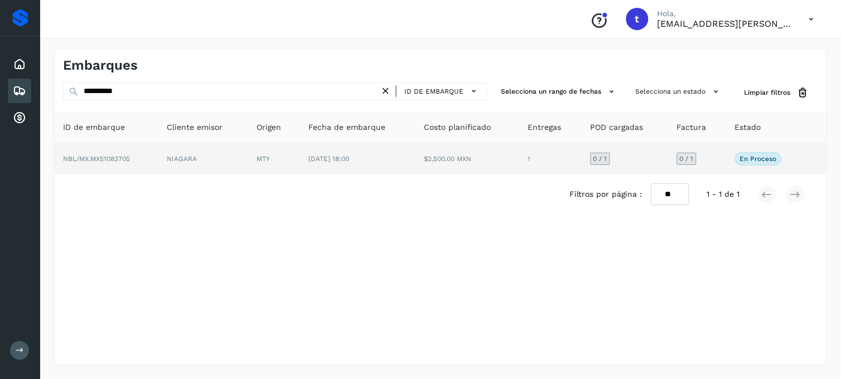
click at [137, 168] on td "NBL/MX.MX51083705" at bounding box center [106, 158] width 104 height 31
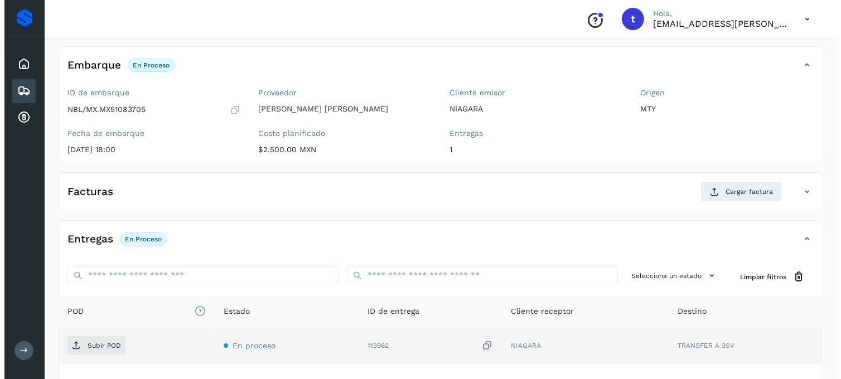
scroll to position [152, 0]
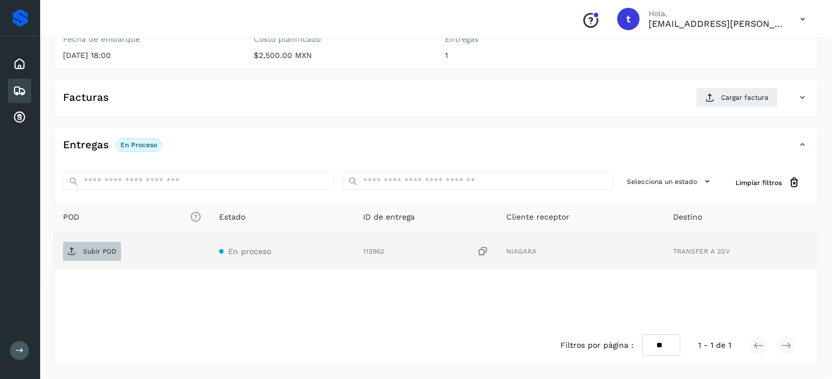
click at [98, 255] on span "Subir POD" at bounding box center [92, 251] width 58 height 18
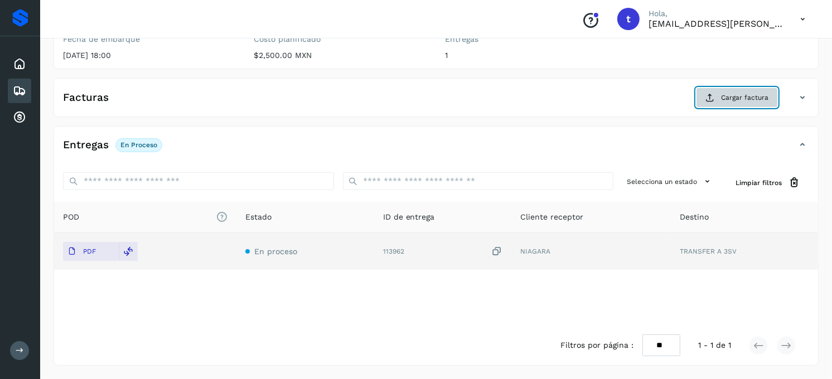
click at [724, 104] on button "Cargar factura" at bounding box center [737, 98] width 82 height 20
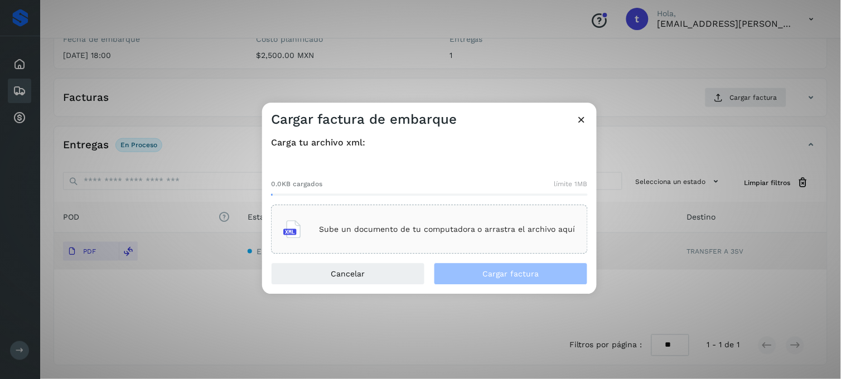
click at [399, 229] on p "Sube un documento de tu computadora o arrastra el archivo aquí" at bounding box center [447, 229] width 256 height 9
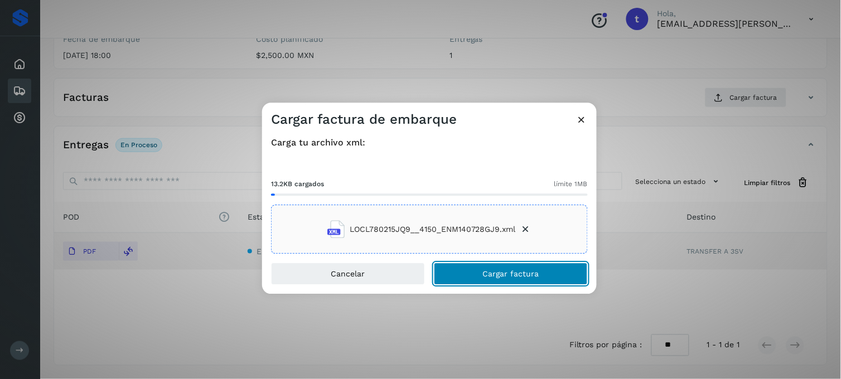
click at [502, 276] on span "Cargar factura" at bounding box center [511, 274] width 56 height 8
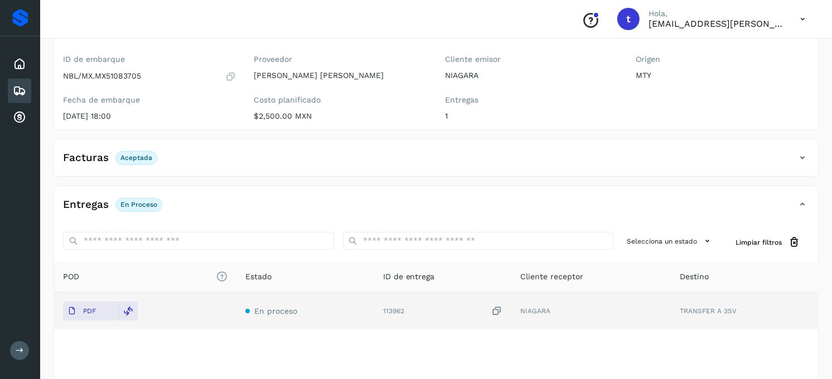
scroll to position [0, 0]
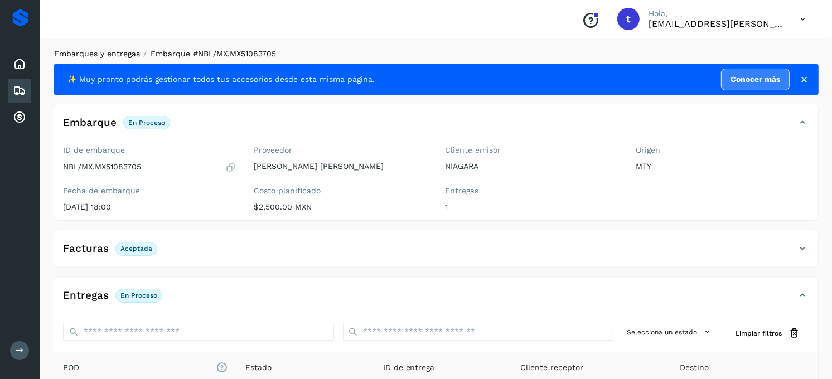
click at [114, 54] on link "Embarques y entregas" at bounding box center [97, 53] width 86 height 9
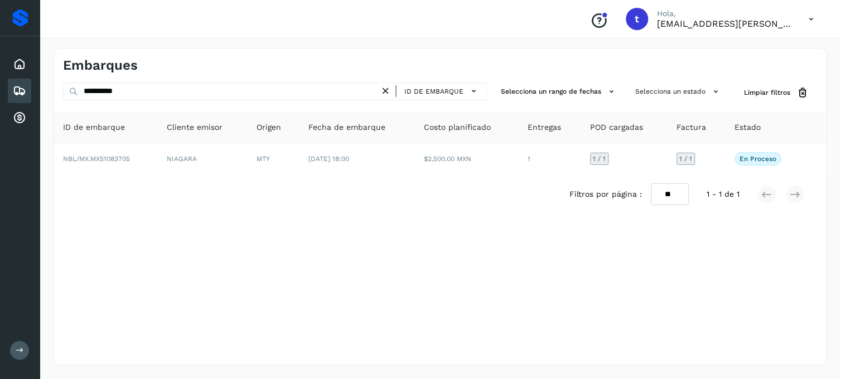
click at [386, 94] on icon at bounding box center [386, 91] width 12 height 12
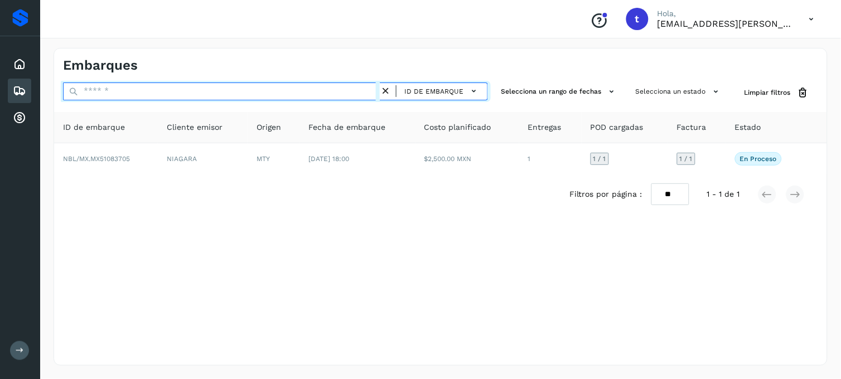
click at [246, 99] on input "text" at bounding box center [221, 92] width 317 height 18
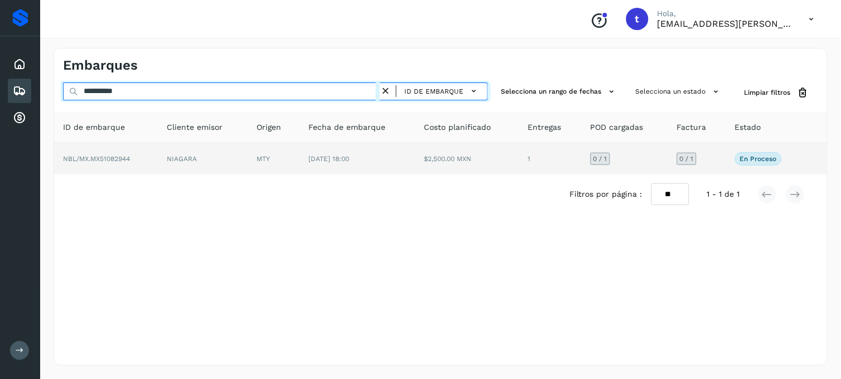
type input "**********"
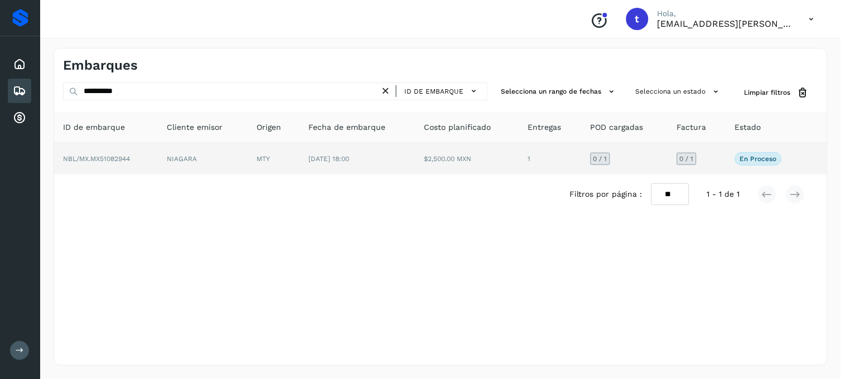
click at [127, 159] on span "NBL/MX.MX51082944" at bounding box center [96, 159] width 67 height 8
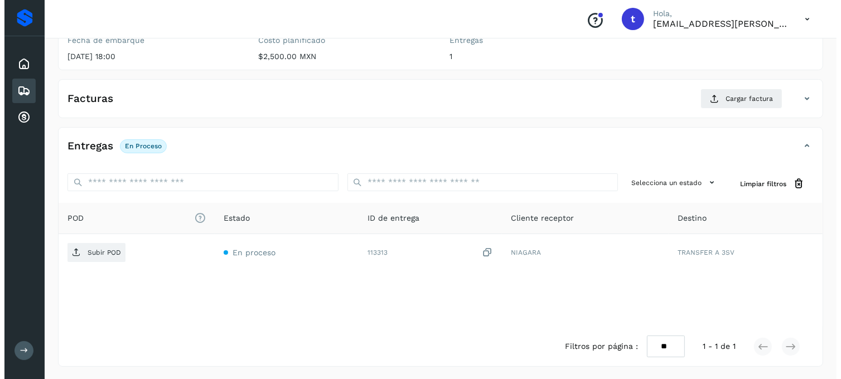
scroll to position [152, 0]
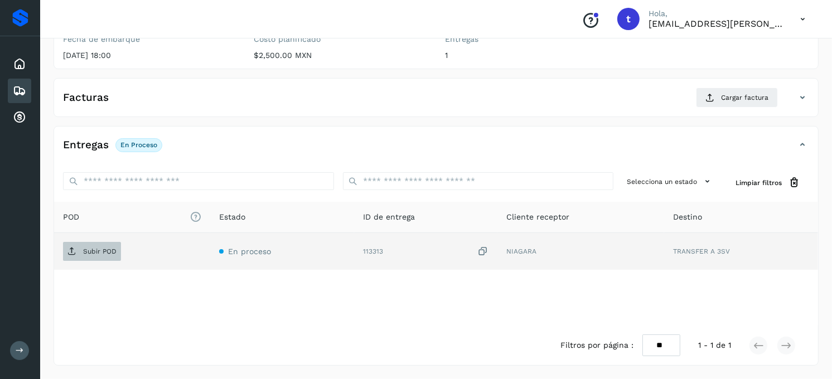
click at [102, 250] on p "Subir POD" at bounding box center [99, 252] width 33 height 8
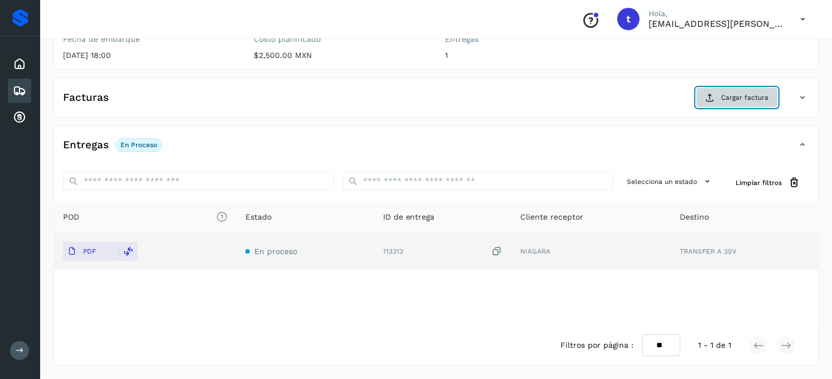
click at [748, 105] on button "Cargar factura" at bounding box center [737, 98] width 82 height 20
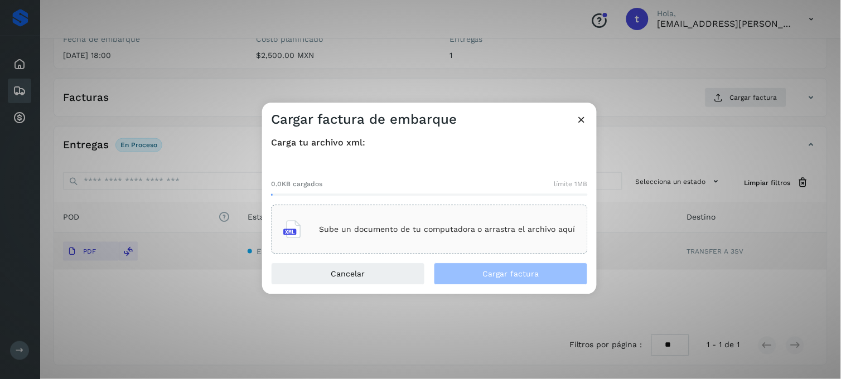
click at [470, 227] on p "Sube un documento de tu computadora o arrastra el archivo aquí" at bounding box center [447, 229] width 256 height 9
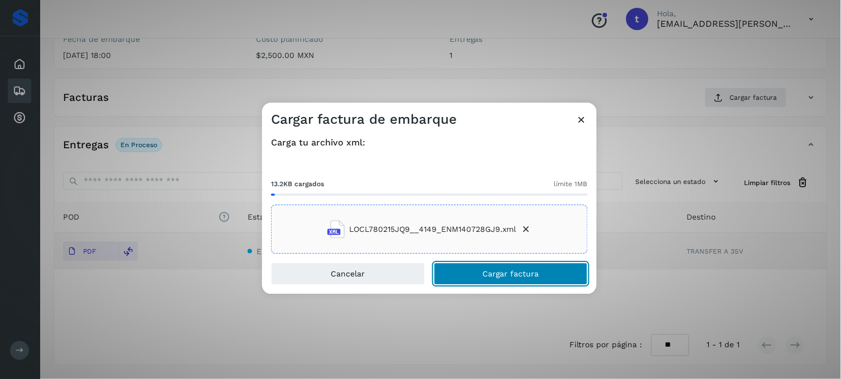
click at [485, 280] on button "Cargar factura" at bounding box center [511, 274] width 154 height 22
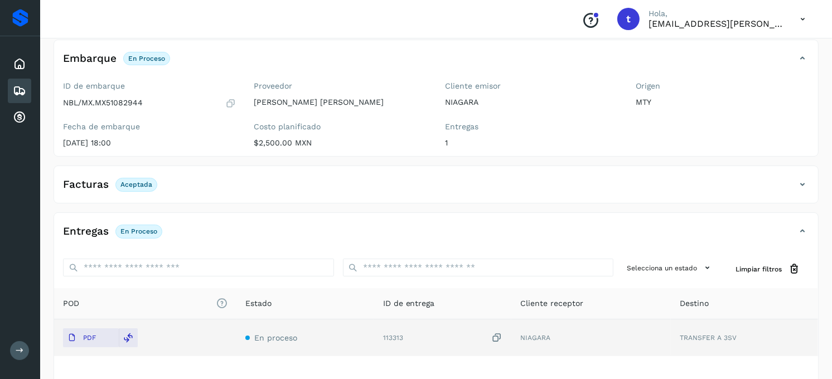
scroll to position [0, 0]
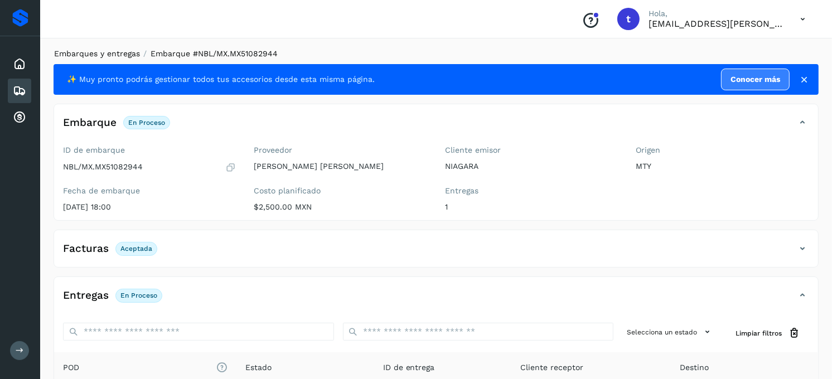
click at [114, 53] on link "Embarques y entregas" at bounding box center [97, 53] width 86 height 9
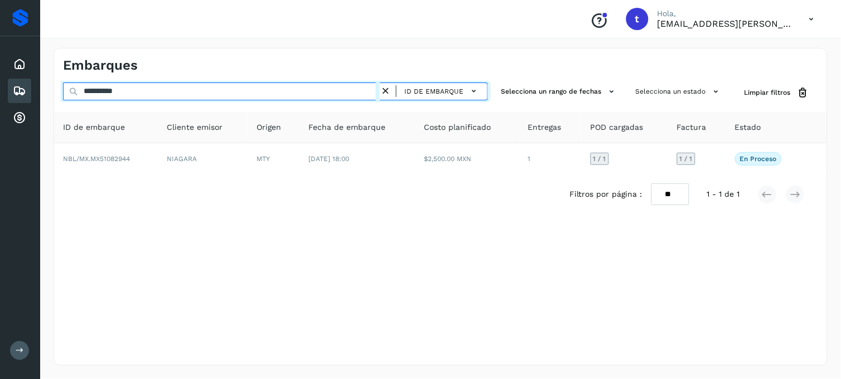
drag, startPoint x: 154, startPoint y: 90, endPoint x: 24, endPoint y: 96, distance: 130.6
click at [24, 96] on div "**********" at bounding box center [420, 189] width 841 height 379
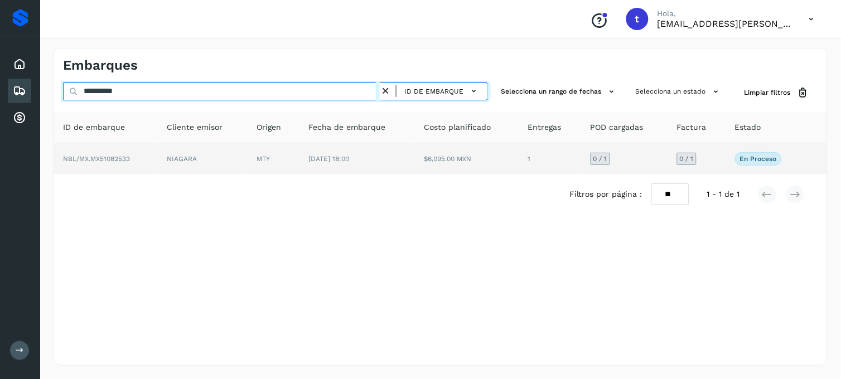
type input "**********"
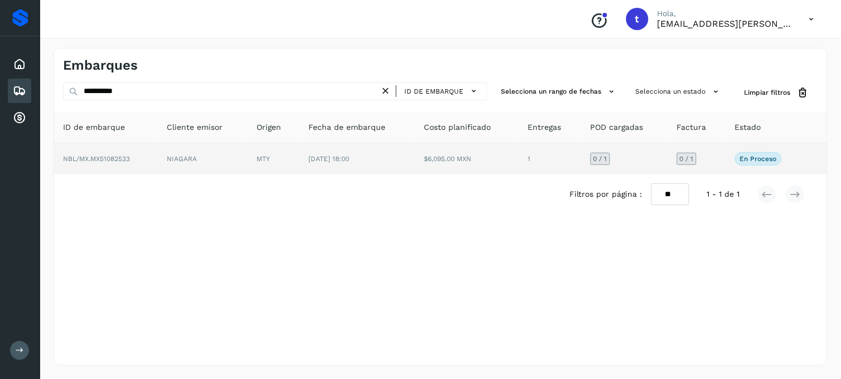
click at [119, 165] on td "NBL/MX.MX51082533" at bounding box center [106, 158] width 104 height 31
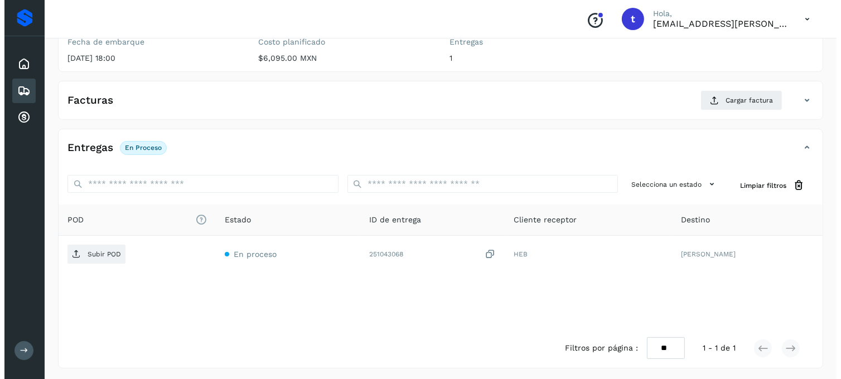
scroll to position [152, 0]
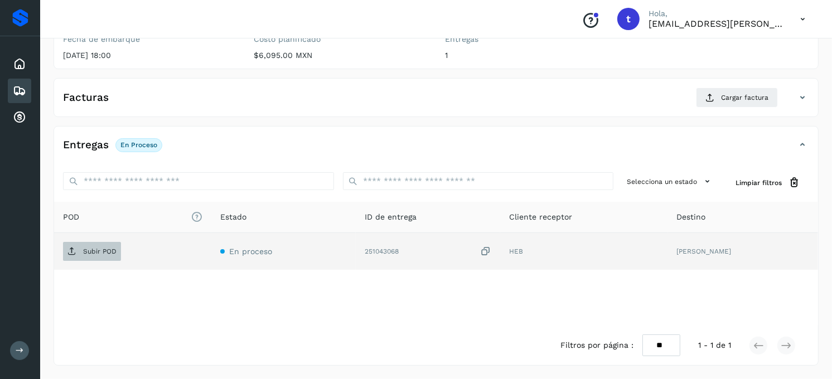
click at [102, 253] on p "Subir POD" at bounding box center [99, 252] width 33 height 8
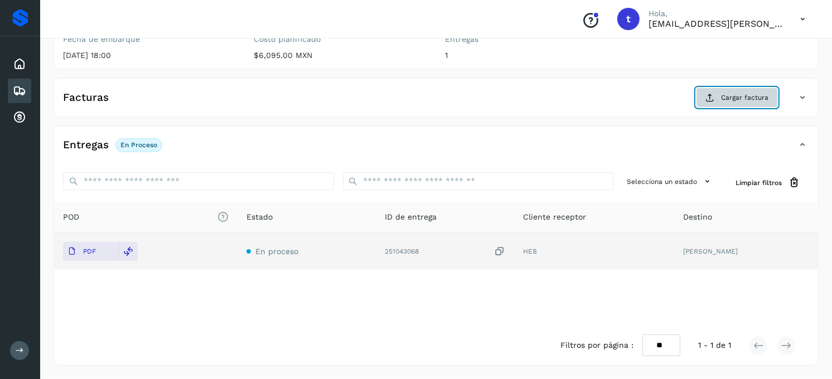
click at [744, 103] on button "Cargar factura" at bounding box center [737, 98] width 82 height 20
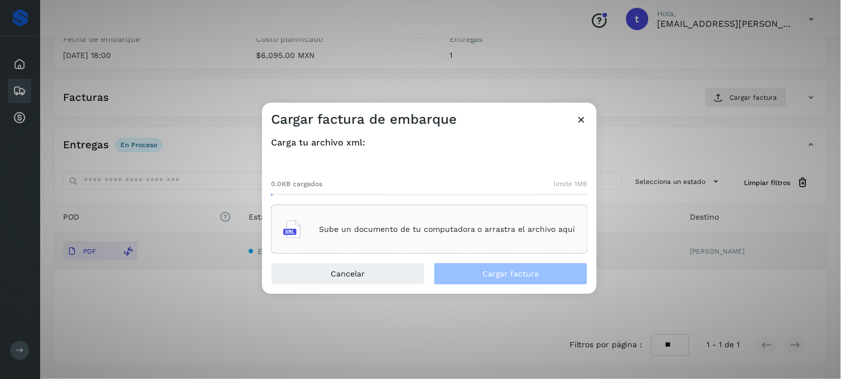
click at [331, 225] on p "Sube un documento de tu computadora o arrastra el archivo aquí" at bounding box center [447, 229] width 256 height 9
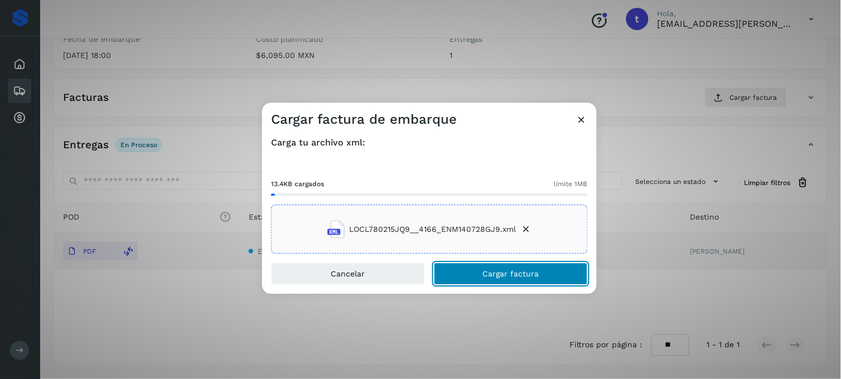
click at [508, 274] on span "Cargar factura" at bounding box center [511, 274] width 56 height 8
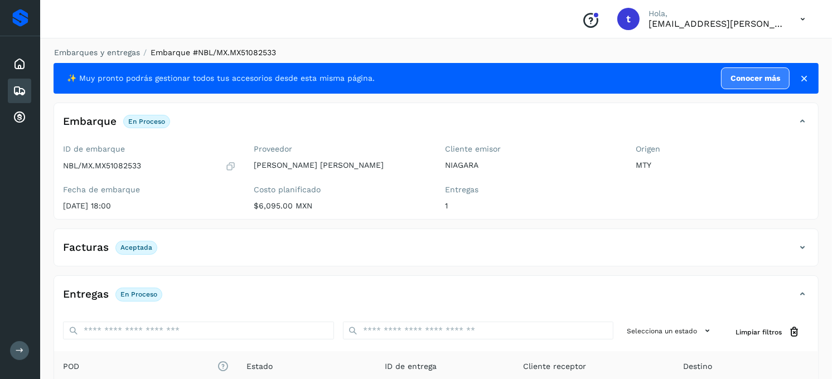
scroll to position [0, 0]
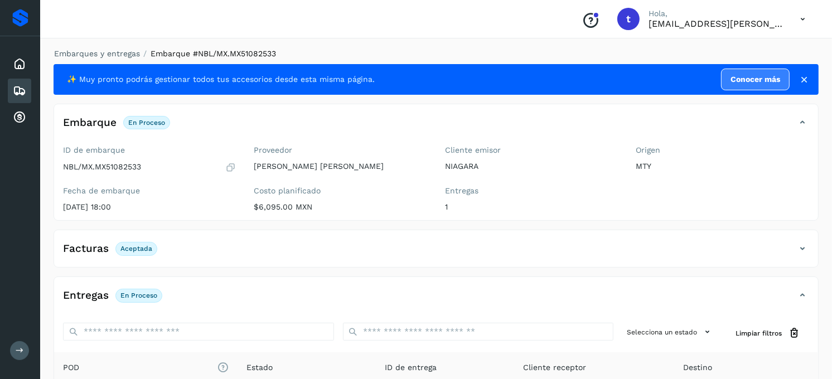
click at [118, 58] on li "Embarques y entregas" at bounding box center [93, 54] width 93 height 12
click at [120, 53] on link "Embarques y entregas" at bounding box center [97, 53] width 86 height 9
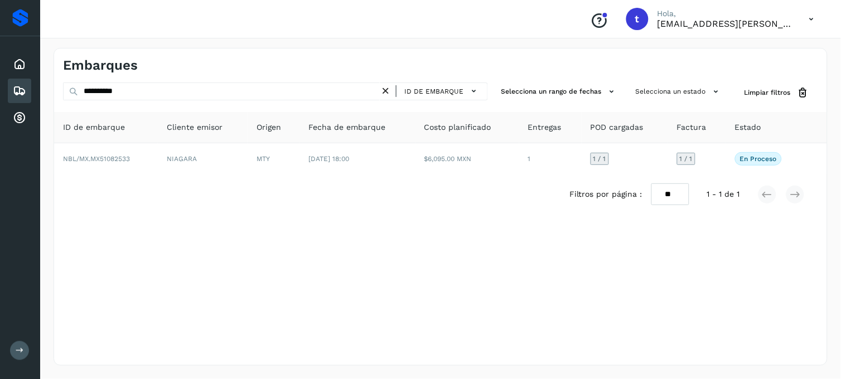
click at [387, 92] on icon at bounding box center [386, 91] width 12 height 12
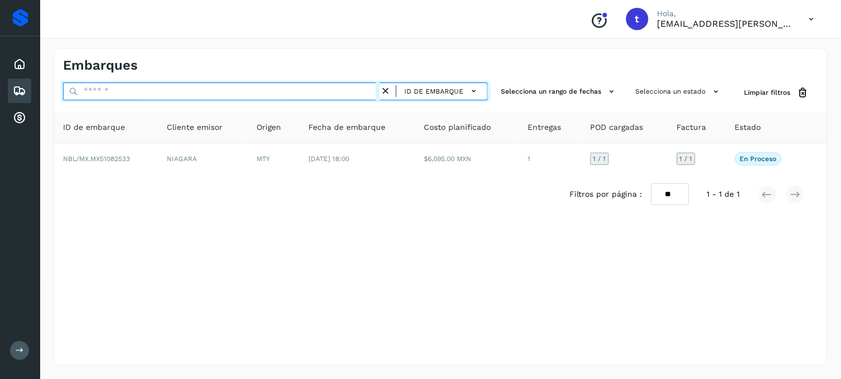
click at [171, 97] on input "text" at bounding box center [221, 92] width 317 height 18
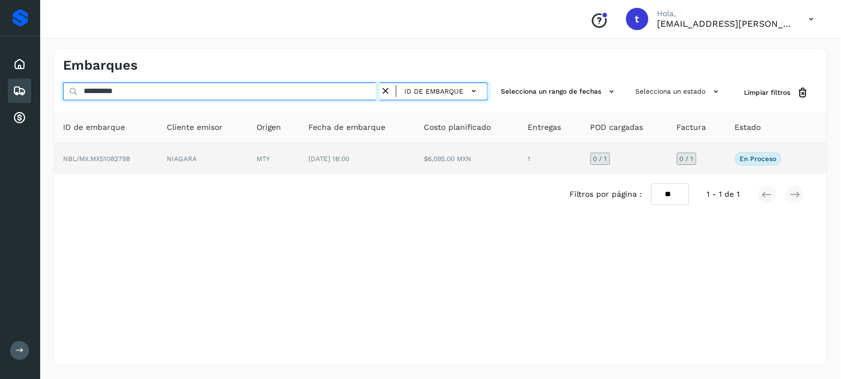
type input "**********"
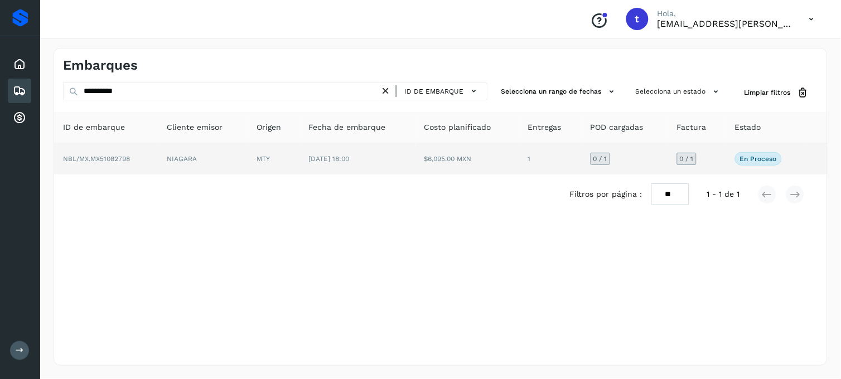
click at [132, 163] on td "NBL/MX.MX51082798" at bounding box center [106, 158] width 104 height 31
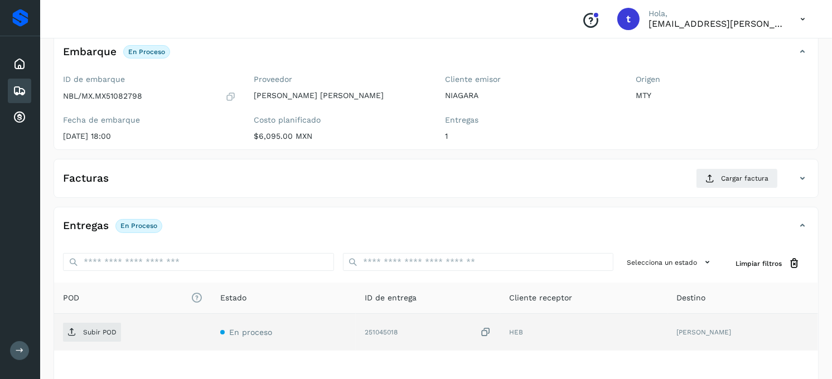
scroll to position [152, 0]
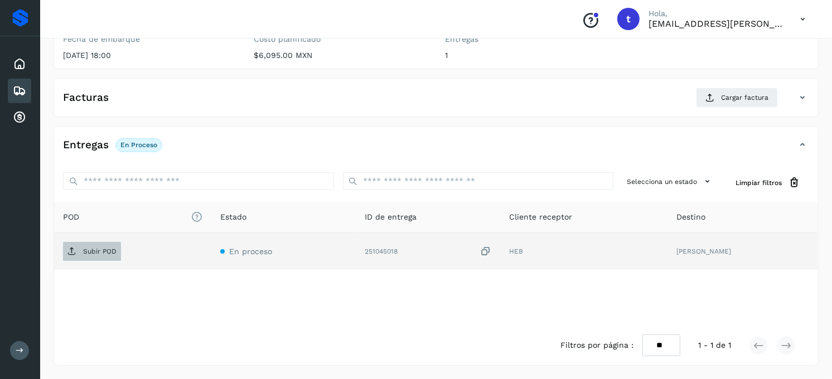
click at [106, 251] on p "Subir POD" at bounding box center [99, 252] width 33 height 8
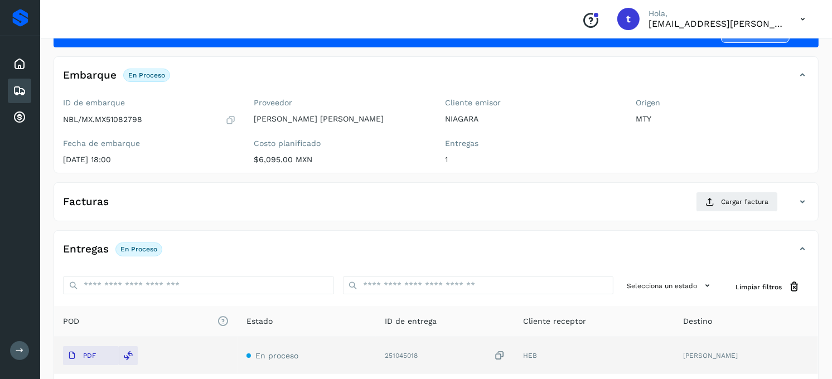
scroll to position [124, 0]
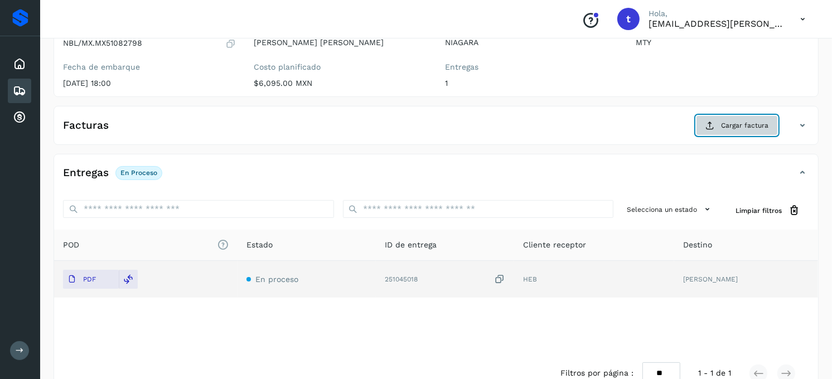
click at [744, 124] on span "Cargar factura" at bounding box center [744, 125] width 47 height 10
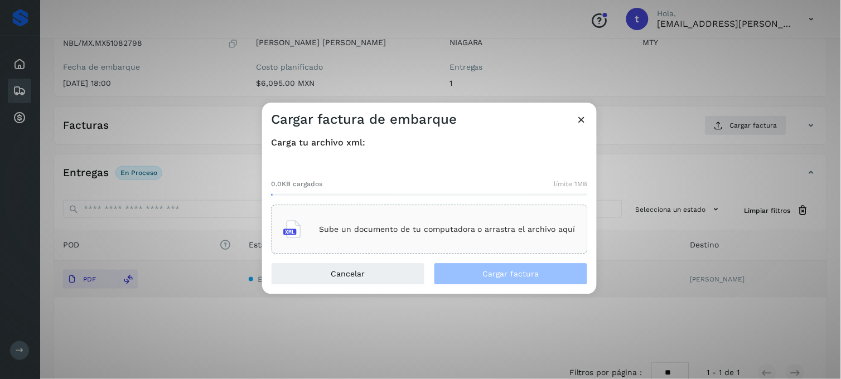
click at [390, 242] on div "Sube un documento de tu computadora o arrastra el archivo aquí" at bounding box center [429, 230] width 292 height 30
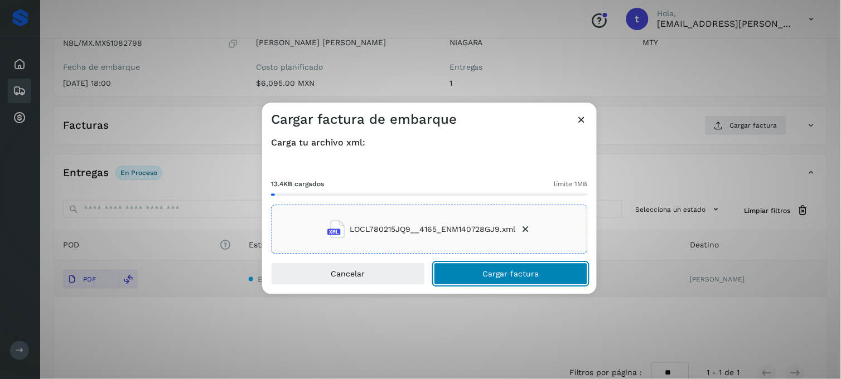
click at [506, 274] on span "Cargar factura" at bounding box center [511, 274] width 56 height 8
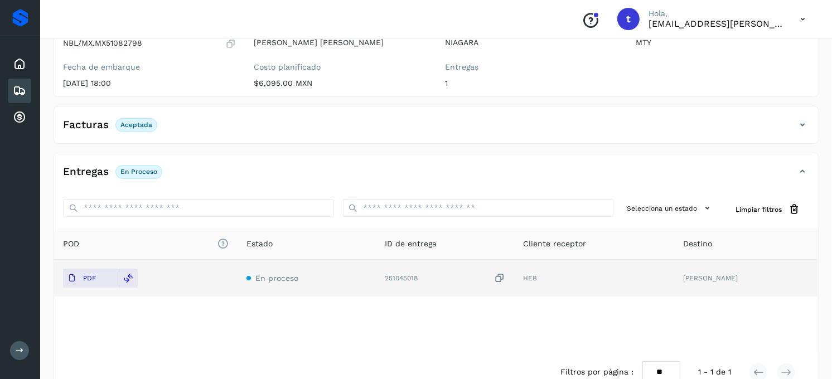
scroll to position [0, 0]
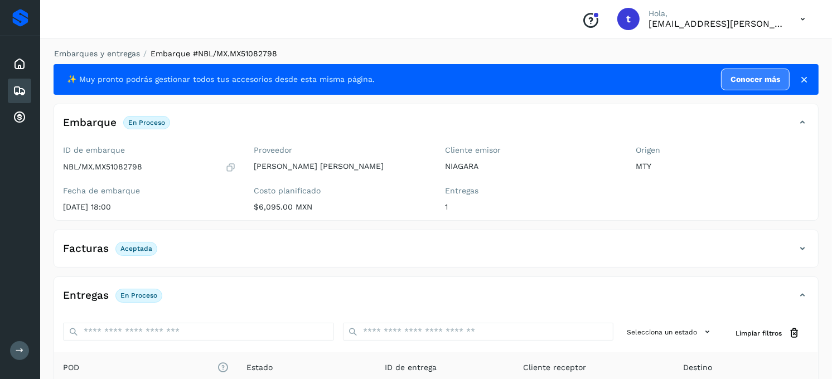
click at [96, 59] on li "Embarques y entregas" at bounding box center [93, 54] width 93 height 12
click at [120, 57] on link "Embarques y entregas" at bounding box center [97, 53] width 86 height 9
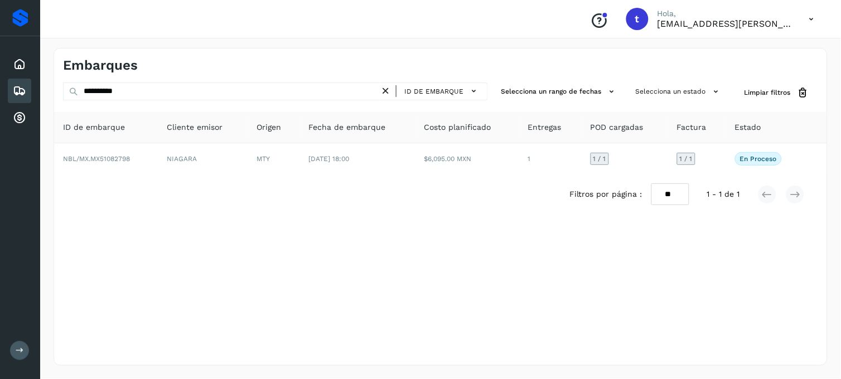
click at [386, 90] on icon at bounding box center [386, 91] width 12 height 12
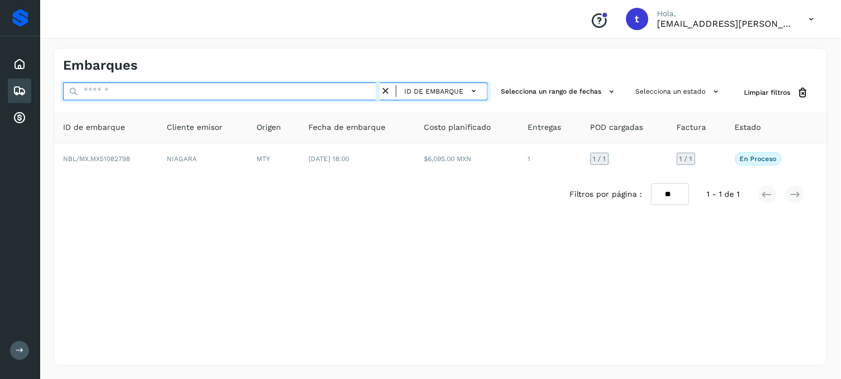
click at [264, 99] on input "text" at bounding box center [221, 92] width 317 height 18
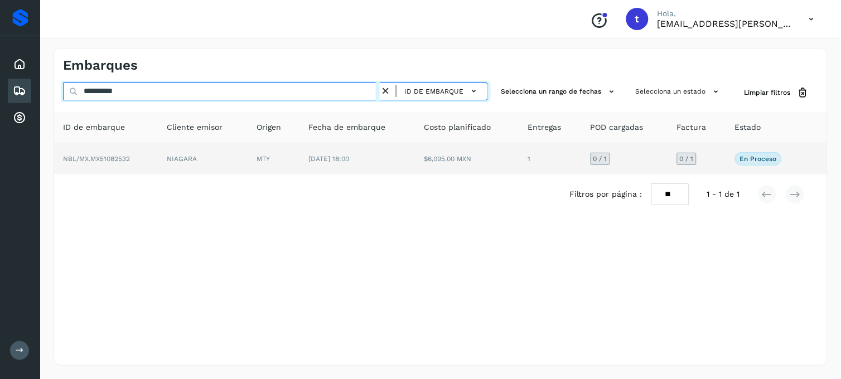
type input "**********"
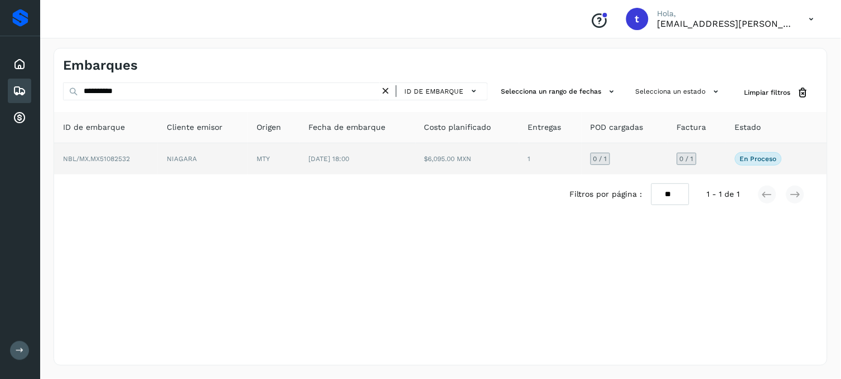
click at [124, 165] on td "NBL/MX.MX51082532" at bounding box center [106, 158] width 104 height 31
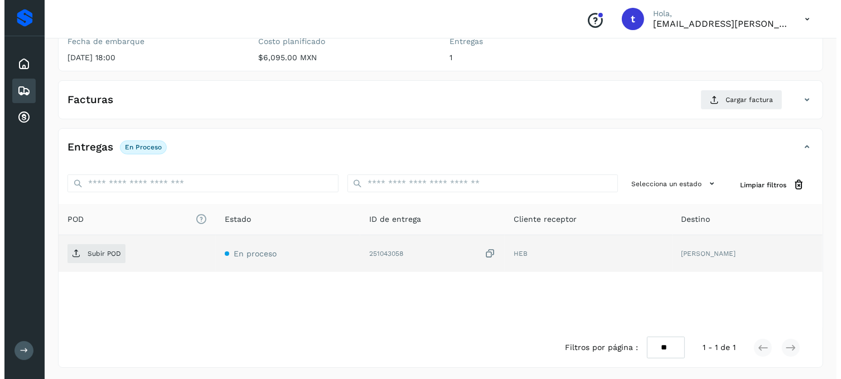
scroll to position [152, 0]
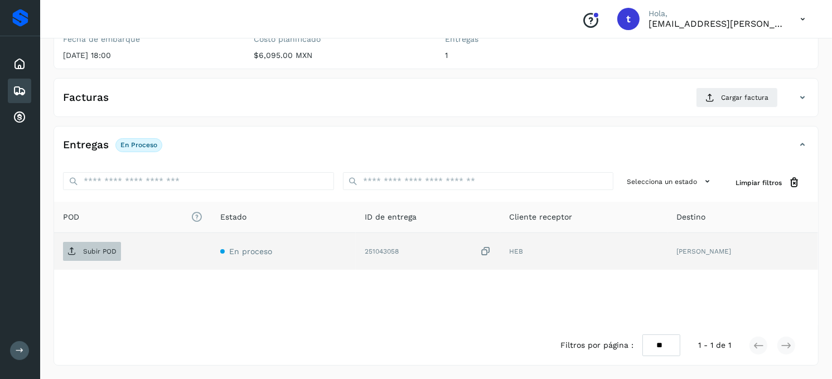
click at [78, 244] on span "Subir POD" at bounding box center [92, 251] width 58 height 18
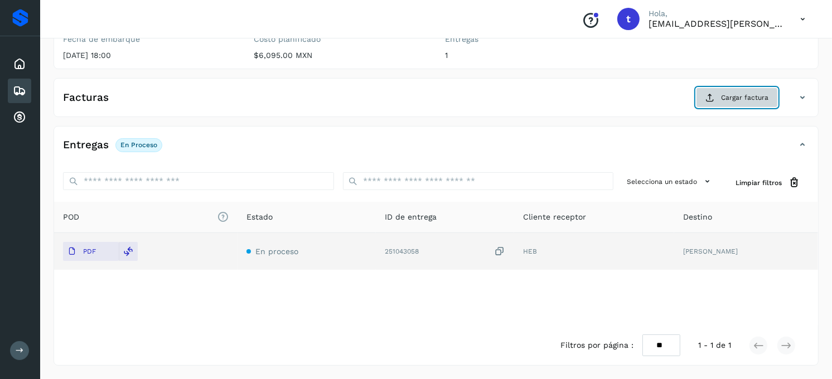
click at [750, 95] on span "Cargar factura" at bounding box center [744, 98] width 47 height 10
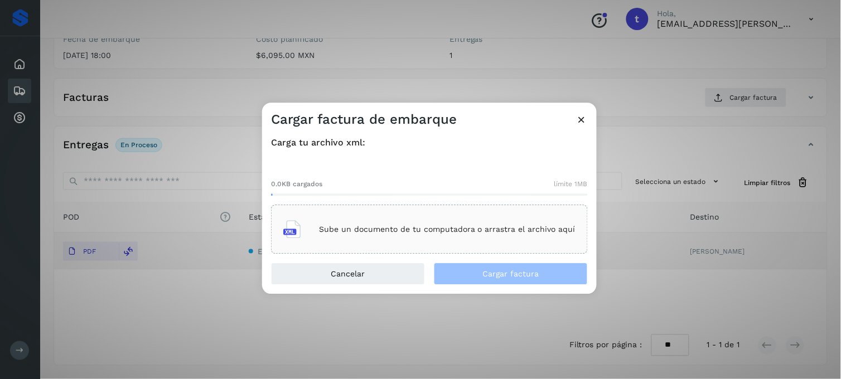
click at [357, 223] on div "Sube un documento de tu computadora o arrastra el archivo aquí" at bounding box center [429, 230] width 292 height 30
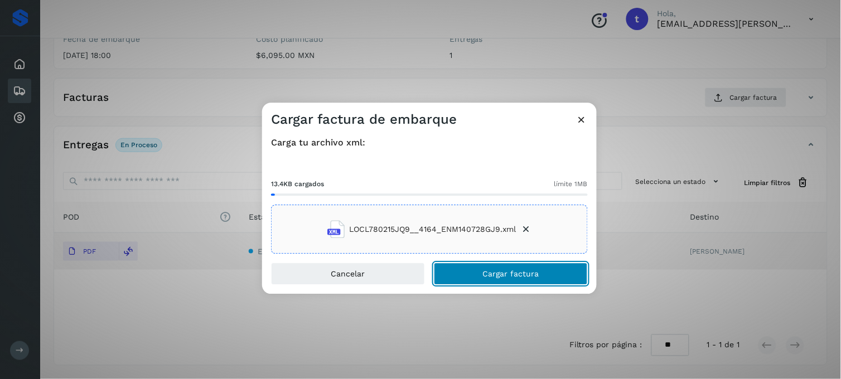
click at [525, 270] on span "Cargar factura" at bounding box center [511, 274] width 56 height 8
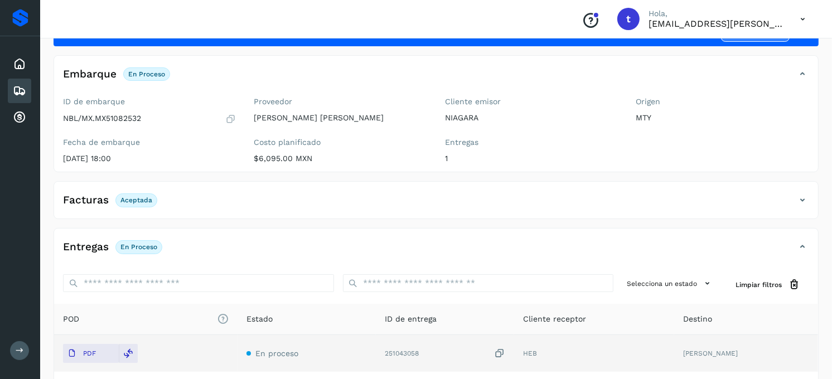
scroll to position [0, 0]
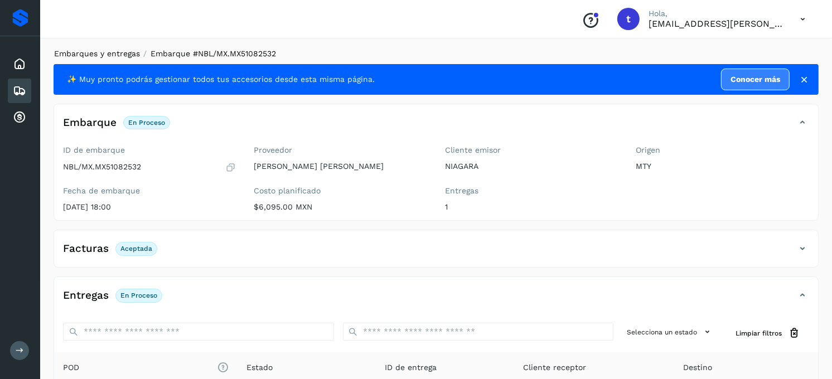
click at [99, 52] on link "Embarques y entregas" at bounding box center [97, 53] width 86 height 9
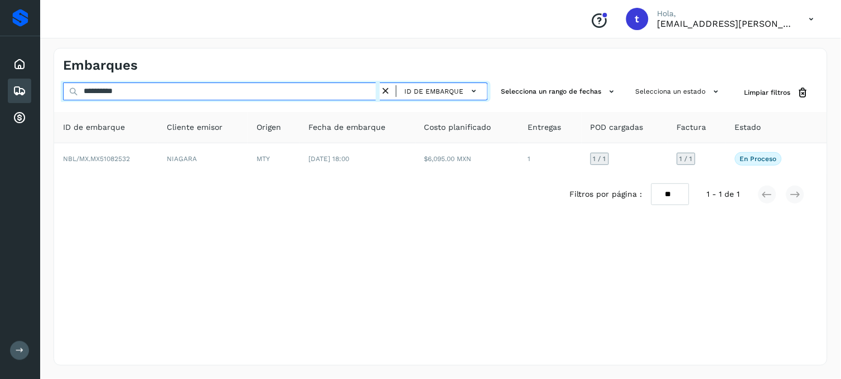
drag, startPoint x: 171, startPoint y: 95, endPoint x: 91, endPoint y: 96, distance: 80.3
click at [91, 96] on input "**********" at bounding box center [221, 92] width 317 height 18
type input "*"
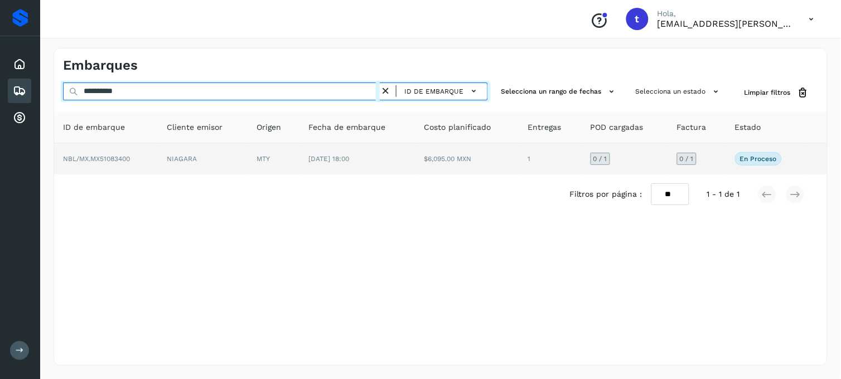
type input "**********"
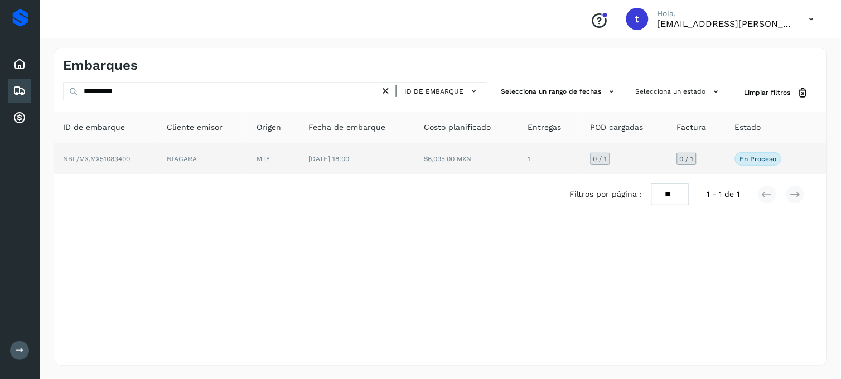
click at [116, 163] on td "NBL/MX.MX51083400" at bounding box center [106, 158] width 104 height 31
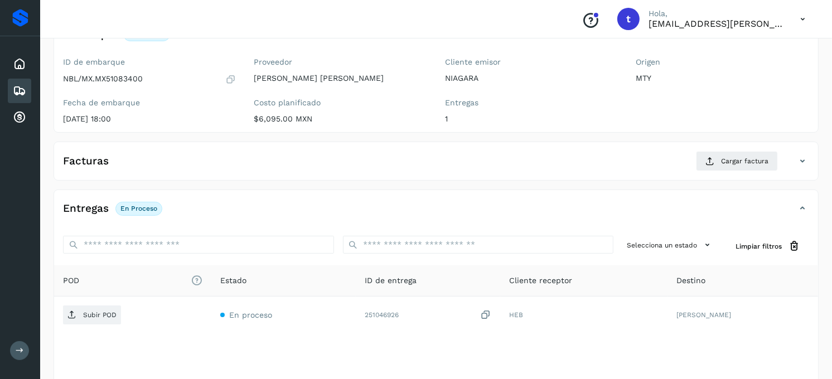
scroll to position [152, 0]
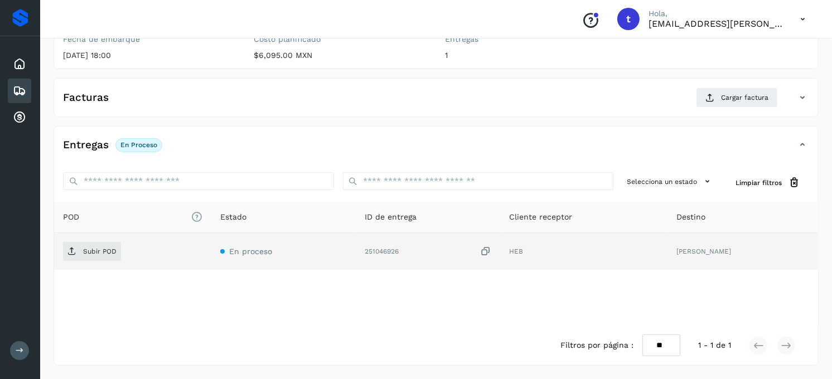
click at [109, 260] on td "Subir POD" at bounding box center [132, 251] width 157 height 37
click at [90, 251] on p "Subir POD" at bounding box center [99, 252] width 33 height 8
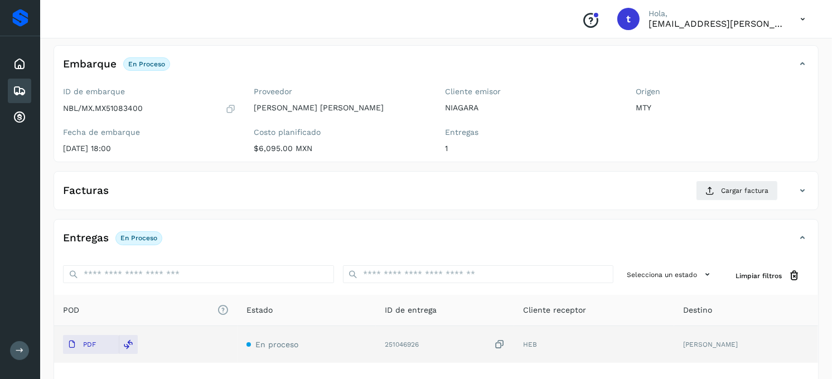
scroll to position [0, 0]
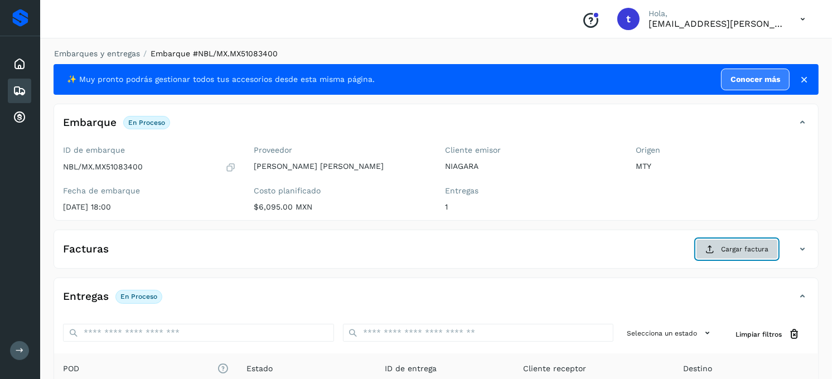
click at [749, 245] on span "Cargar factura" at bounding box center [744, 249] width 47 height 10
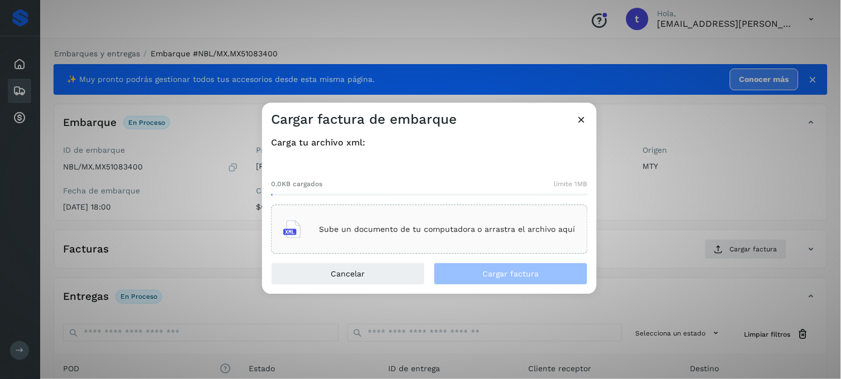
click at [347, 232] on p "Sube un documento de tu computadora o arrastra el archivo aquí" at bounding box center [447, 229] width 256 height 9
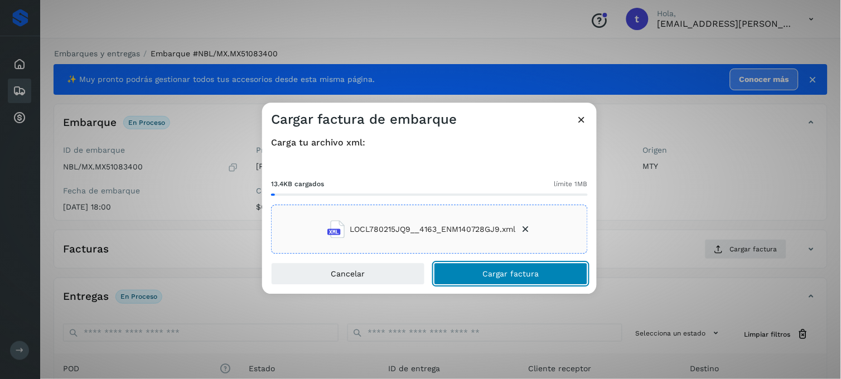
click at [545, 275] on button "Cargar factura" at bounding box center [511, 274] width 154 height 22
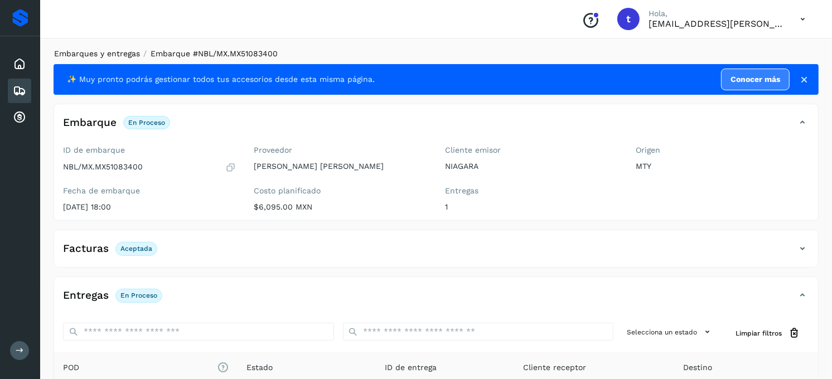
click at [122, 54] on link "Embarques y entregas" at bounding box center [97, 53] width 86 height 9
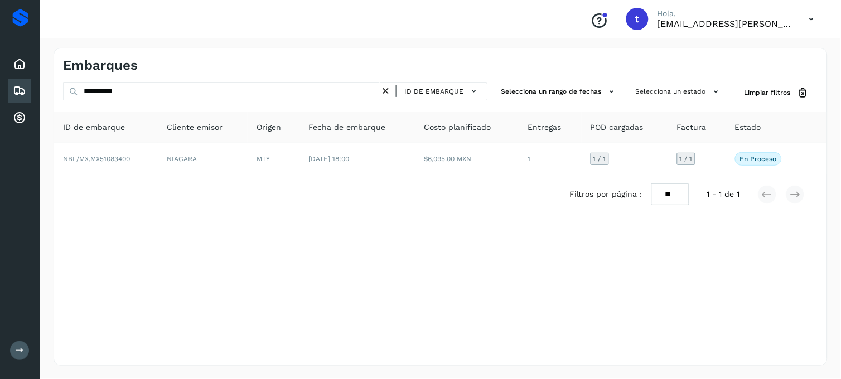
click at [387, 93] on icon at bounding box center [386, 91] width 12 height 12
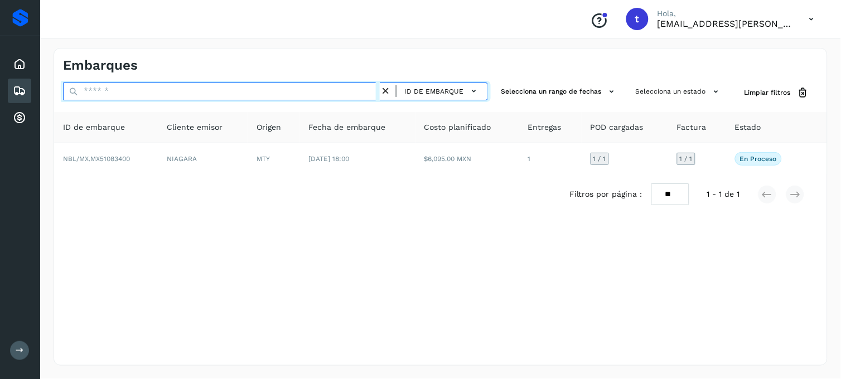
click at [206, 90] on input "text" at bounding box center [221, 92] width 317 height 18
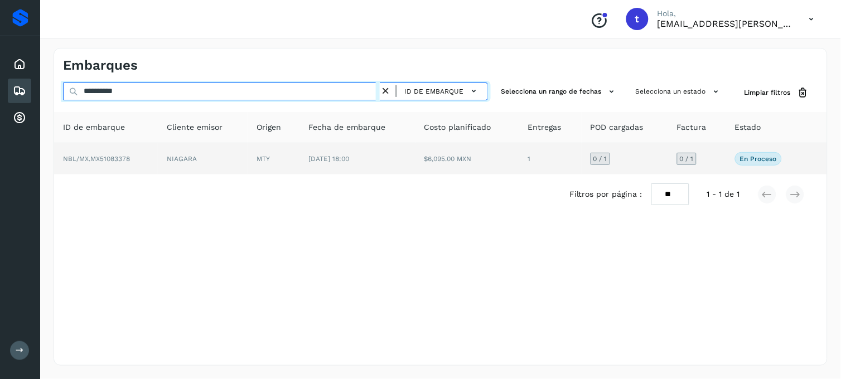
type input "**********"
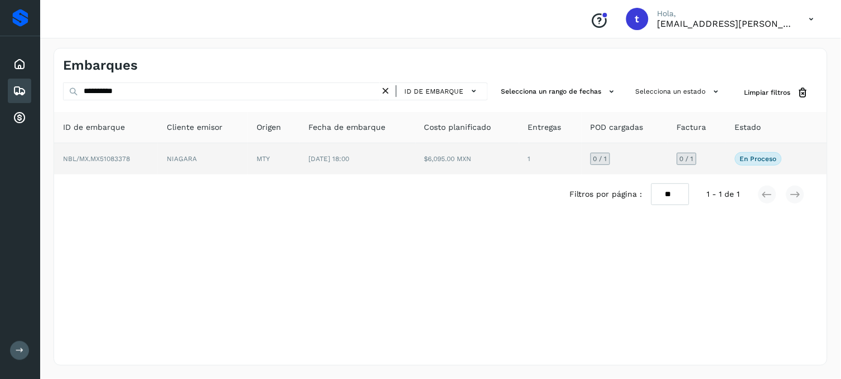
click at [121, 166] on td "NBL/MX.MX51083378" at bounding box center [106, 158] width 104 height 31
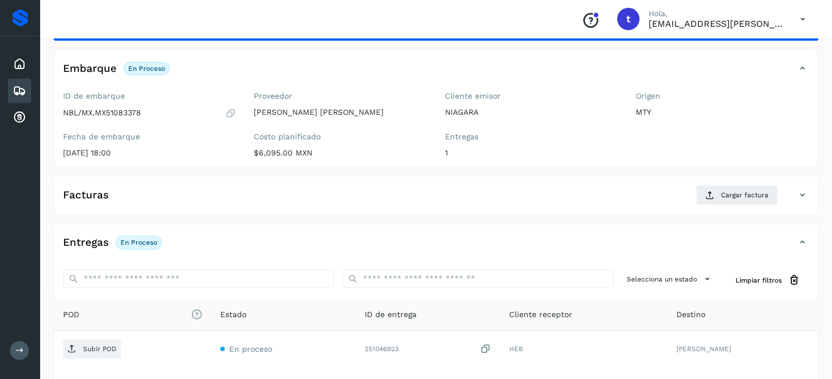
scroll to position [152, 0]
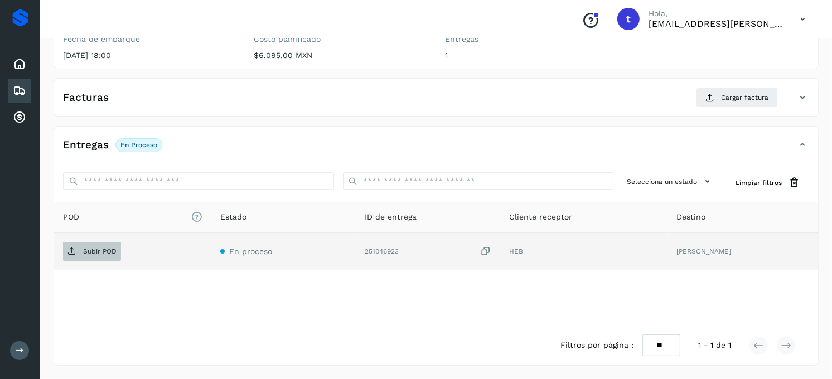
click at [87, 259] on span "Subir POD" at bounding box center [92, 251] width 58 height 18
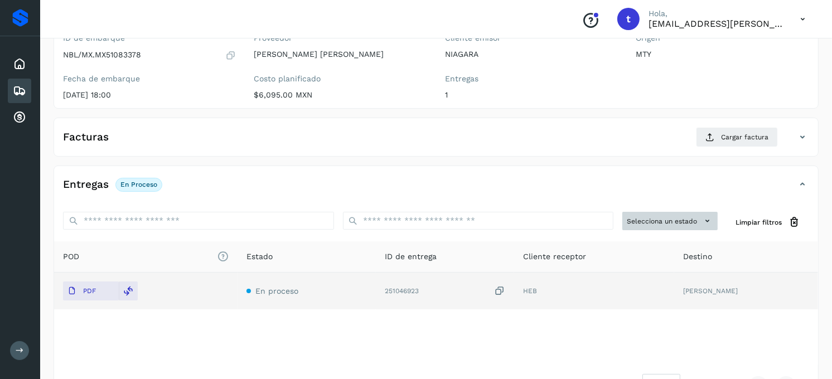
scroll to position [90, 0]
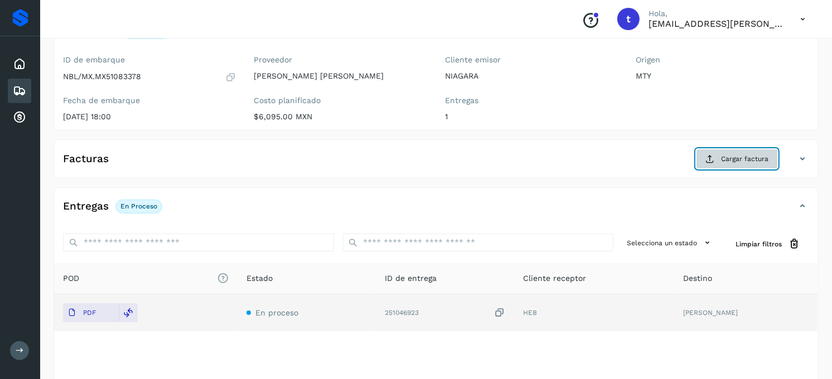
click at [753, 164] on span "Cargar factura" at bounding box center [744, 159] width 47 height 10
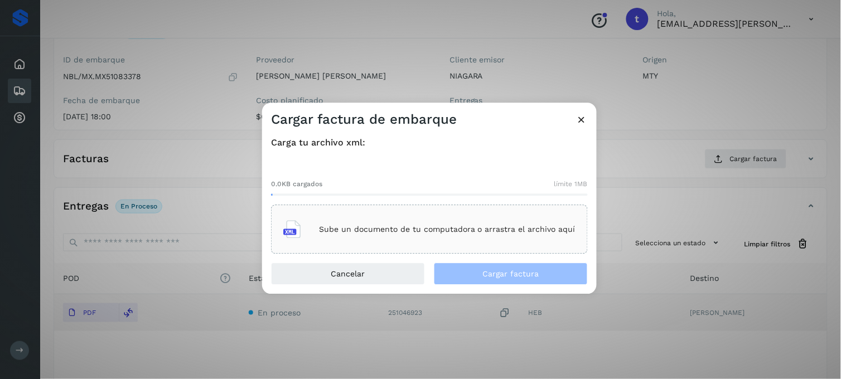
click at [445, 244] on div "Sube un documento de tu computadora o arrastra el archivo aquí" at bounding box center [429, 230] width 292 height 30
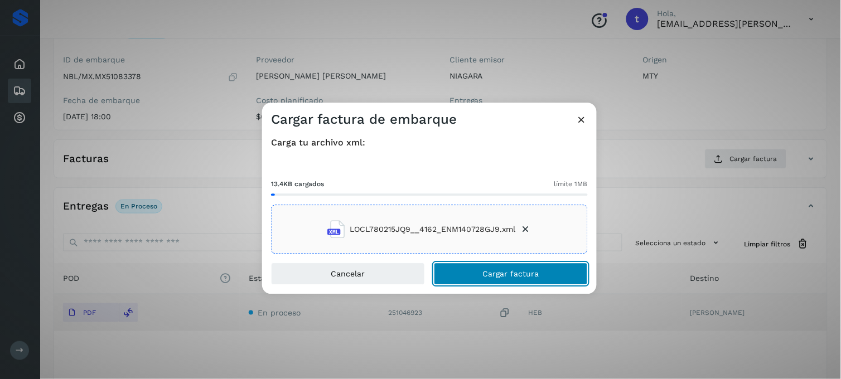
click at [487, 270] on span "Cargar factura" at bounding box center [511, 274] width 56 height 8
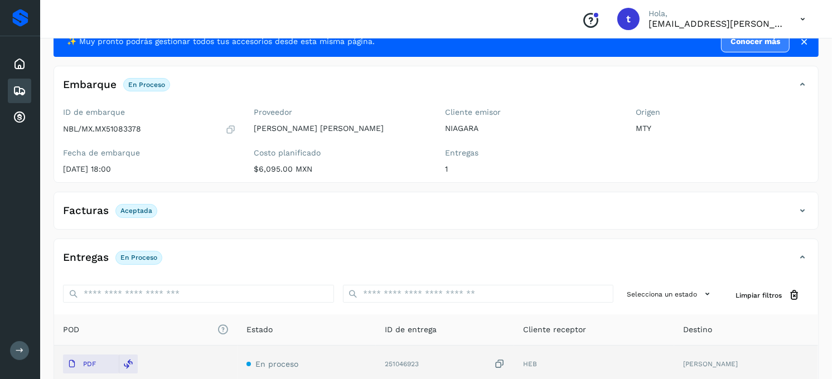
scroll to position [0, 0]
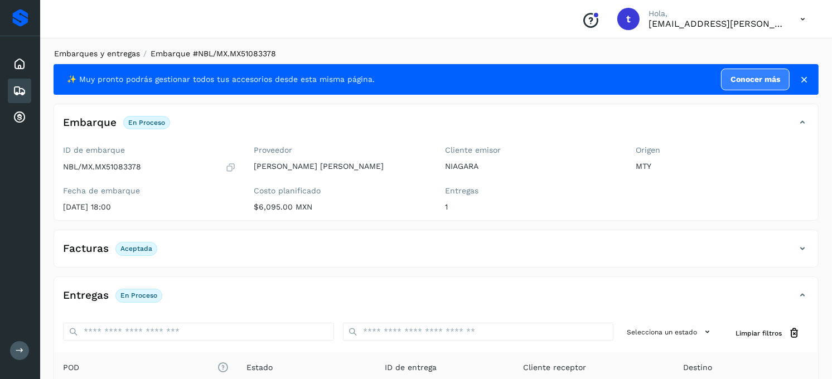
click at [99, 56] on link "Embarques y entregas" at bounding box center [97, 53] width 86 height 9
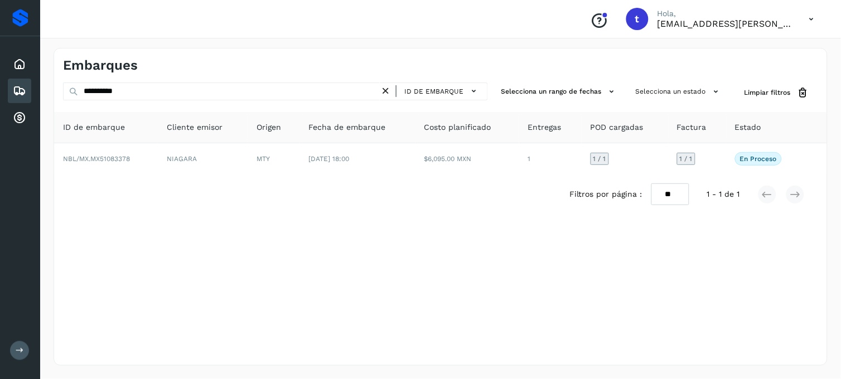
click at [390, 92] on icon at bounding box center [386, 91] width 12 height 12
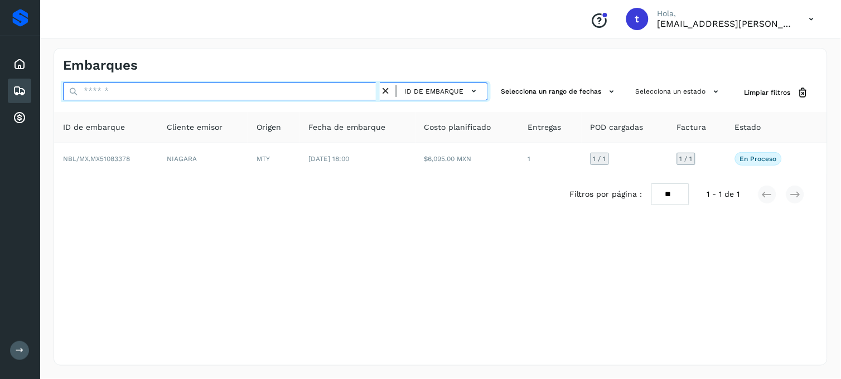
click at [250, 94] on input "text" at bounding box center [221, 92] width 317 height 18
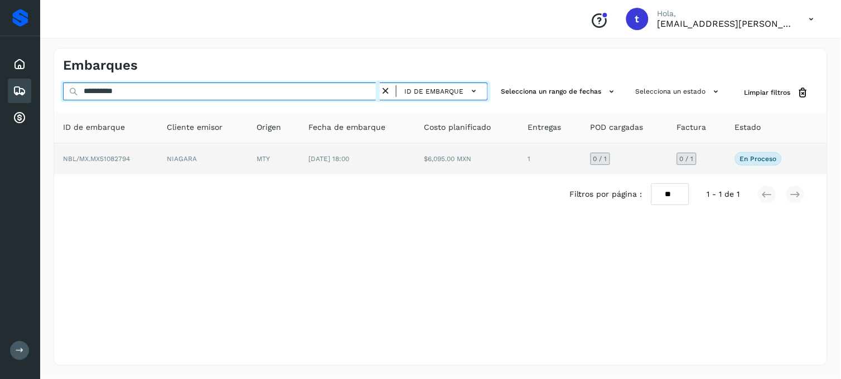
type input "**********"
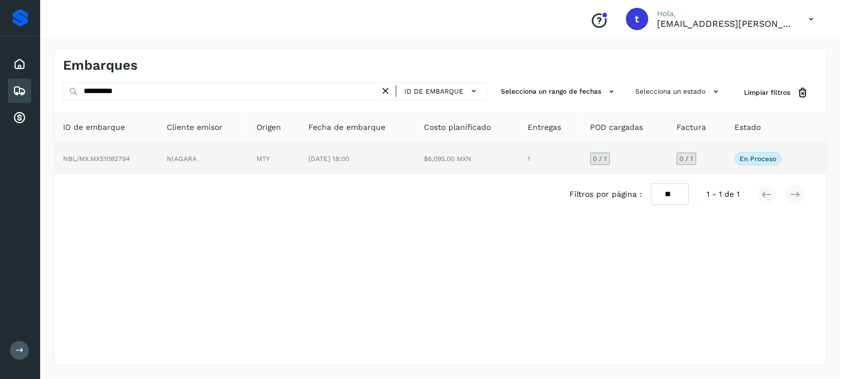
click at [128, 167] on td "NBL/MX.MX51082794" at bounding box center [106, 158] width 104 height 31
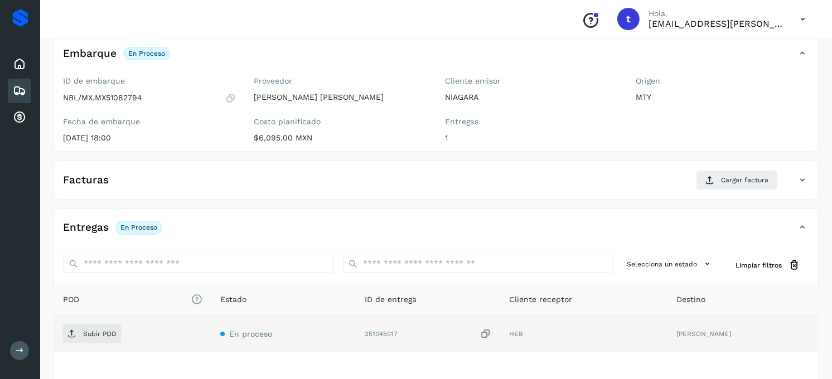
scroll to position [152, 0]
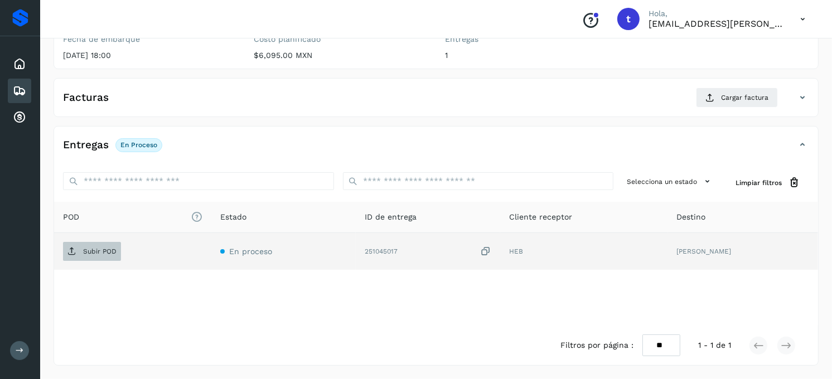
click at [108, 257] on span "Subir POD" at bounding box center [92, 251] width 58 height 18
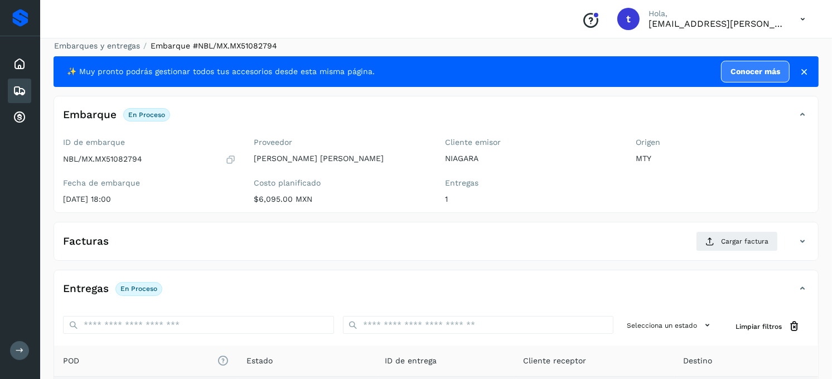
scroll to position [0, 0]
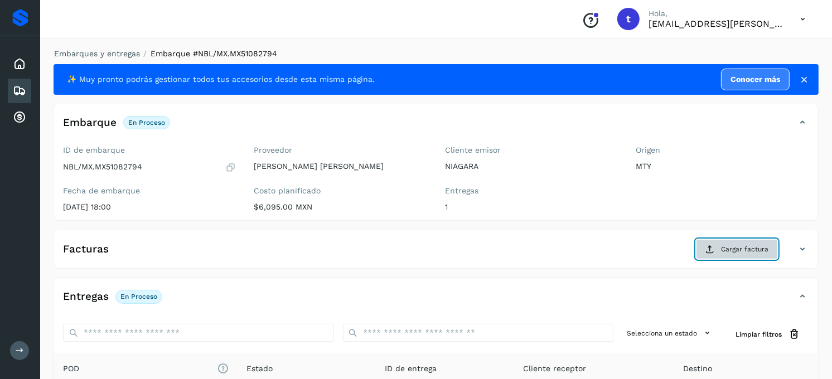
click at [749, 254] on span "Cargar factura" at bounding box center [744, 249] width 47 height 10
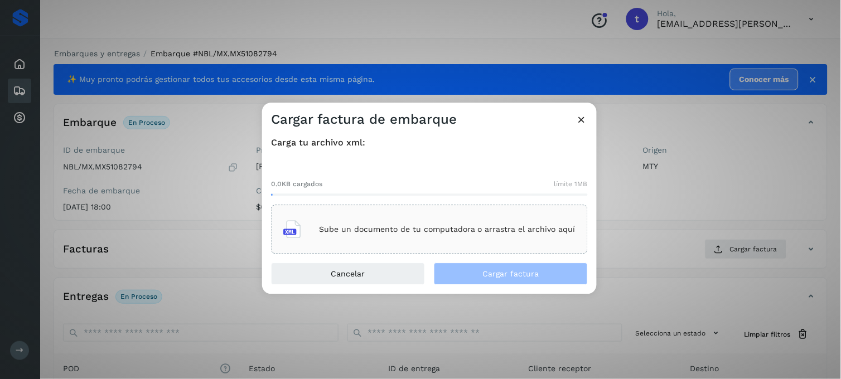
click at [389, 227] on p "Sube un documento de tu computadora o arrastra el archivo aquí" at bounding box center [447, 229] width 256 height 9
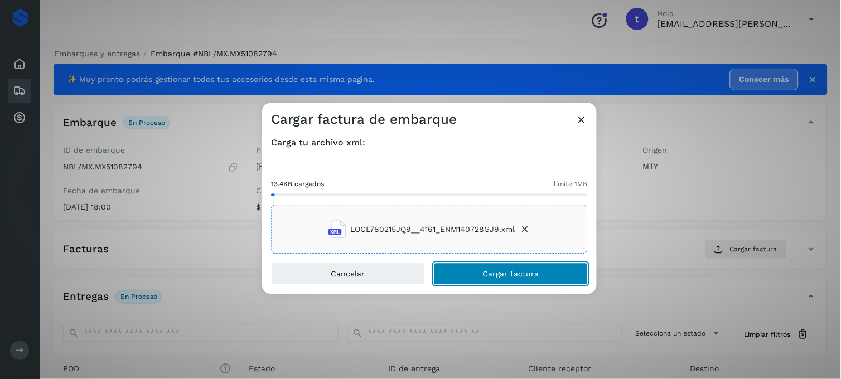
drag, startPoint x: 513, startPoint y: 277, endPoint x: 508, endPoint y: 274, distance: 6.0
click at [513, 277] on span "Cargar factura" at bounding box center [511, 274] width 56 height 8
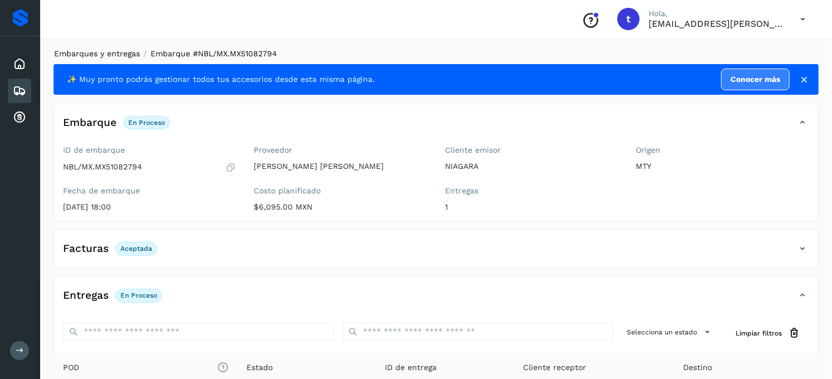
click at [115, 52] on link "Embarques y entregas" at bounding box center [97, 53] width 86 height 9
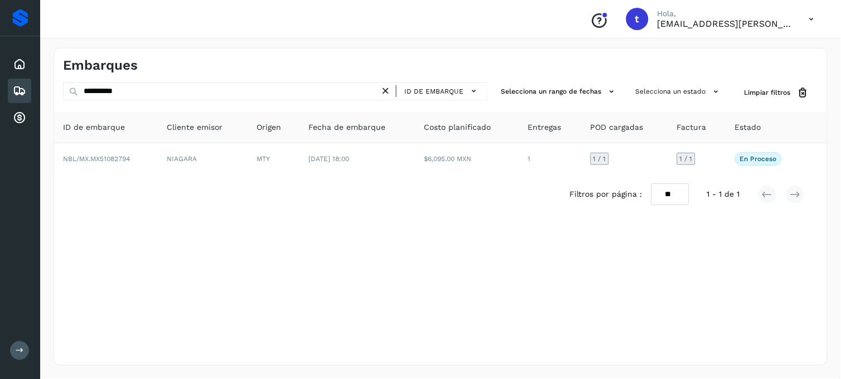
click at [389, 91] on icon at bounding box center [386, 91] width 12 height 12
click at [224, 101] on div "ID de embarque" at bounding box center [275, 93] width 425 height 21
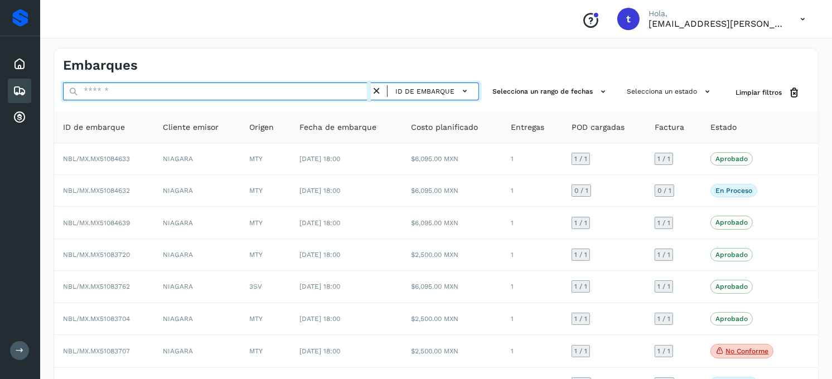
click at [226, 96] on input "text" at bounding box center [217, 92] width 308 height 18
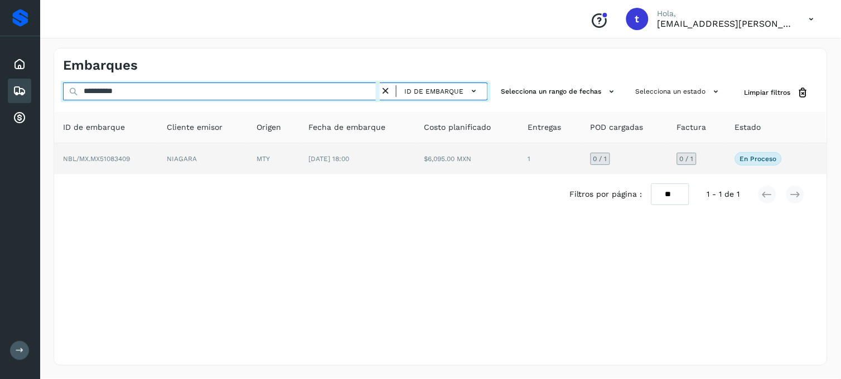
type input "**********"
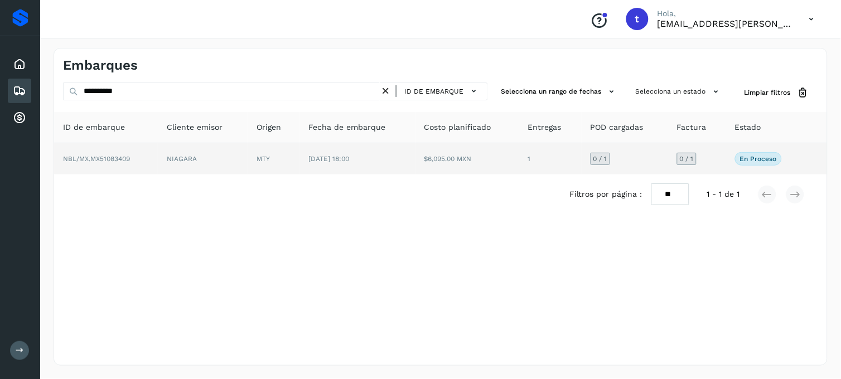
click at [120, 162] on span "NBL/MX.MX51083409" at bounding box center [96, 159] width 67 height 8
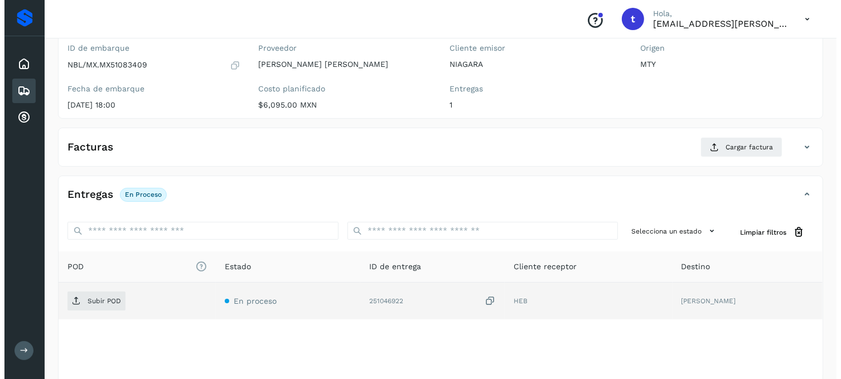
scroll to position [152, 0]
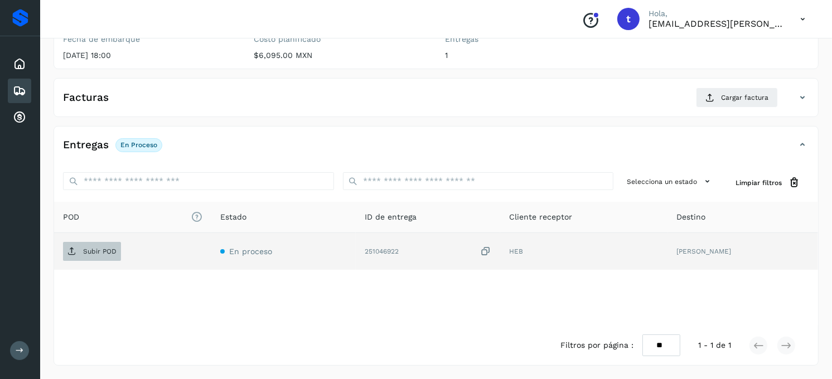
click at [81, 255] on span "Subir POD" at bounding box center [92, 251] width 58 height 18
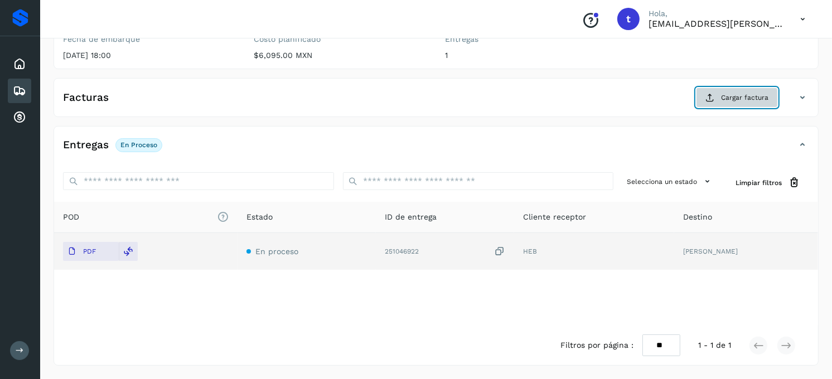
click at [718, 91] on button "Cargar factura" at bounding box center [737, 98] width 82 height 20
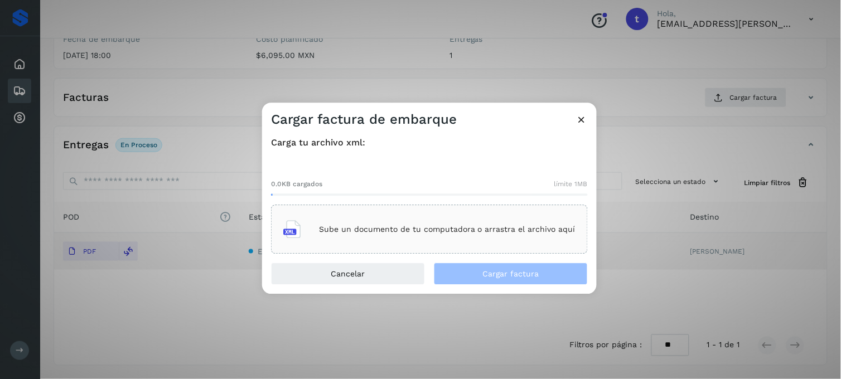
click at [433, 240] on div "Sube un documento de tu computadora o arrastra el archivo aquí" at bounding box center [429, 230] width 292 height 30
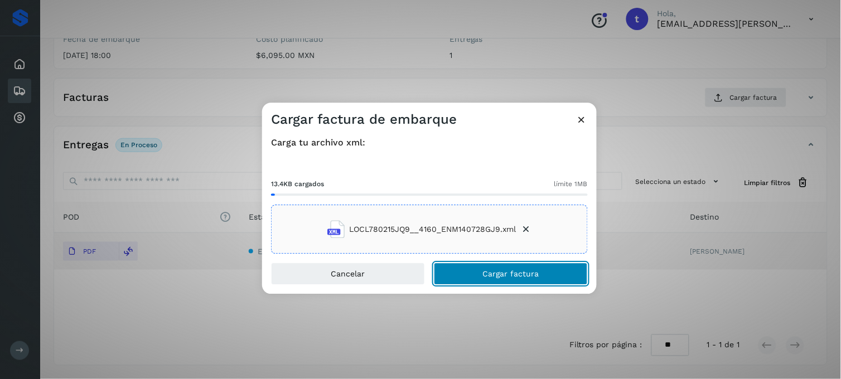
click at [528, 275] on span "Cargar factura" at bounding box center [511, 274] width 56 height 8
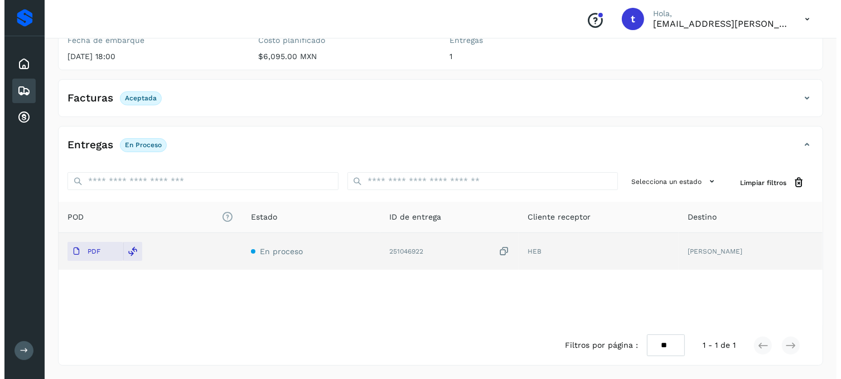
scroll to position [0, 0]
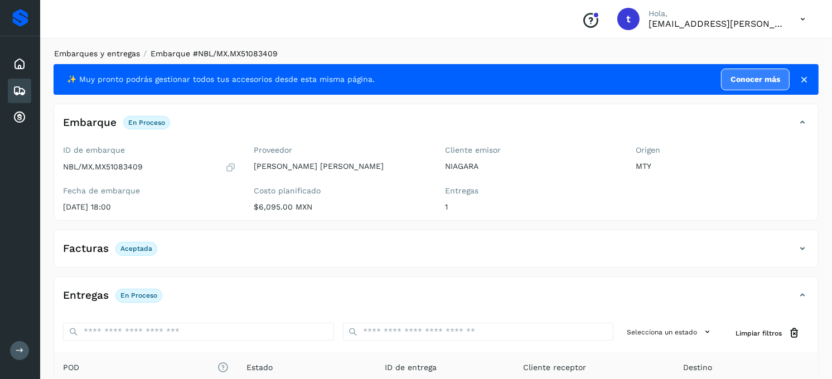
click at [128, 53] on link "Embarques y entregas" at bounding box center [97, 53] width 86 height 9
